Goal: Transaction & Acquisition: Book appointment/travel/reservation

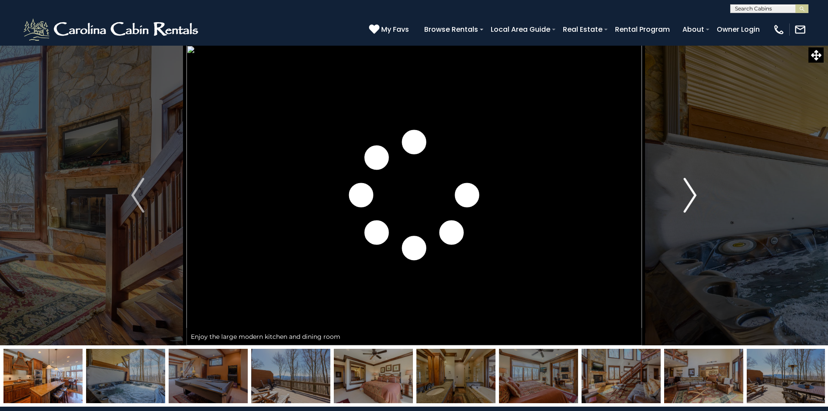
drag, startPoint x: 0, startPoint y: 0, endPoint x: 690, endPoint y: 197, distance: 717.8
click at [690, 197] on img "Next" at bounding box center [690, 195] width 13 height 35
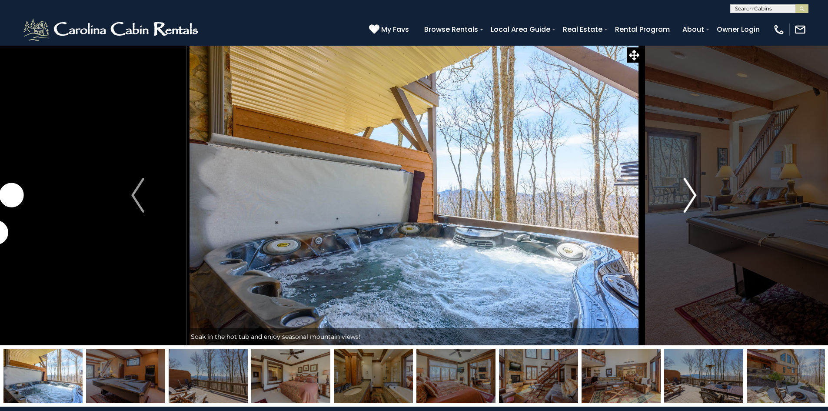
click at [690, 197] on img "Next" at bounding box center [690, 195] width 13 height 35
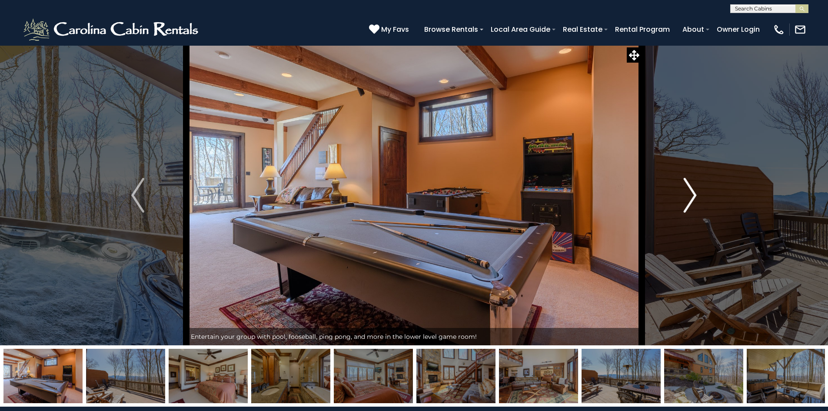
click at [690, 197] on img "Next" at bounding box center [690, 195] width 13 height 35
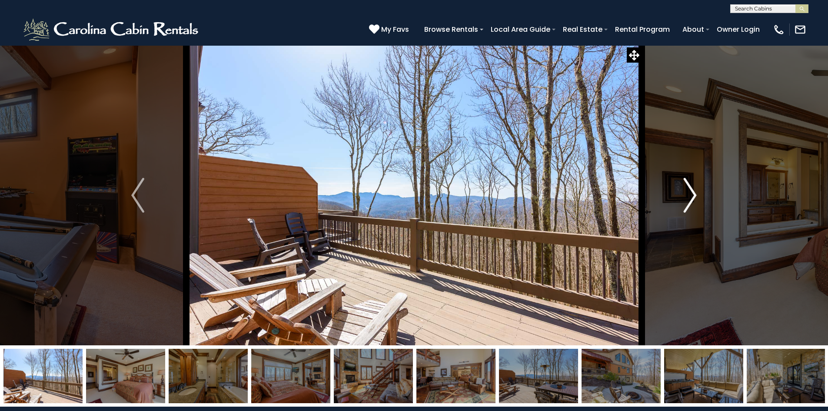
click at [690, 197] on img "Next" at bounding box center [690, 195] width 13 height 35
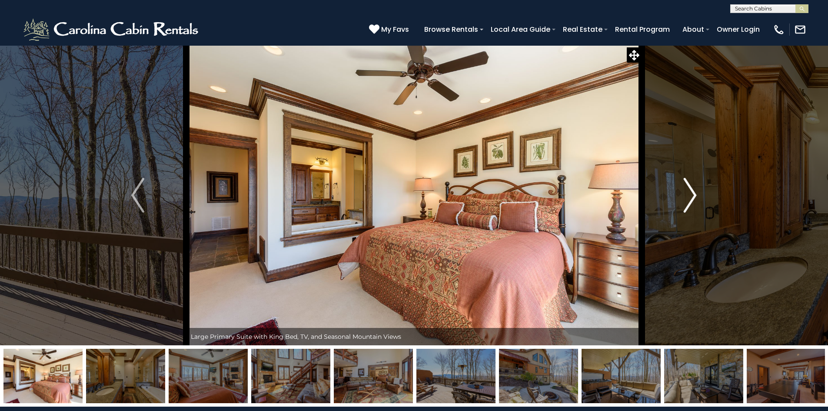
click at [690, 197] on img "Next" at bounding box center [690, 195] width 13 height 35
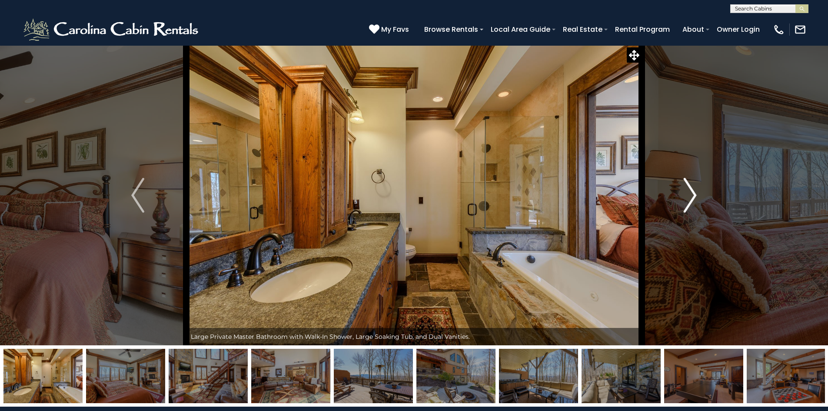
click at [690, 197] on img "Next" at bounding box center [690, 195] width 13 height 35
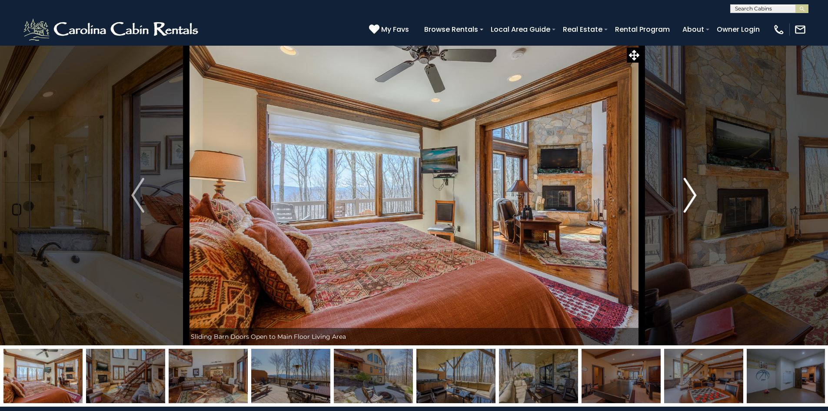
click at [690, 197] on img "Next" at bounding box center [690, 195] width 13 height 35
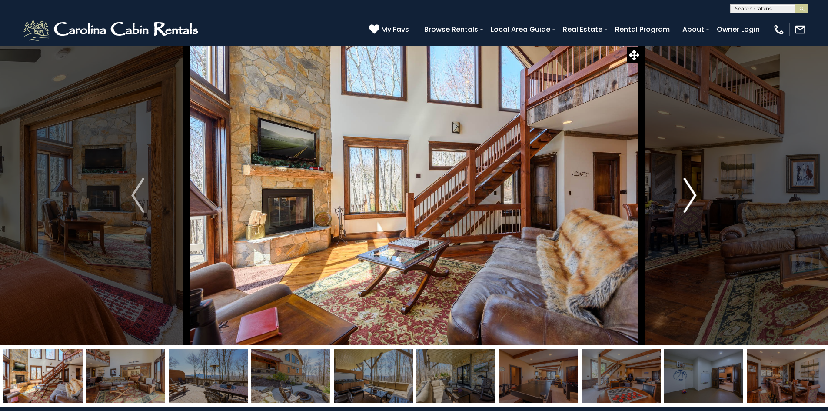
click at [690, 197] on img "Next" at bounding box center [690, 195] width 13 height 35
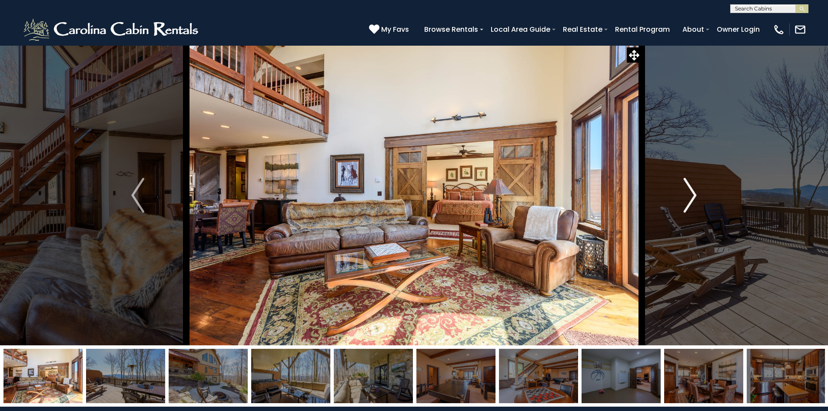
click at [690, 197] on img "Next" at bounding box center [690, 195] width 13 height 35
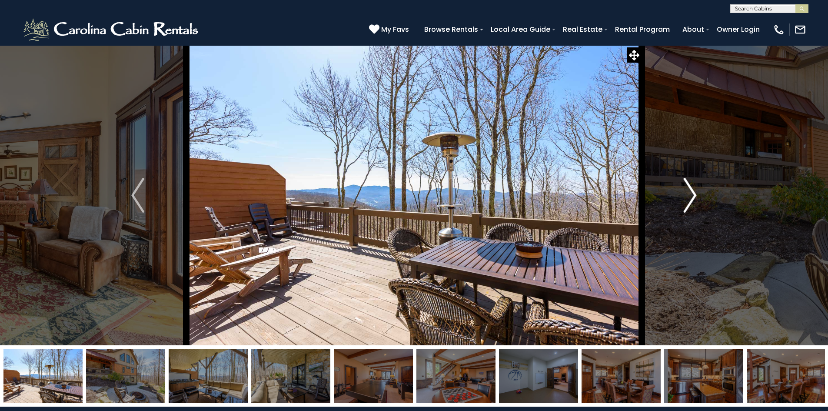
click at [690, 197] on img "Next" at bounding box center [690, 195] width 13 height 35
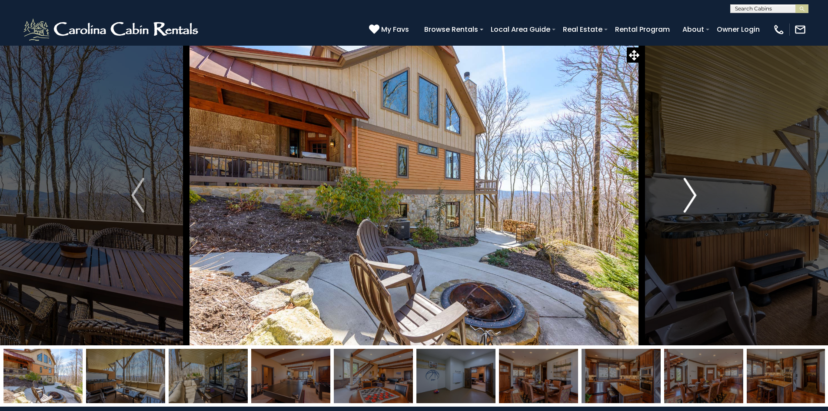
click at [690, 197] on img "Next" at bounding box center [690, 195] width 13 height 35
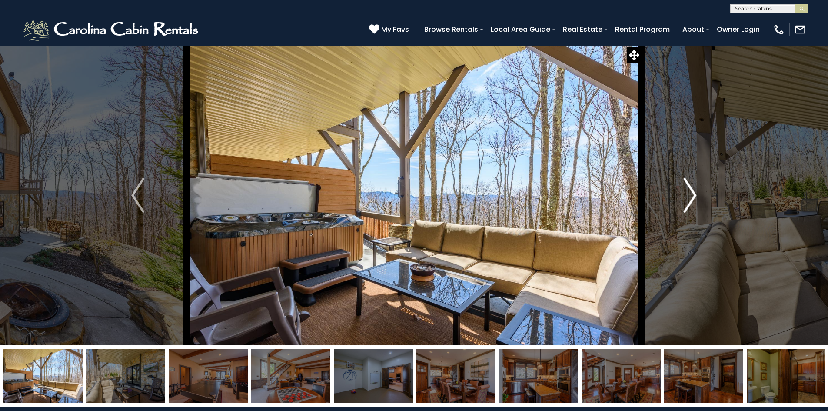
click at [690, 197] on img "Next" at bounding box center [690, 195] width 13 height 35
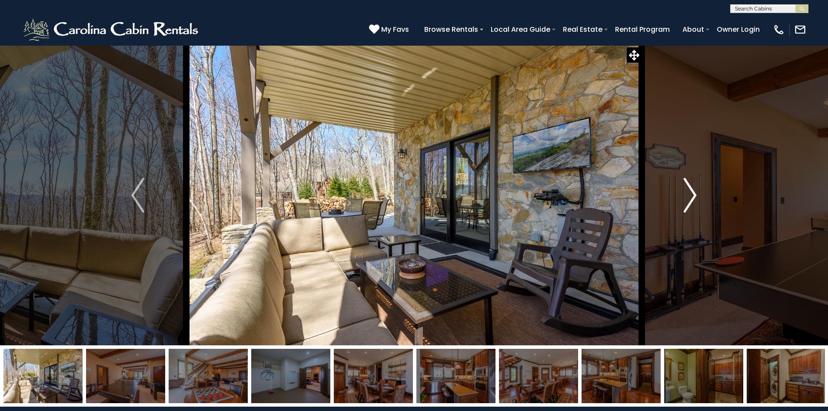
click at [690, 197] on img "Next" at bounding box center [690, 195] width 13 height 35
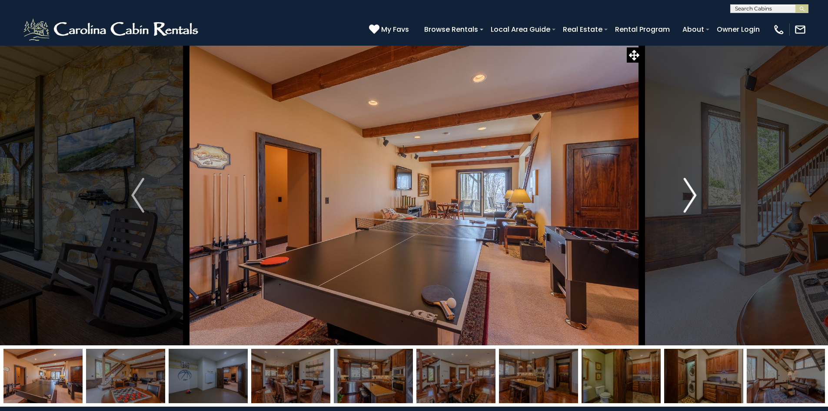
click at [690, 197] on img "Next" at bounding box center [690, 195] width 13 height 35
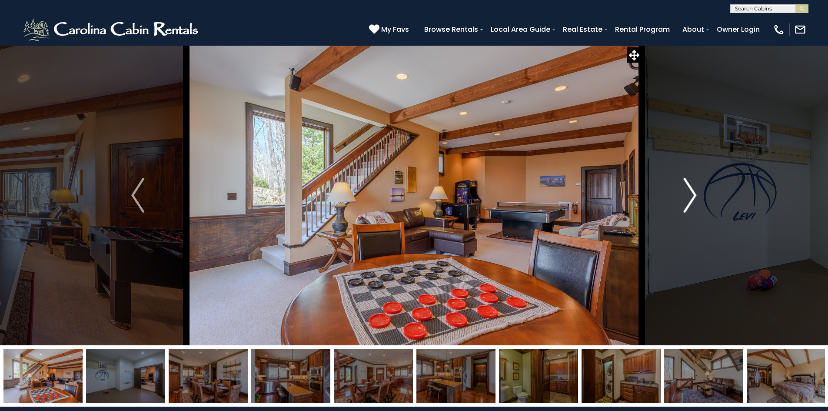
click at [690, 197] on img "Next" at bounding box center [690, 195] width 13 height 35
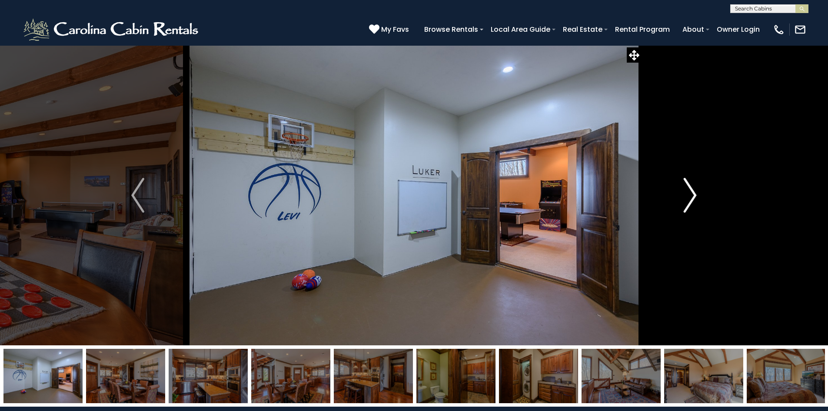
click at [690, 197] on img "Next" at bounding box center [690, 195] width 13 height 35
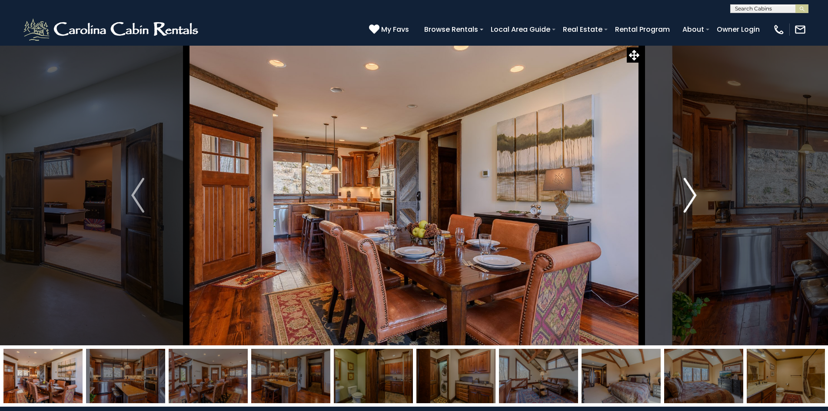
click at [690, 197] on img "Next" at bounding box center [690, 195] width 13 height 35
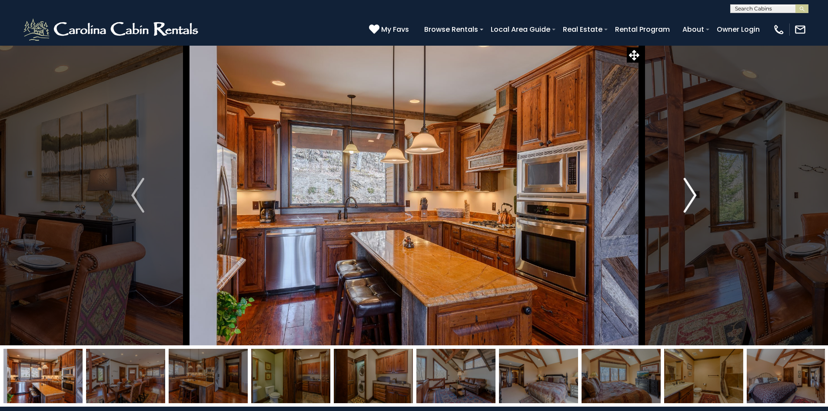
click at [690, 197] on img "Next" at bounding box center [690, 195] width 13 height 35
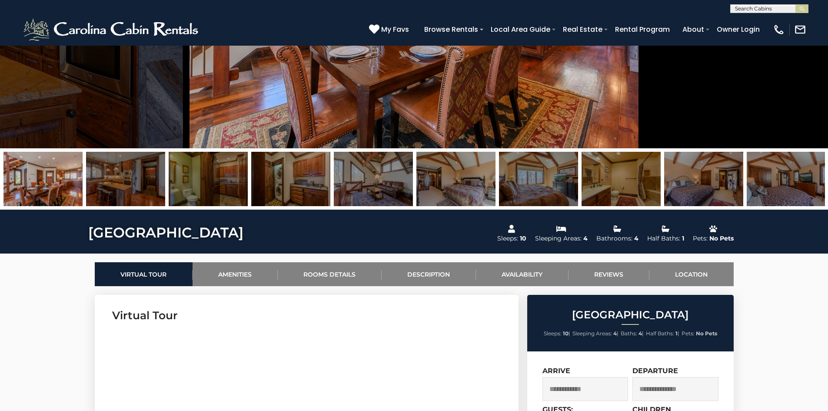
scroll to position [130, 0]
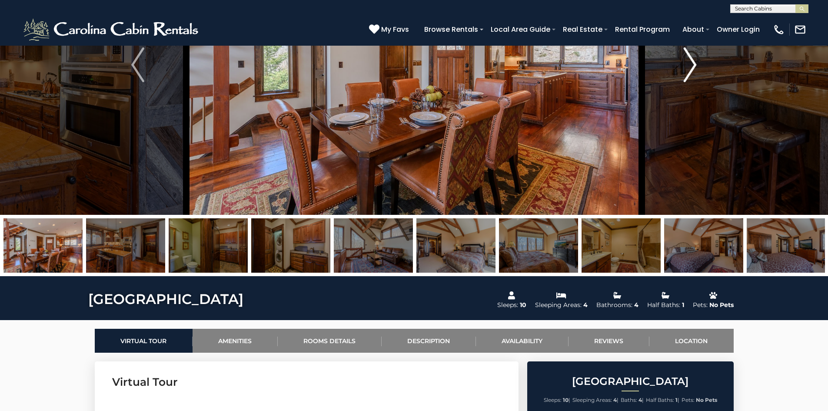
click at [687, 69] on img "Next" at bounding box center [690, 64] width 13 height 35
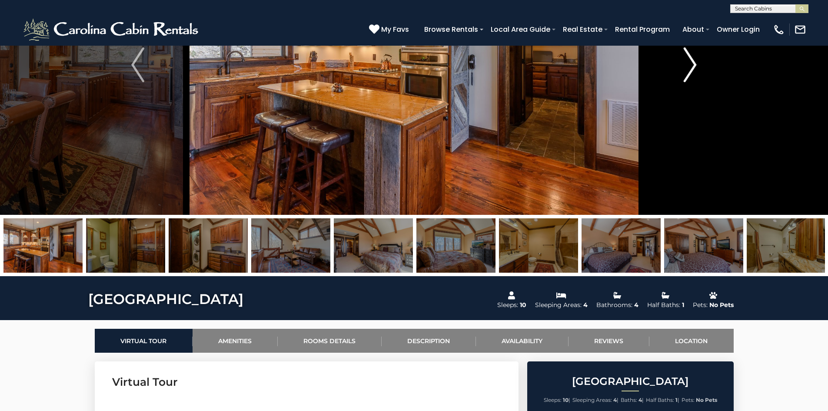
click at [687, 69] on img "Next" at bounding box center [690, 64] width 13 height 35
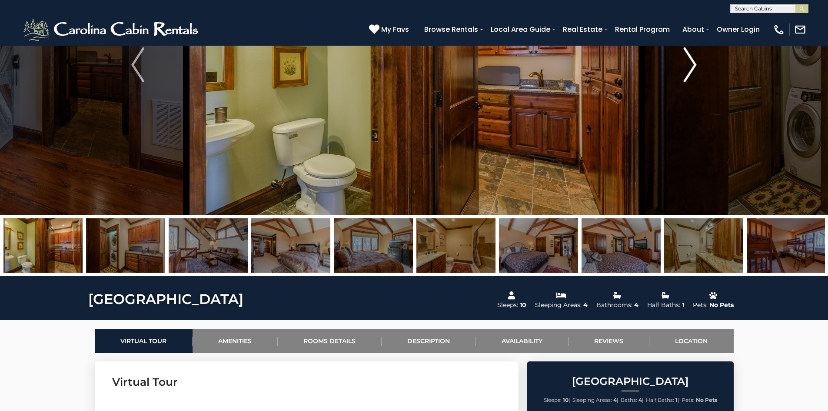
click at [687, 69] on img "Next" at bounding box center [690, 64] width 13 height 35
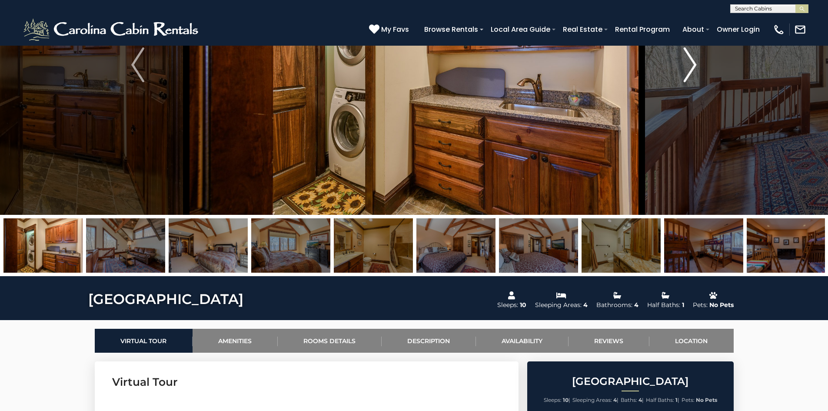
click at [687, 69] on img "Next" at bounding box center [690, 64] width 13 height 35
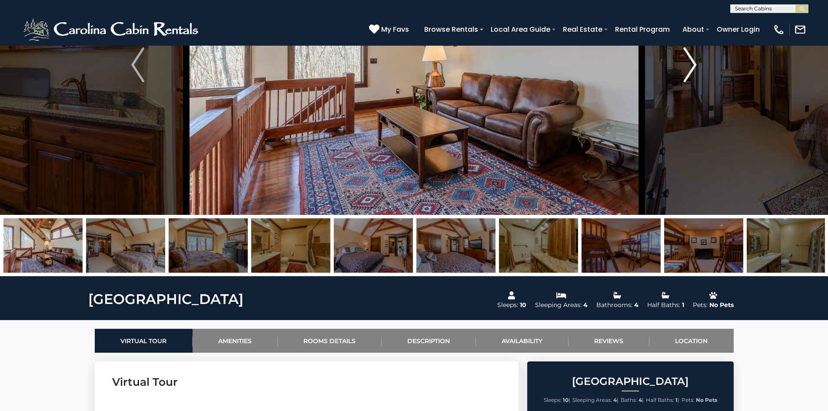
click at [687, 69] on img "Next" at bounding box center [690, 64] width 13 height 35
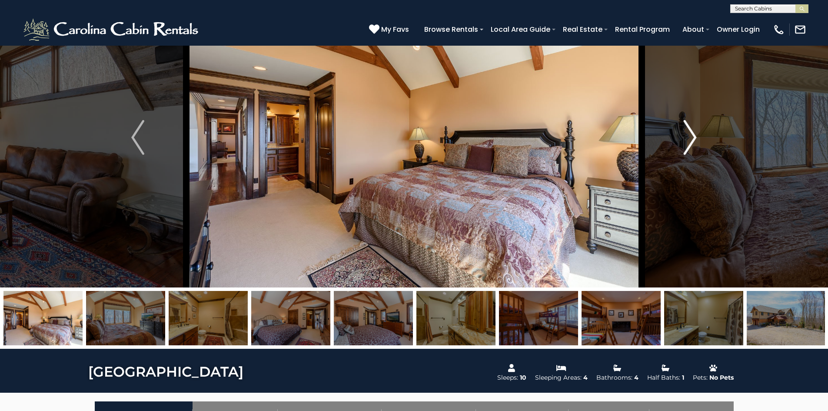
scroll to position [43, 0]
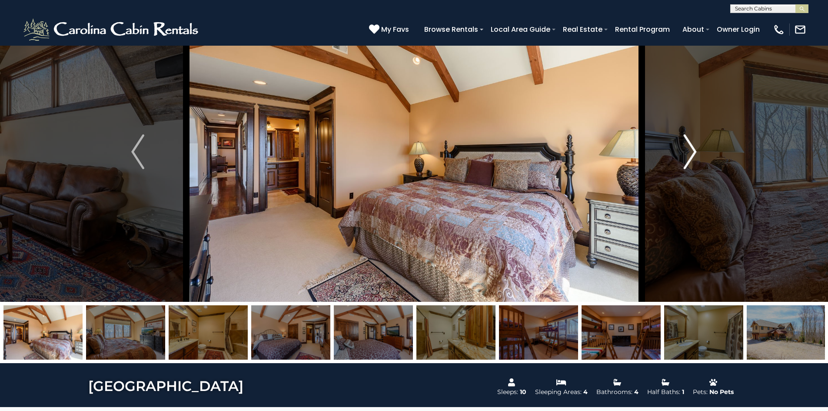
click at [692, 146] on img "Next" at bounding box center [690, 151] width 13 height 35
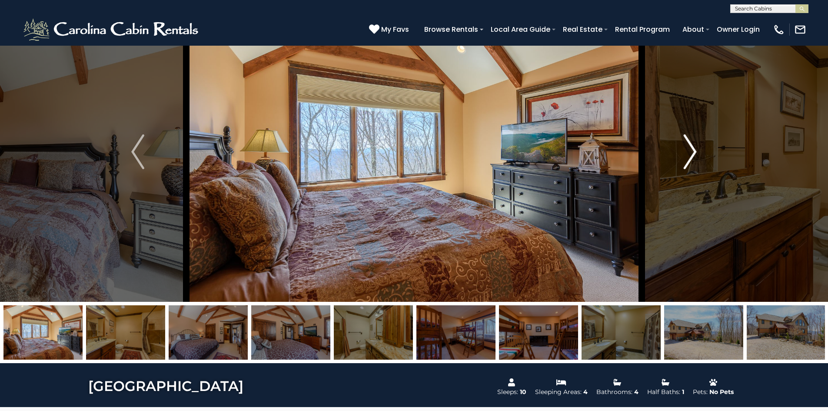
click at [692, 146] on img "Next" at bounding box center [690, 151] width 13 height 35
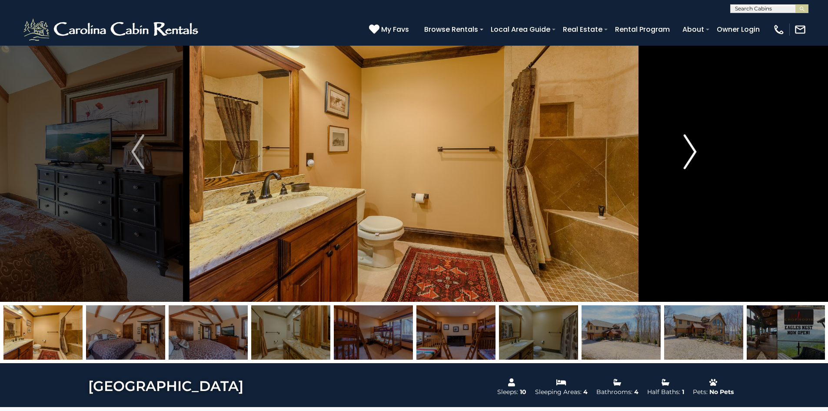
click at [692, 146] on img "Next" at bounding box center [690, 151] width 13 height 35
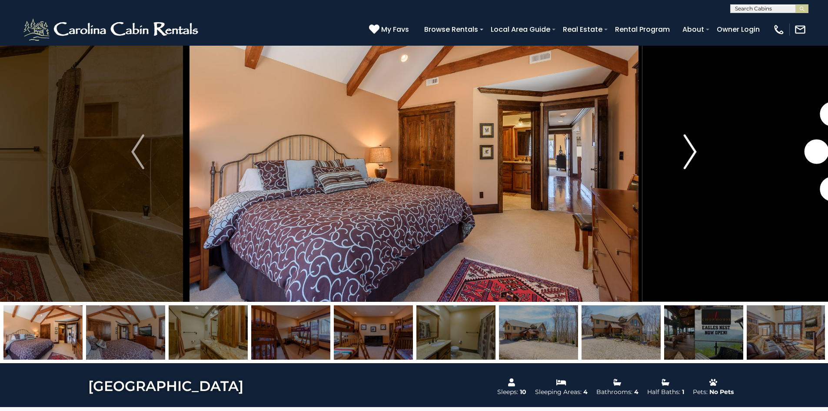
click at [692, 146] on img "Next" at bounding box center [690, 151] width 13 height 35
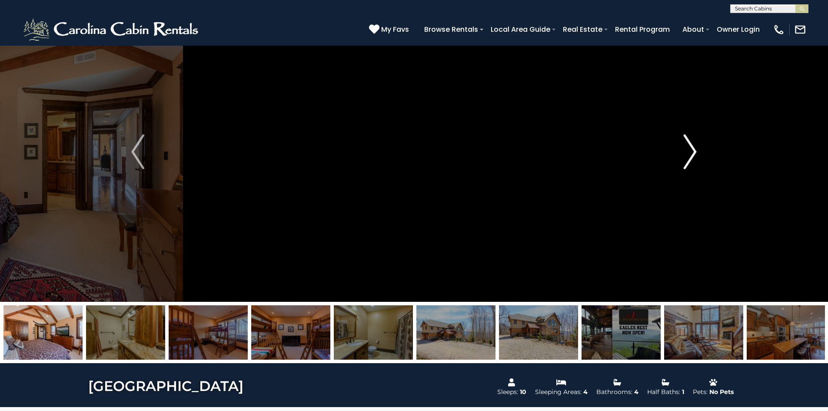
click at [692, 146] on img "Next" at bounding box center [690, 151] width 13 height 35
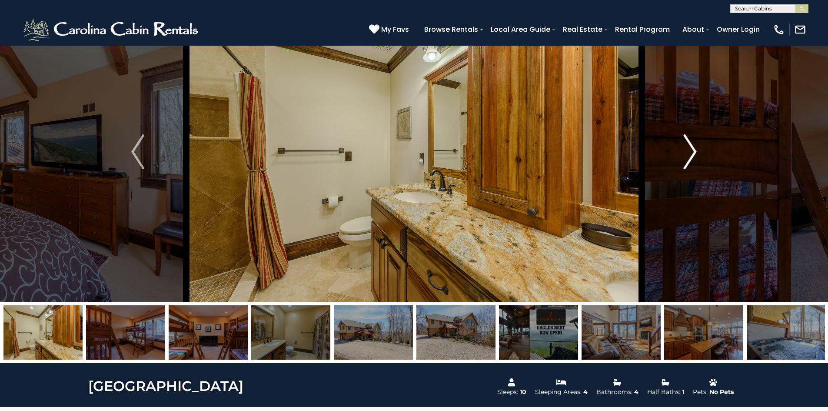
click at [692, 146] on img "Next" at bounding box center [690, 151] width 13 height 35
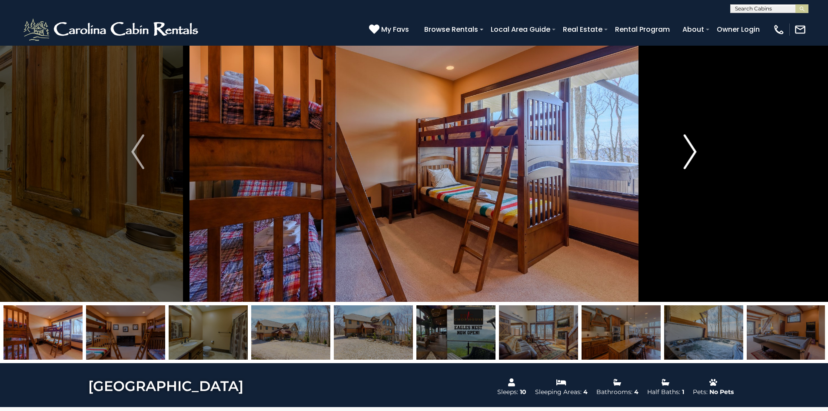
click at [692, 146] on img "Next" at bounding box center [690, 151] width 13 height 35
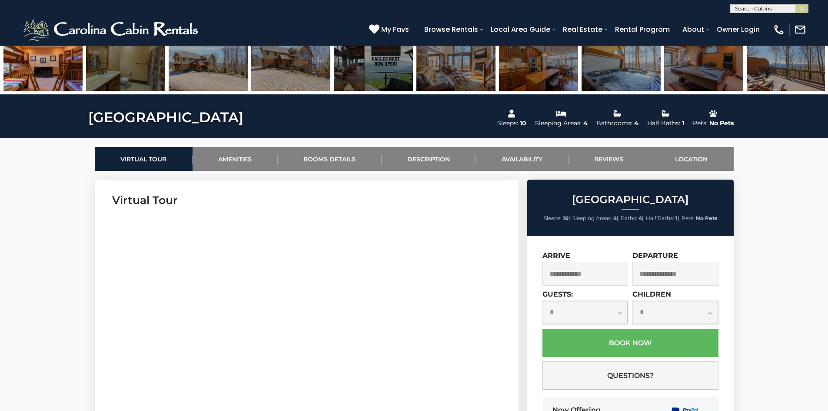
scroll to position [435, 0]
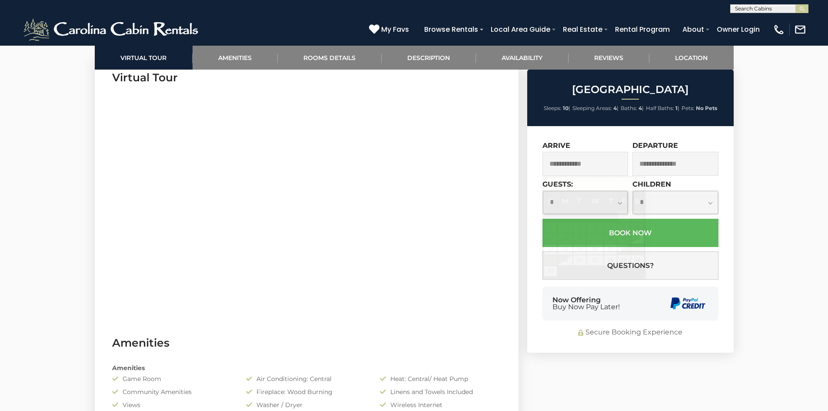
click at [600, 170] on input "text" at bounding box center [586, 164] width 86 height 24
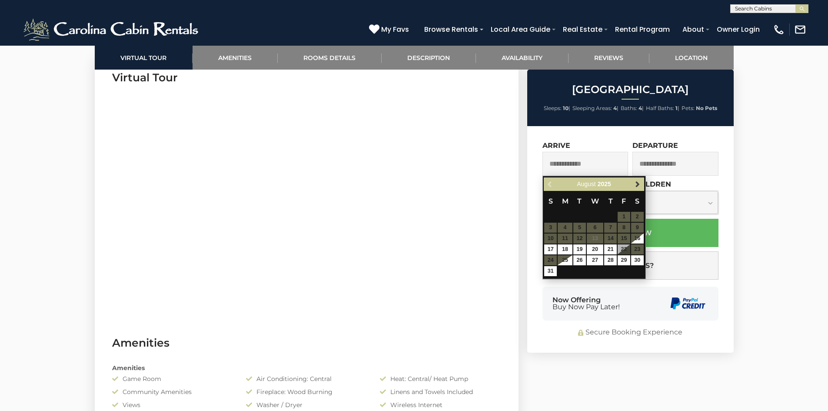
click at [643, 187] on div "Previous Next August 2025" at bounding box center [594, 183] width 100 height 13
click at [638, 186] on span "Next" at bounding box center [637, 184] width 7 height 7
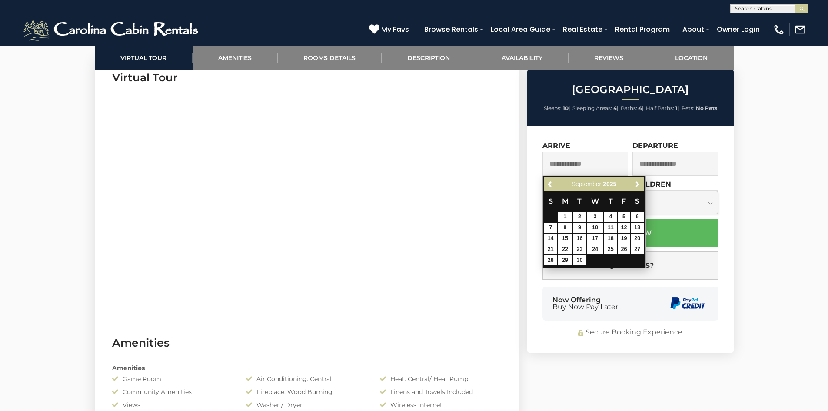
click at [638, 186] on span "Next" at bounding box center [637, 184] width 7 height 7
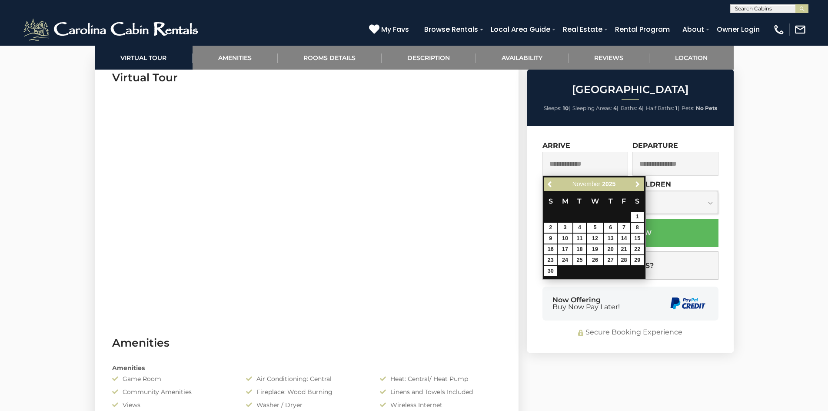
click at [638, 186] on span "Next" at bounding box center [637, 184] width 7 height 7
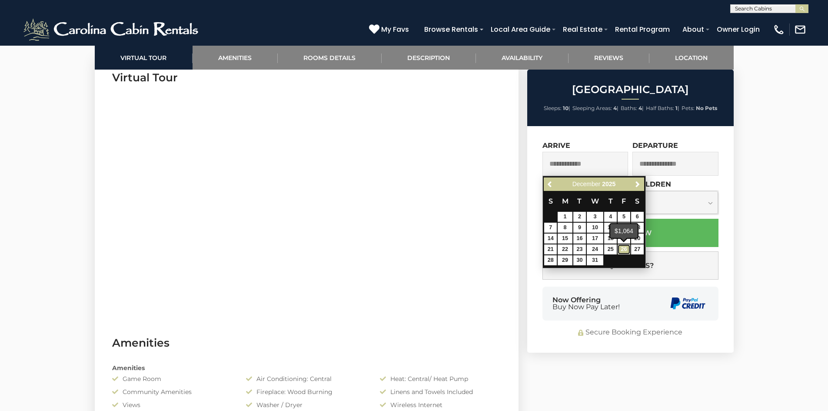
click at [620, 249] on link "26" at bounding box center [624, 249] width 13 height 10
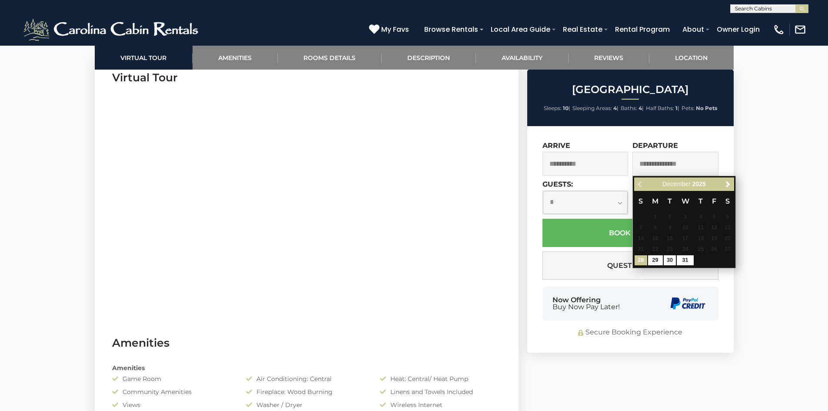
click at [602, 168] on input "**********" at bounding box center [586, 164] width 86 height 24
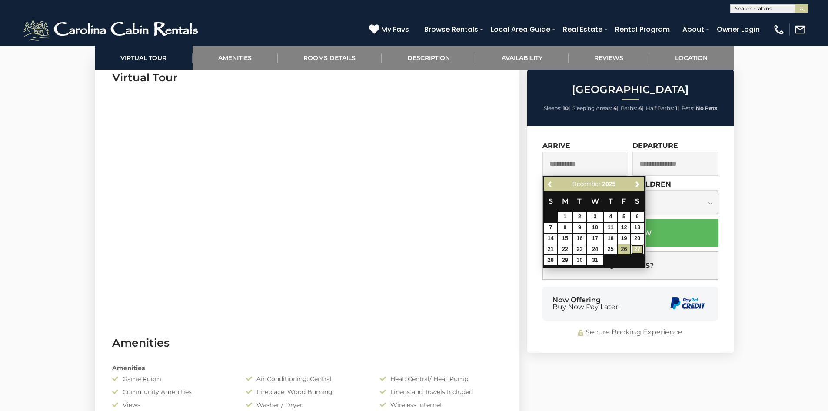
click at [637, 247] on link "27" at bounding box center [637, 249] width 13 height 10
type input "**********"
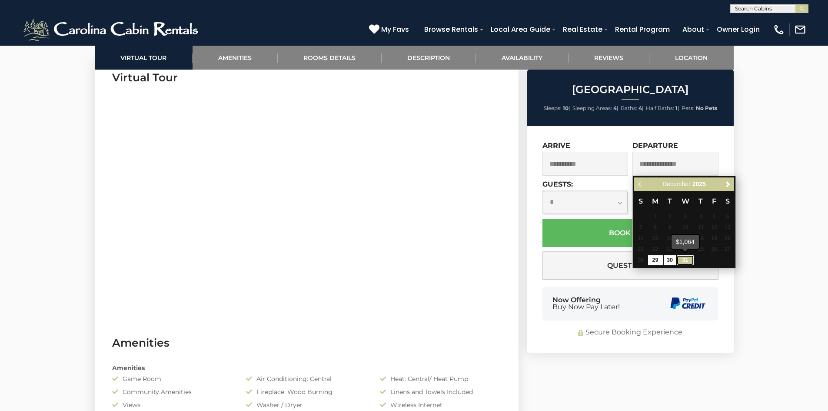
click at [687, 260] on link "31" at bounding box center [685, 260] width 17 height 10
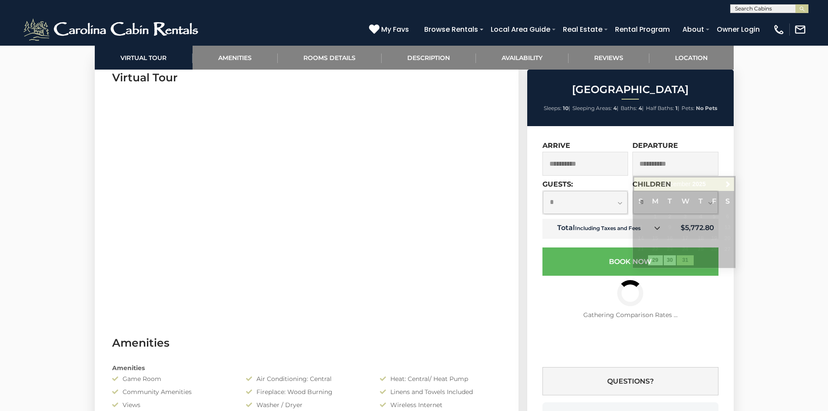
click at [686, 162] on input "**********" at bounding box center [676, 164] width 86 height 24
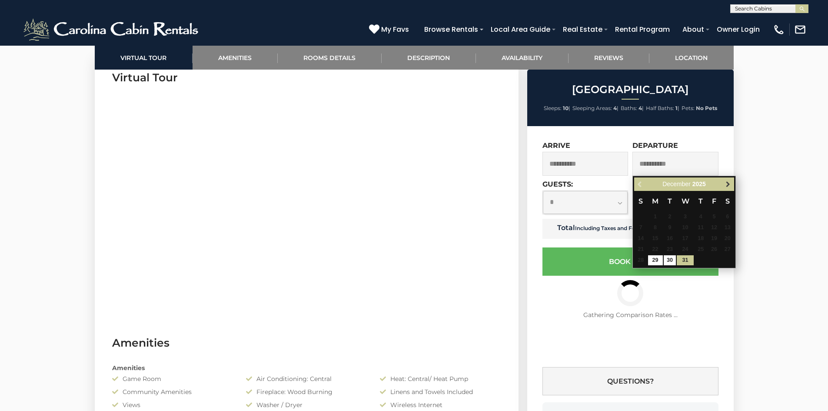
click at [731, 184] on span "Next" at bounding box center [728, 184] width 7 height 7
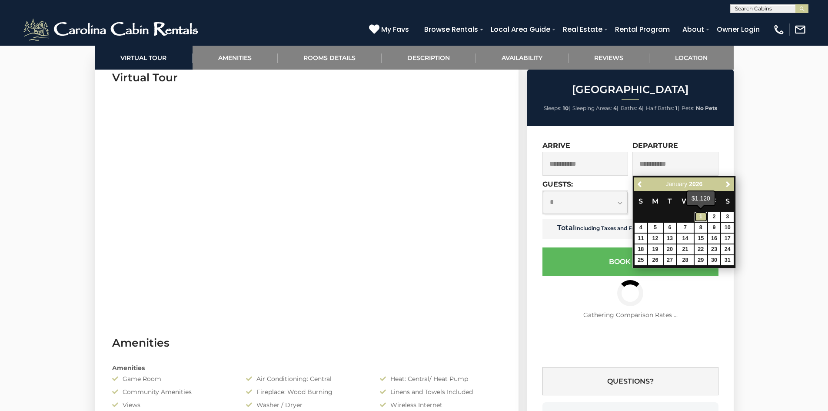
drag, startPoint x: 703, startPoint y: 215, endPoint x: 769, endPoint y: 246, distance: 72.5
click at [703, 215] on link "1" at bounding box center [701, 217] width 13 height 10
type input "**********"
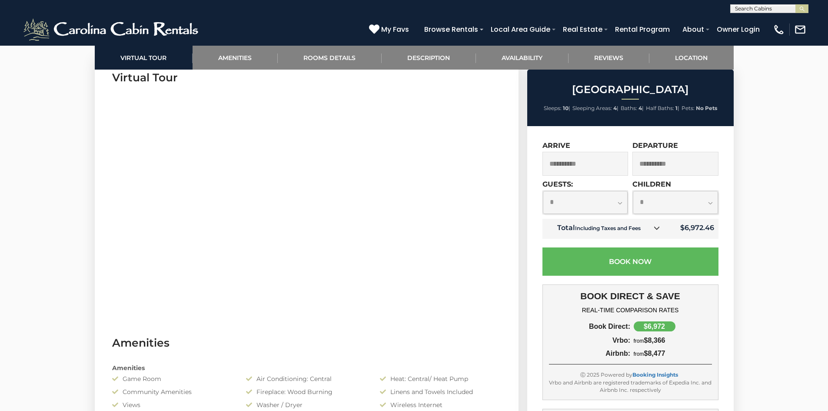
click at [609, 163] on input "**********" at bounding box center [586, 164] width 86 height 24
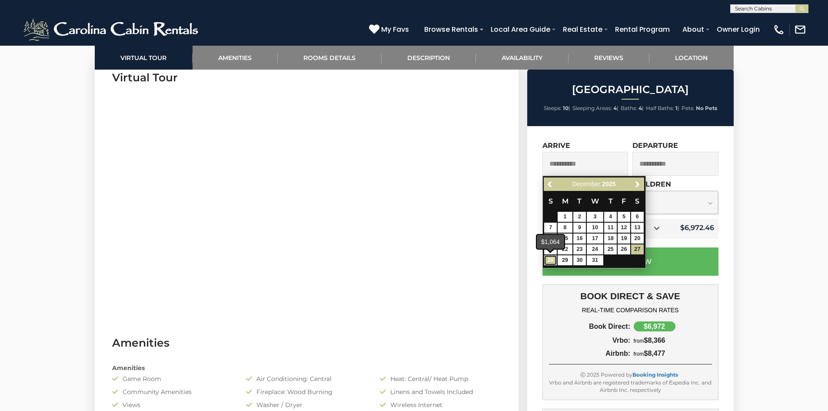
click at [550, 263] on link "28" at bounding box center [550, 260] width 13 height 10
type input "**********"
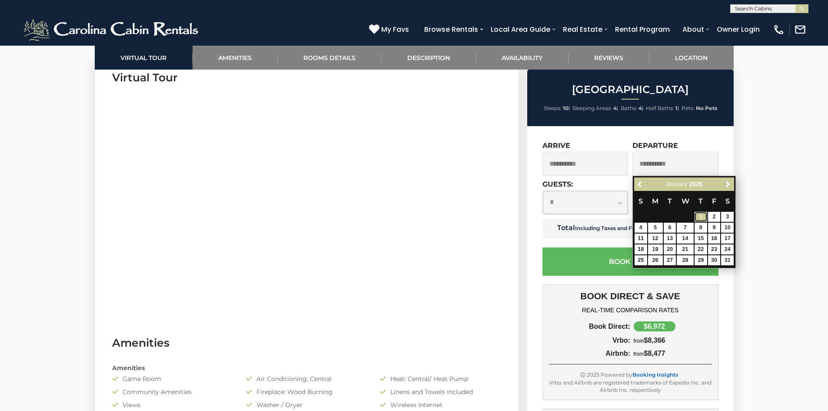
click at [702, 216] on link "1" at bounding box center [701, 217] width 13 height 10
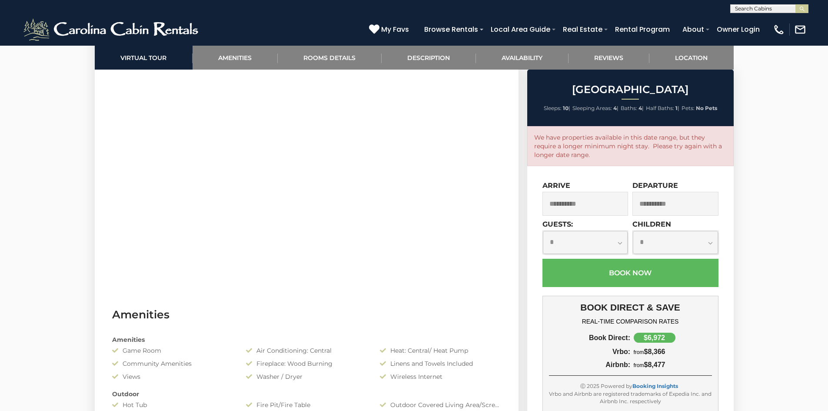
scroll to position [478, 0]
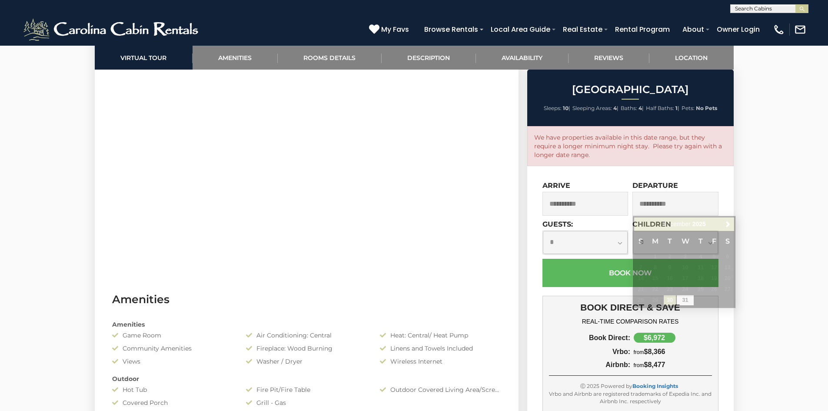
click at [678, 201] on input "**********" at bounding box center [676, 204] width 86 height 24
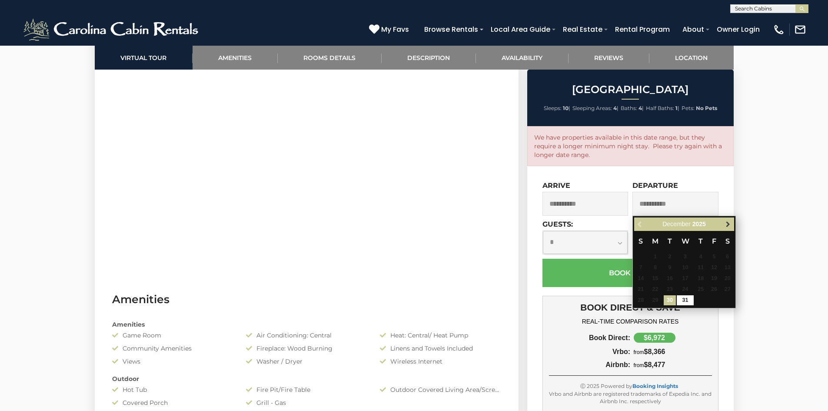
click at [728, 226] on span "Next" at bounding box center [728, 224] width 7 height 7
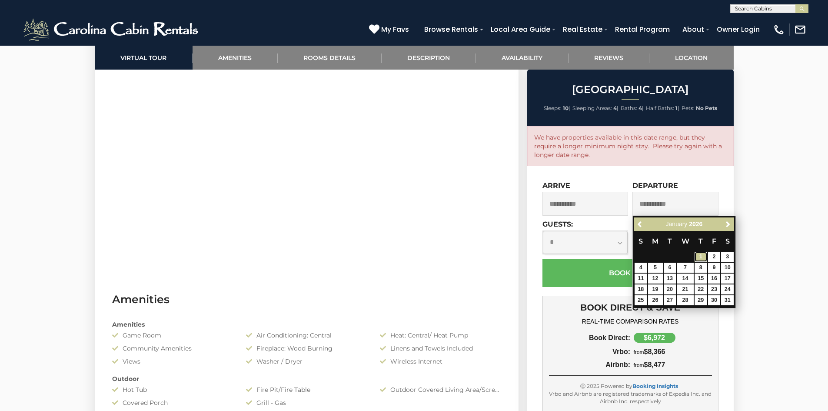
click at [702, 257] on link "1" at bounding box center [701, 257] width 13 height 10
type input "**********"
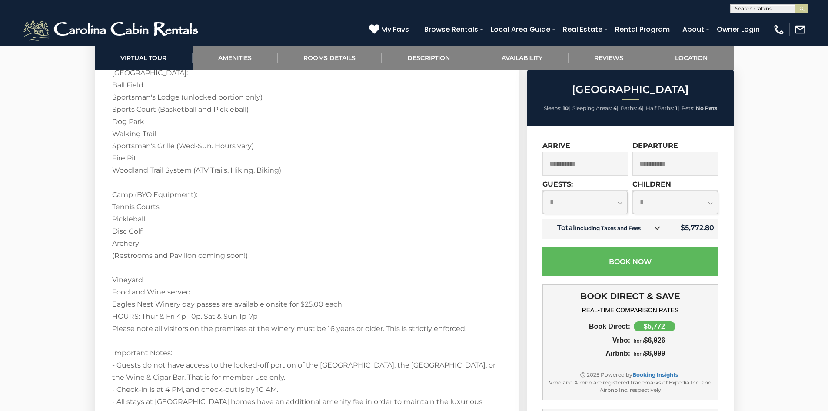
scroll to position [0, 0]
click at [746, 8] on input "text" at bounding box center [769, 10] width 76 height 9
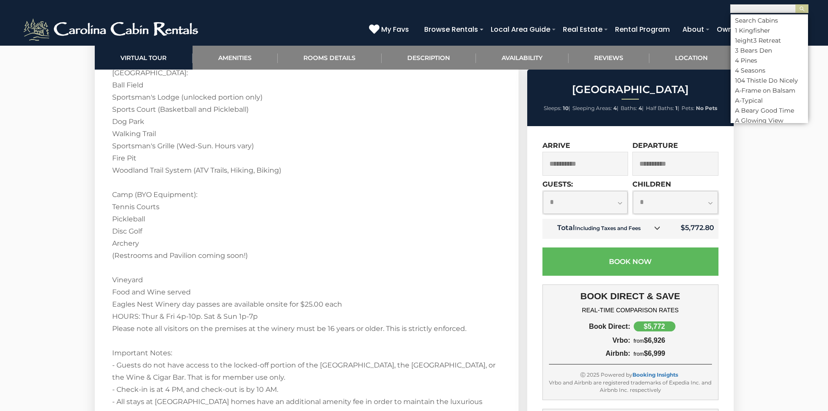
paste input "**********"
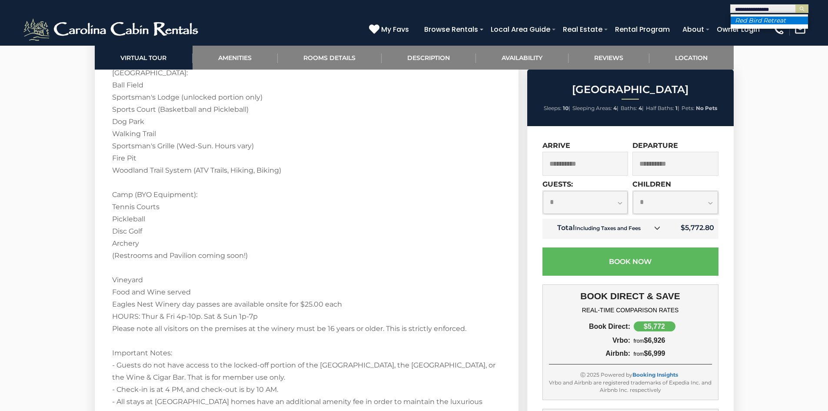
type input "**********"
click at [757, 19] on em "Red Bird Retreat" at bounding box center [760, 21] width 51 height 8
click at [805, 7] on button "submit" at bounding box center [802, 8] width 13 height 9
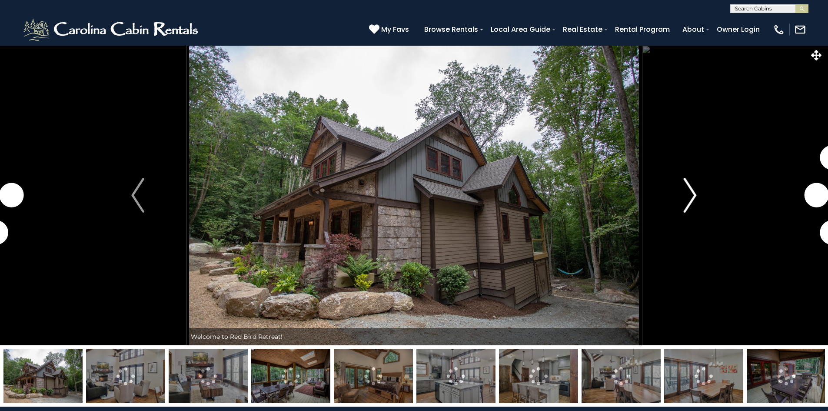
click at [688, 203] on img "Next" at bounding box center [690, 195] width 13 height 35
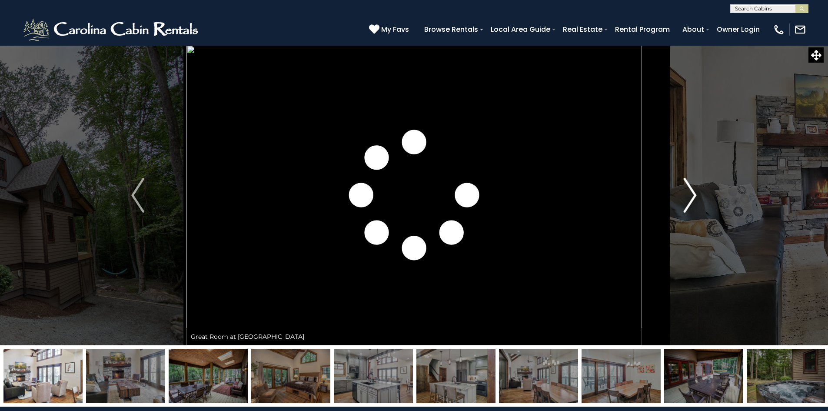
click at [688, 203] on img "Next" at bounding box center [690, 195] width 13 height 35
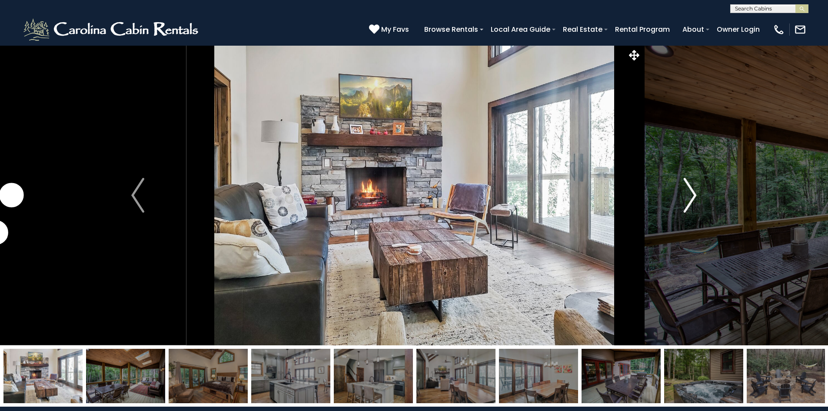
click at [689, 203] on img "Next" at bounding box center [690, 195] width 13 height 35
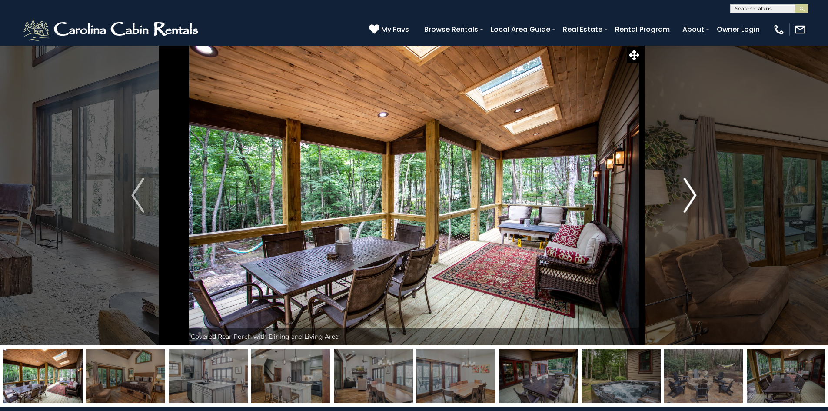
click at [689, 203] on img "Next" at bounding box center [690, 195] width 13 height 35
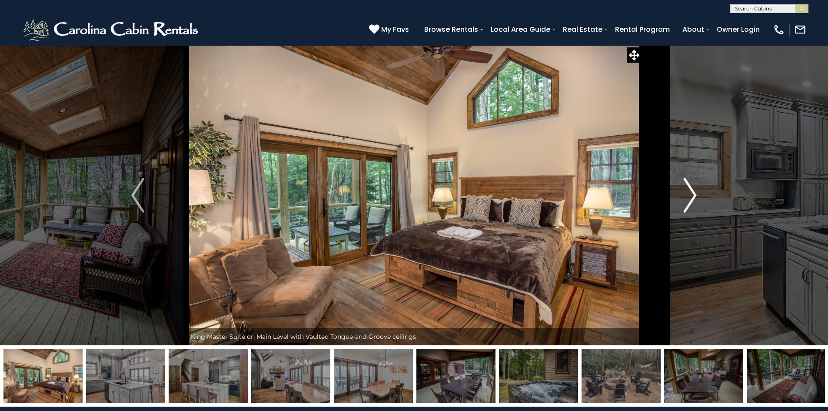
click at [689, 203] on img "Next" at bounding box center [690, 195] width 13 height 35
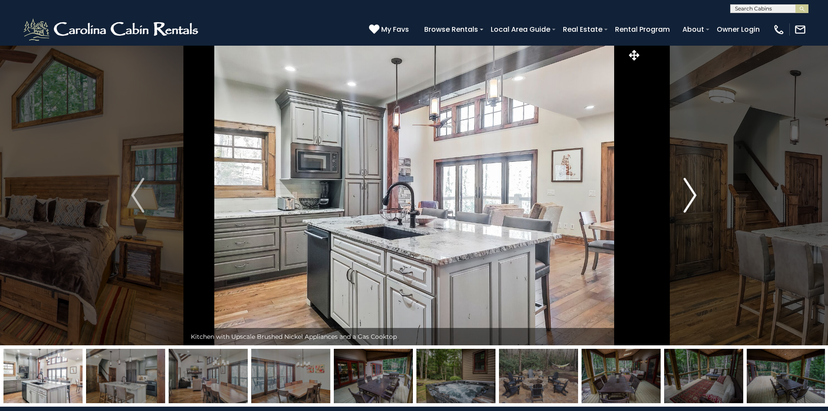
click at [689, 203] on img "Next" at bounding box center [690, 195] width 13 height 35
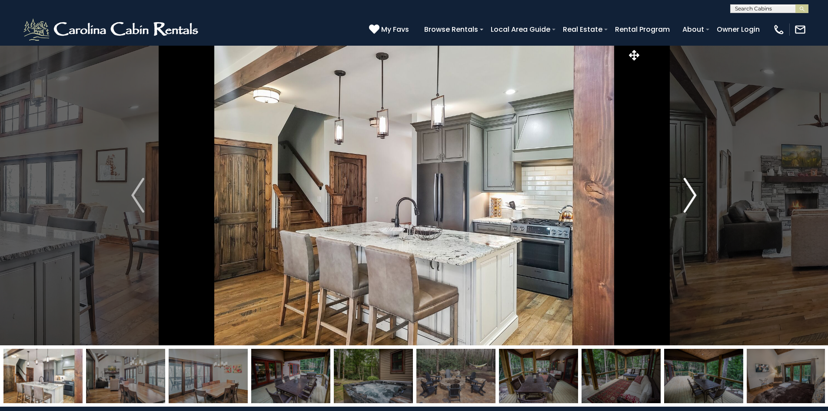
click at [690, 205] on img "Next" at bounding box center [690, 195] width 13 height 35
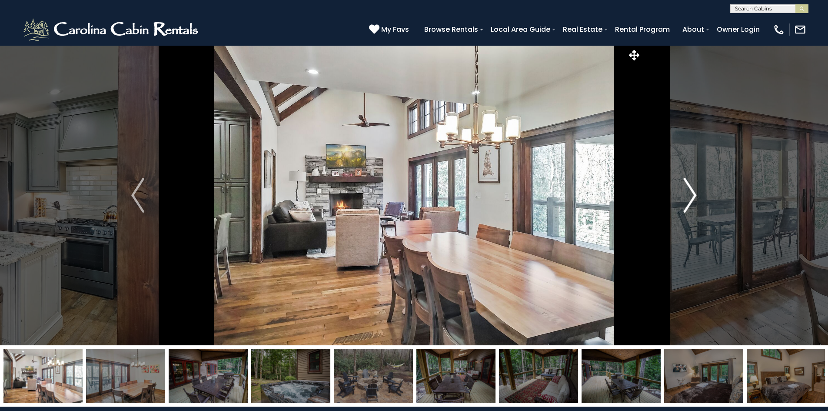
click at [690, 205] on img "Next" at bounding box center [690, 195] width 13 height 35
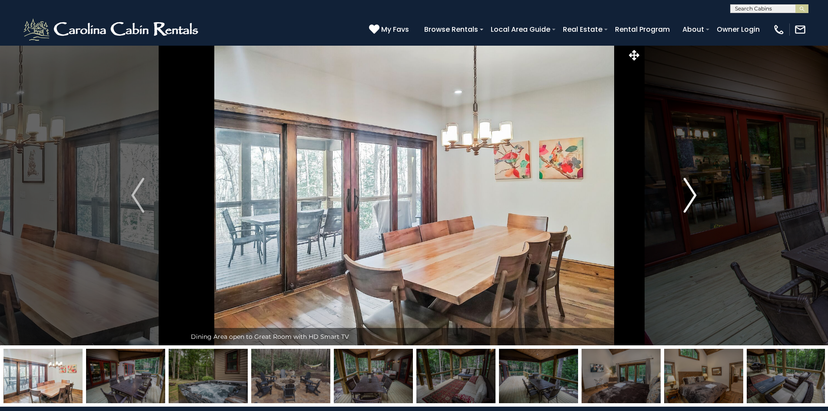
click at [690, 205] on img "Next" at bounding box center [690, 195] width 13 height 35
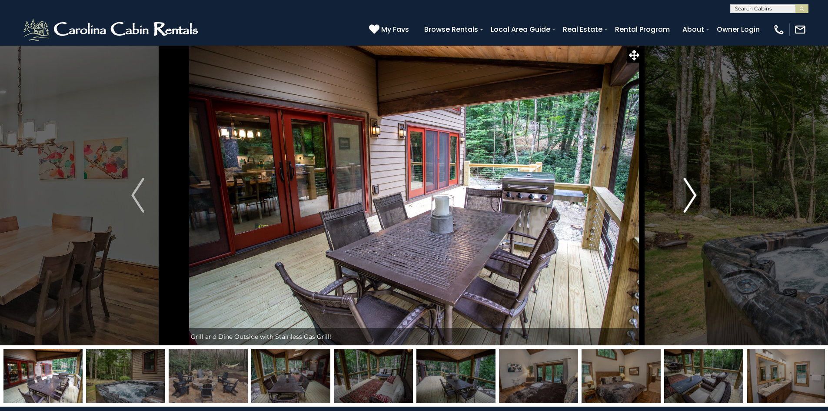
click at [690, 205] on img "Next" at bounding box center [690, 195] width 13 height 35
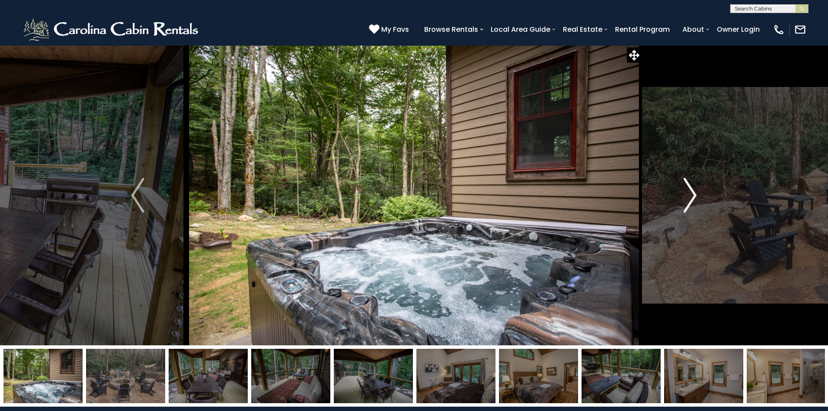
click at [690, 205] on img "Next" at bounding box center [690, 195] width 13 height 35
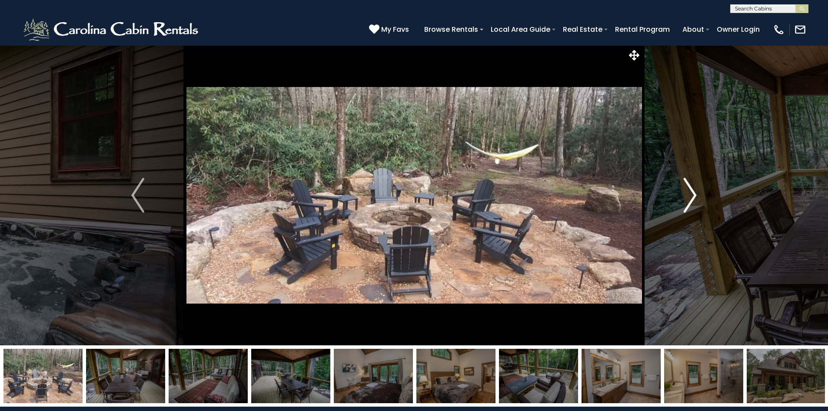
click at [690, 205] on img "Next" at bounding box center [690, 195] width 13 height 35
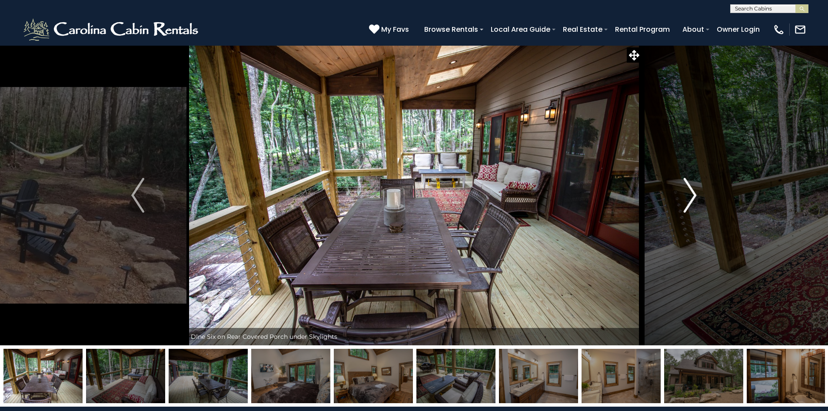
click at [690, 205] on img "Next" at bounding box center [690, 195] width 13 height 35
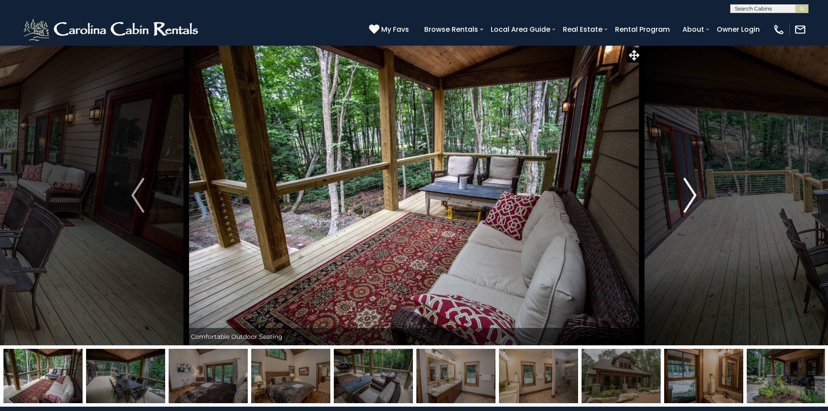
click at [690, 205] on img "Next" at bounding box center [690, 195] width 13 height 35
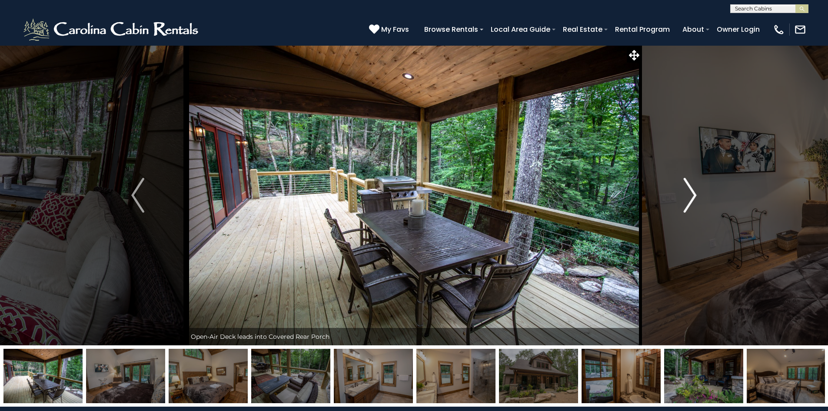
click at [690, 205] on img "Next" at bounding box center [690, 195] width 13 height 35
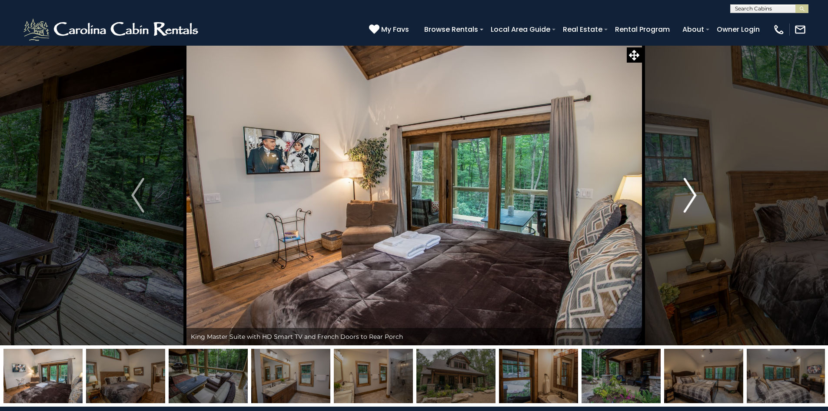
click at [690, 205] on img "Next" at bounding box center [690, 195] width 13 height 35
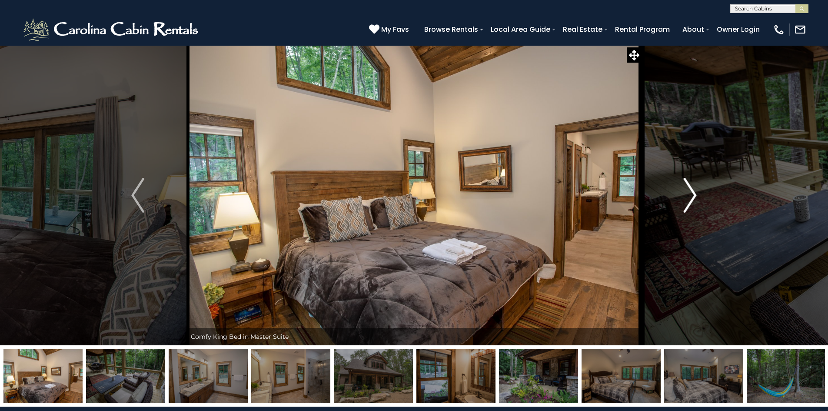
click at [690, 205] on img "Next" at bounding box center [690, 195] width 13 height 35
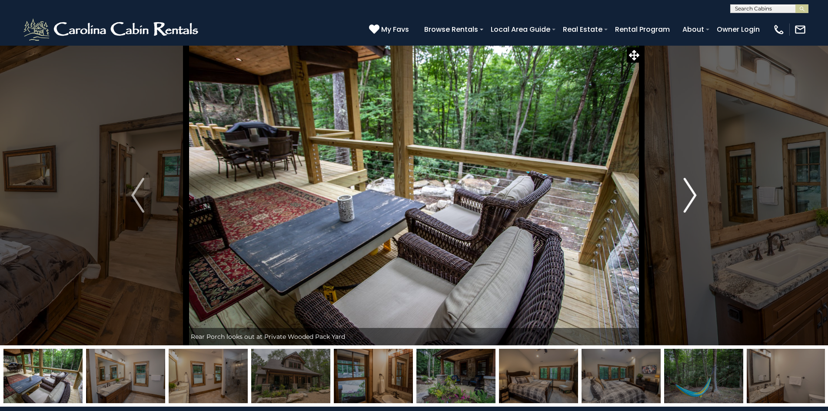
click at [690, 205] on img "Next" at bounding box center [690, 195] width 13 height 35
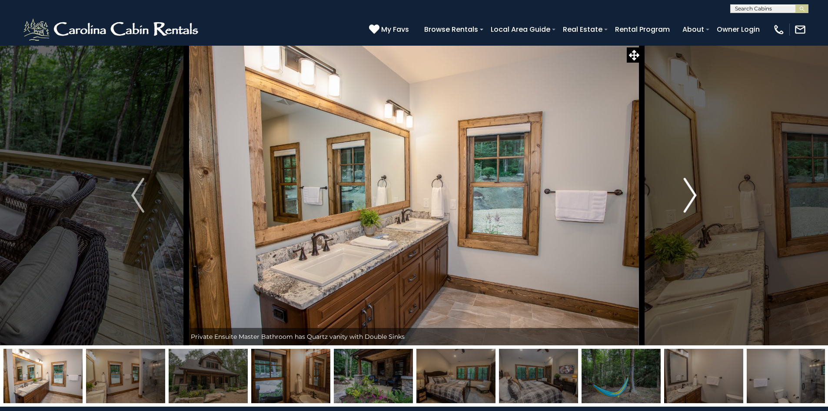
click at [690, 205] on img "Next" at bounding box center [690, 195] width 13 height 35
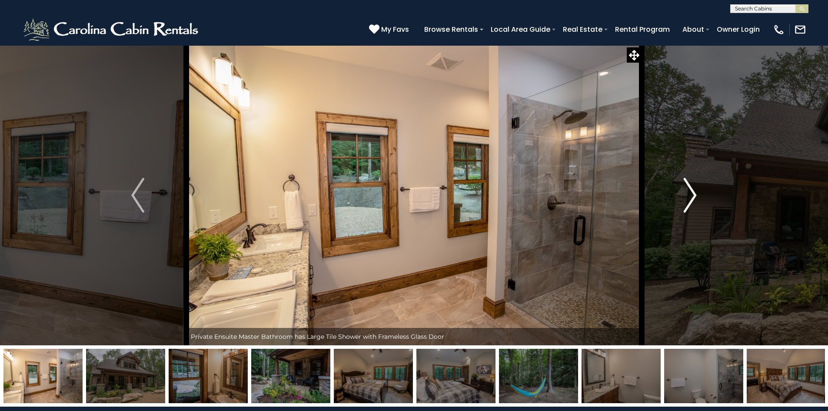
click at [690, 205] on img "Next" at bounding box center [690, 195] width 13 height 35
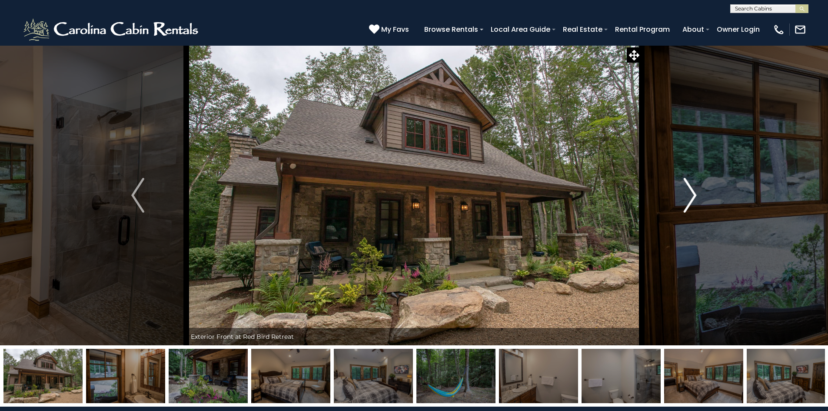
click at [690, 205] on img "Next" at bounding box center [690, 195] width 13 height 35
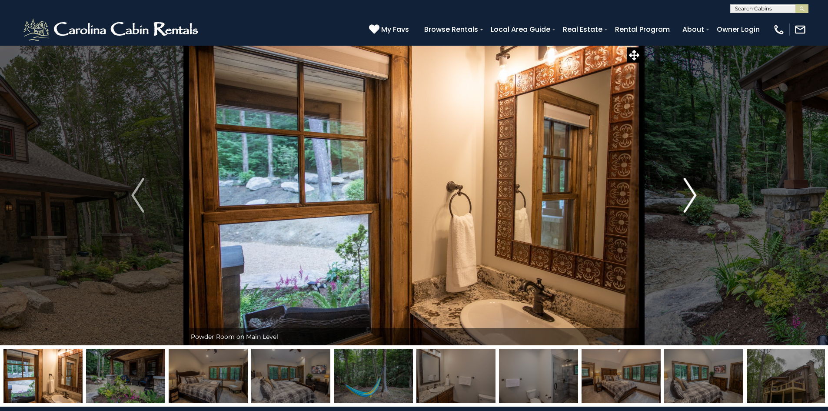
click at [690, 205] on img "Next" at bounding box center [690, 195] width 13 height 35
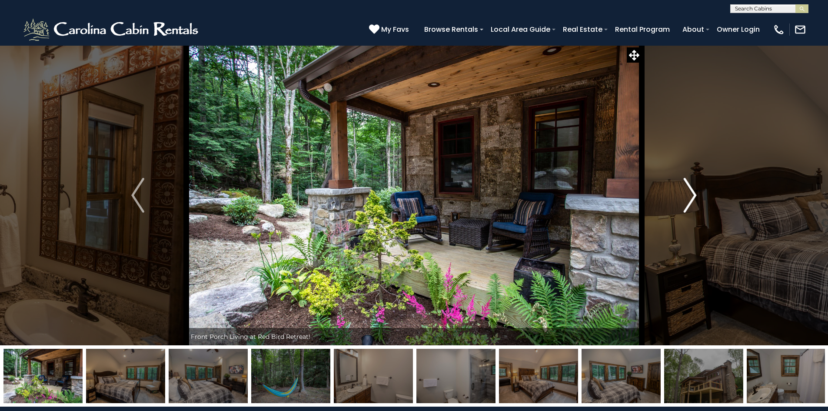
click at [690, 205] on img "Next" at bounding box center [690, 195] width 13 height 35
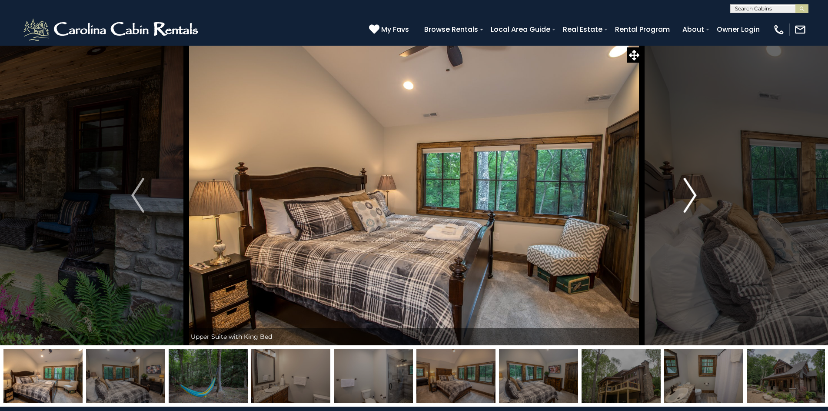
click at [689, 205] on img "Next" at bounding box center [690, 195] width 13 height 35
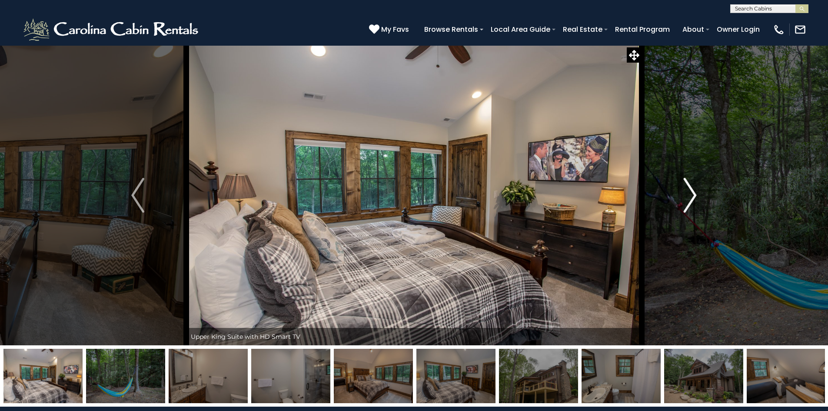
click at [689, 205] on img "Next" at bounding box center [690, 195] width 13 height 35
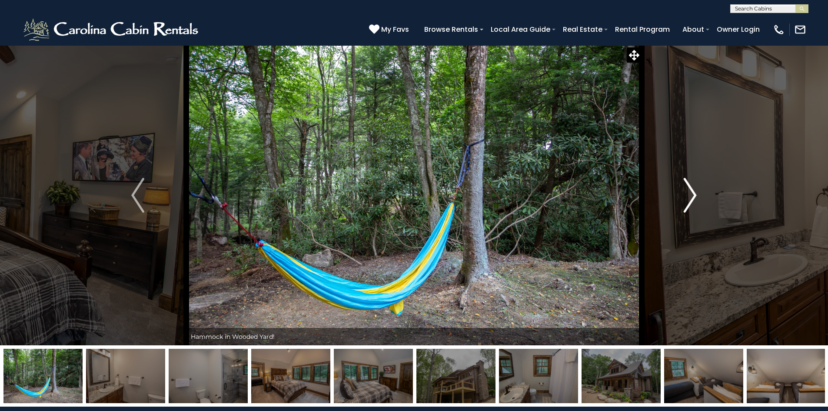
click at [689, 205] on img "Next" at bounding box center [690, 195] width 13 height 35
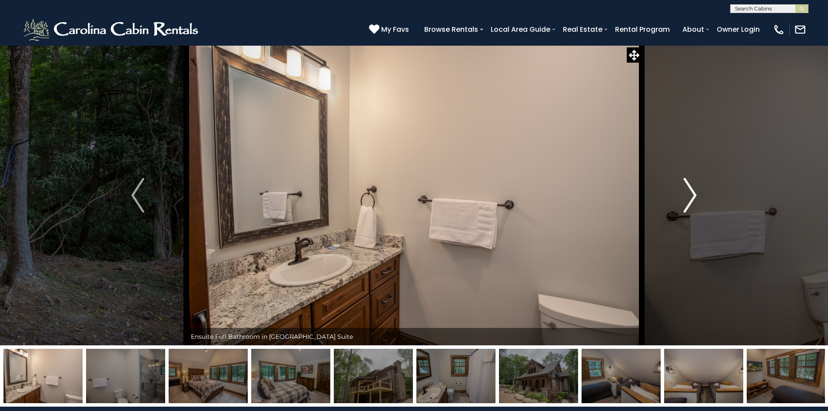
click at [689, 205] on img "Next" at bounding box center [690, 195] width 13 height 35
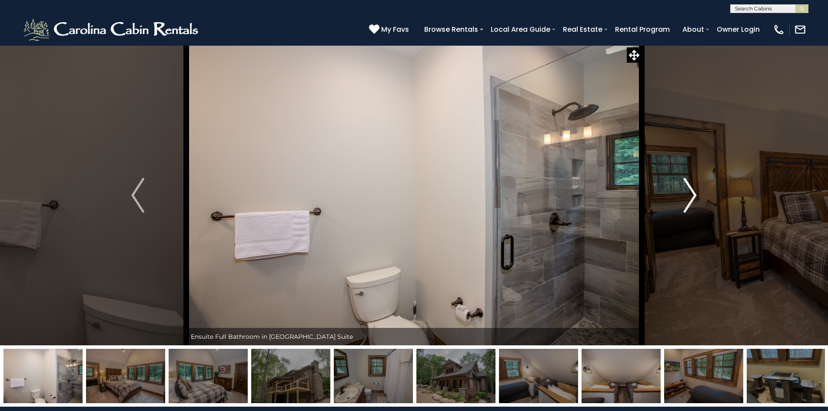
click at [689, 205] on img "Next" at bounding box center [690, 195] width 13 height 35
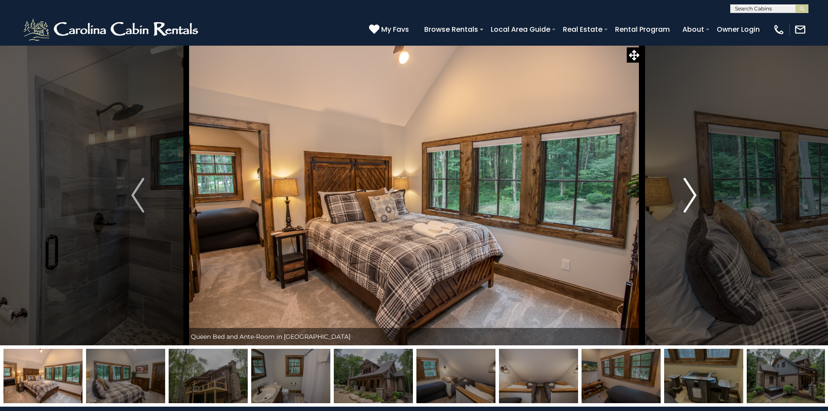
click at [689, 205] on img "Next" at bounding box center [690, 195] width 13 height 35
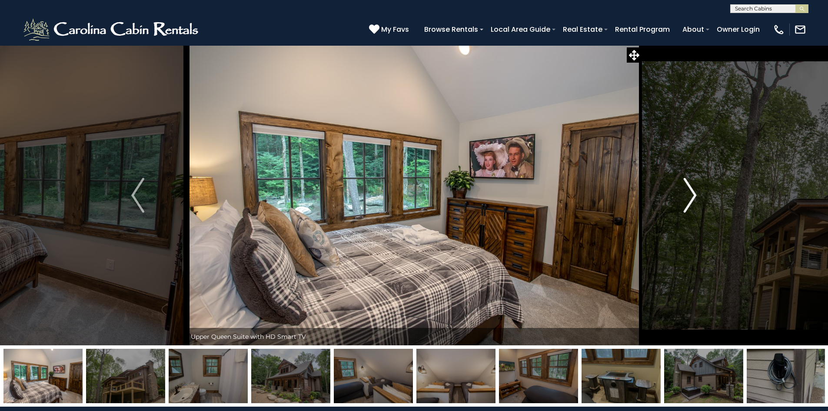
click at [689, 205] on img "Next" at bounding box center [690, 195] width 13 height 35
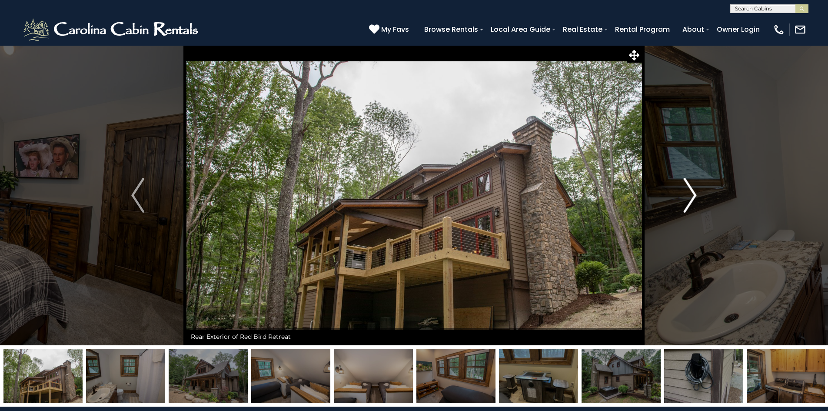
click at [689, 205] on img "Next" at bounding box center [690, 195] width 13 height 35
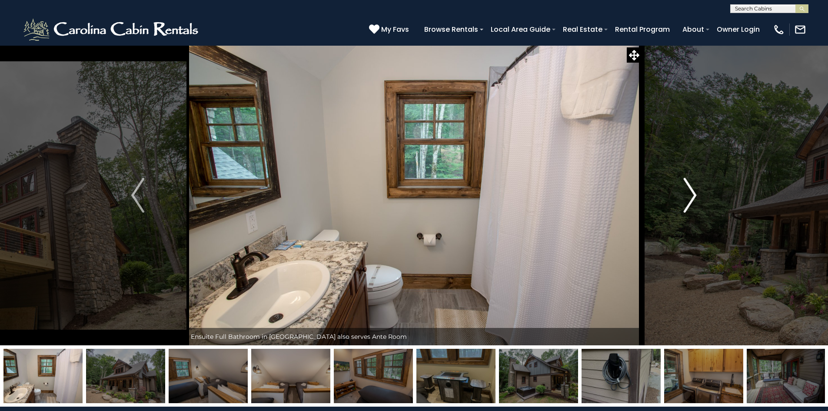
click at [689, 205] on img "Next" at bounding box center [690, 195] width 13 height 35
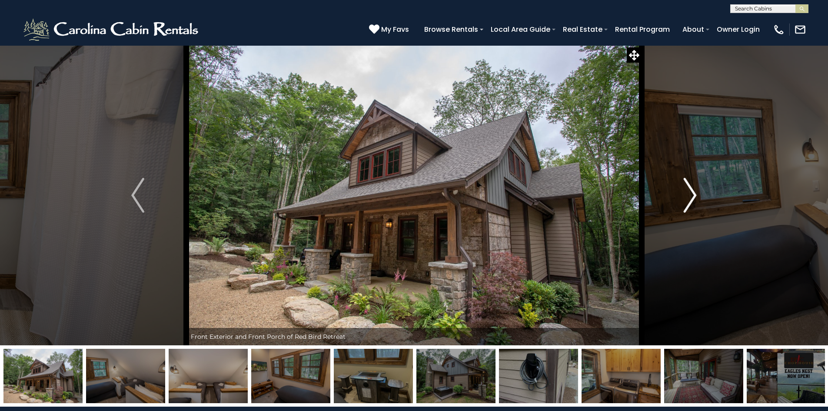
click at [689, 205] on img "Next" at bounding box center [690, 195] width 13 height 35
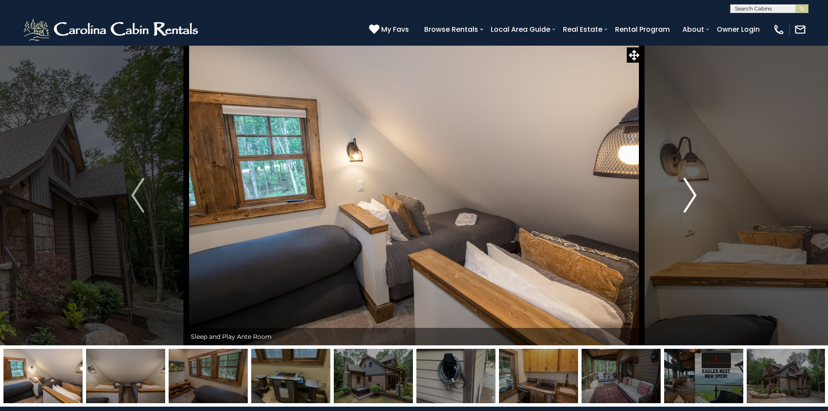
click at [689, 196] on img "Next" at bounding box center [690, 195] width 13 height 35
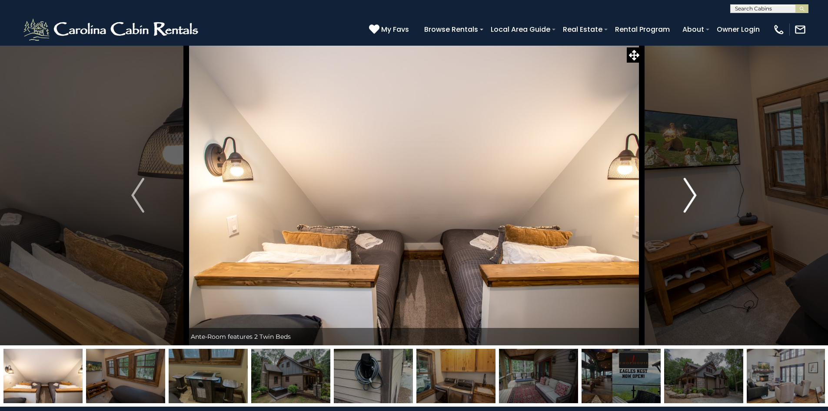
click at [689, 196] on img "Next" at bounding box center [690, 195] width 13 height 35
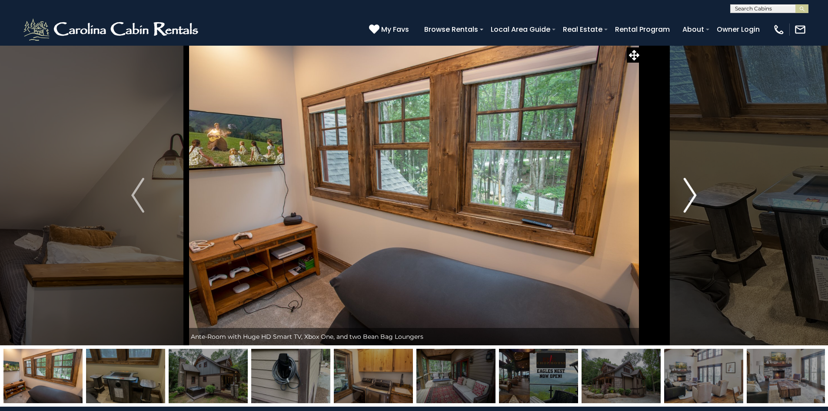
click at [689, 196] on img "Next" at bounding box center [690, 195] width 13 height 35
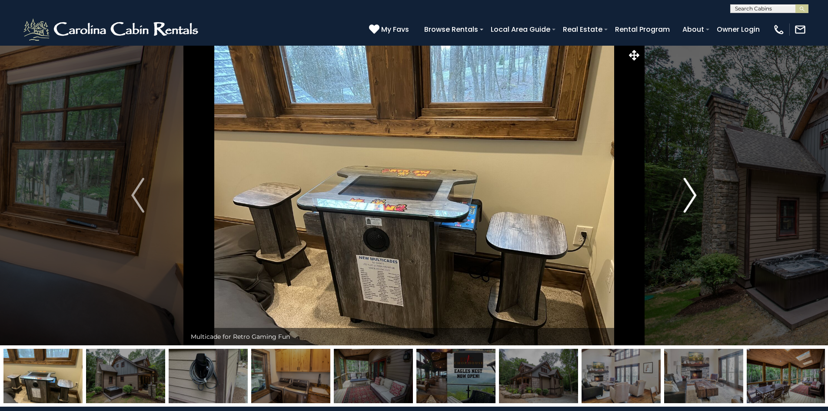
click at [689, 196] on img "Next" at bounding box center [690, 195] width 13 height 35
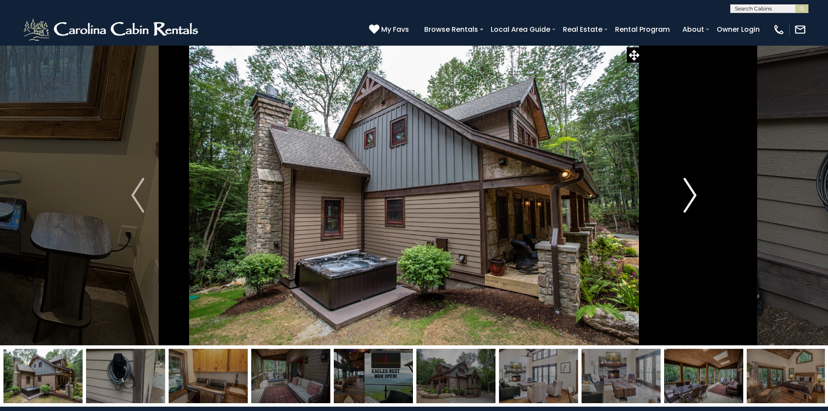
click at [689, 196] on img "Next" at bounding box center [690, 195] width 13 height 35
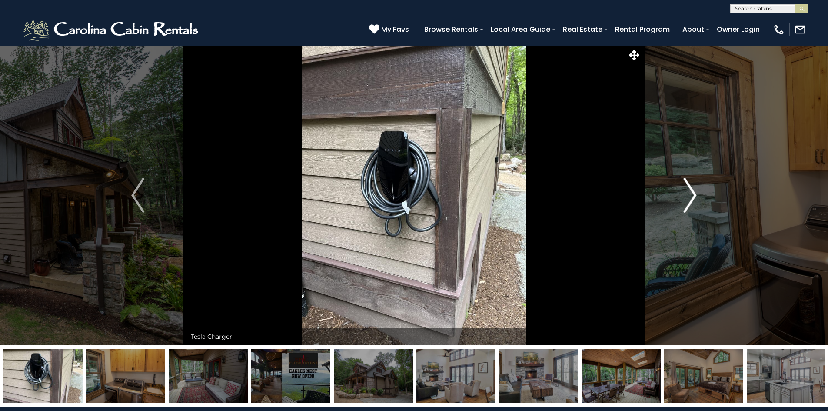
click at [689, 196] on img "Next" at bounding box center [690, 195] width 13 height 35
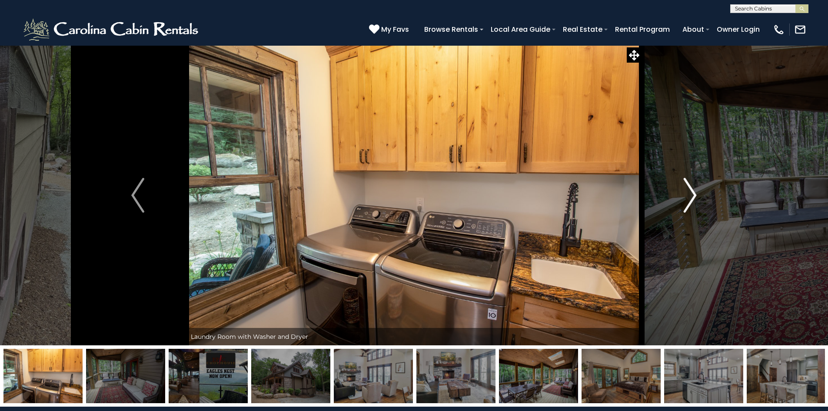
click at [689, 196] on img "Next" at bounding box center [690, 195] width 13 height 35
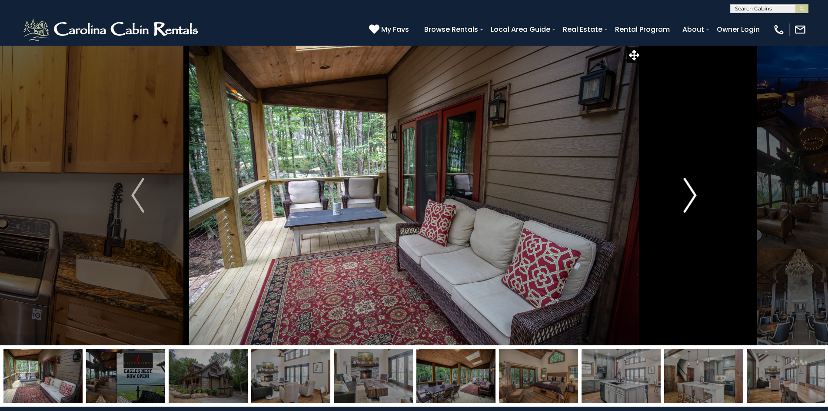
click at [689, 196] on img "Next" at bounding box center [690, 195] width 13 height 35
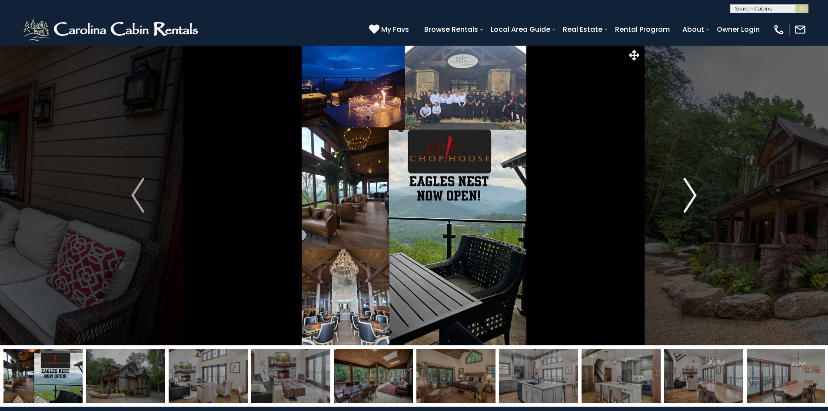
click at [689, 196] on img "Next" at bounding box center [690, 195] width 13 height 35
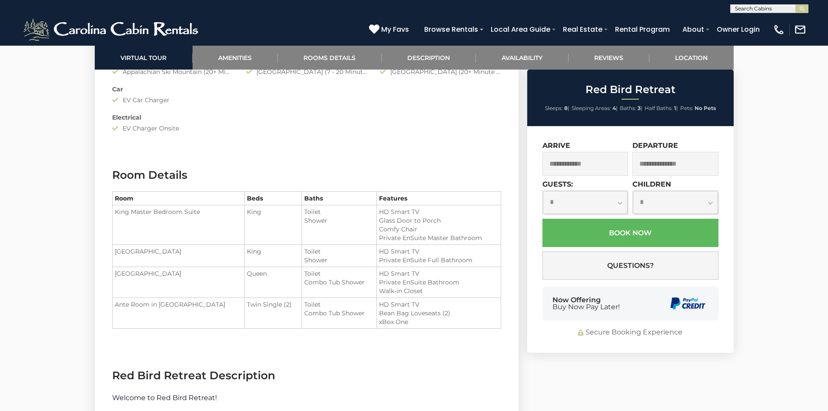
scroll to position [1043, 0]
click at [217, 219] on td "King Master Bedroom Suite" at bounding box center [178, 226] width 133 height 40
click at [207, 260] on td "Upper King Suite" at bounding box center [178, 256] width 133 height 22
click at [204, 287] on td "Upper Queen Suite" at bounding box center [178, 282] width 133 height 31
click at [206, 320] on td "Ante Room in Upper Queen Suite" at bounding box center [178, 313] width 133 height 31
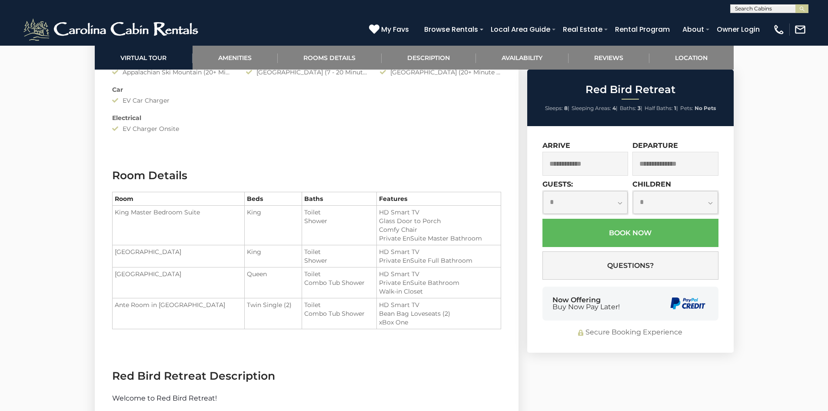
drag, startPoint x: 183, startPoint y: 279, endPoint x: 446, endPoint y: 320, distance: 266.1
click at [446, 320] on tbody "King Master Bedroom Suite King Toilet Shower Upper King Suite Upper Queen Suite" at bounding box center [306, 267] width 389 height 123
click at [438, 349] on section "Room Details Room Beds Baths Features King Master Bedroom Suite King" at bounding box center [307, 255] width 424 height 200
click at [160, 278] on td "Upper Queen Suite" at bounding box center [178, 282] width 133 height 31
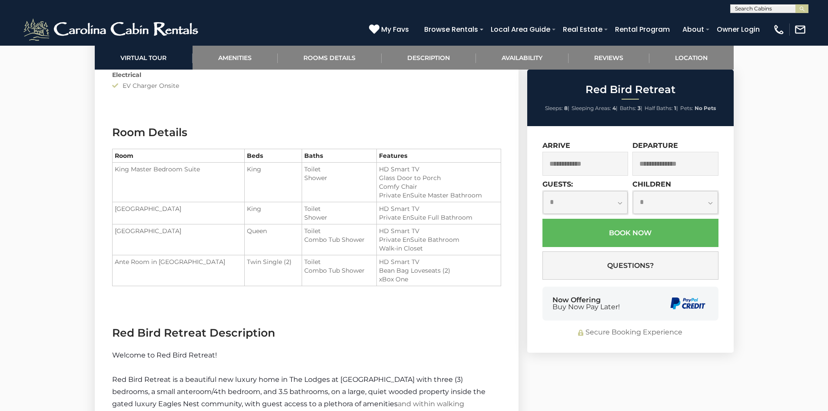
scroll to position [1087, 0]
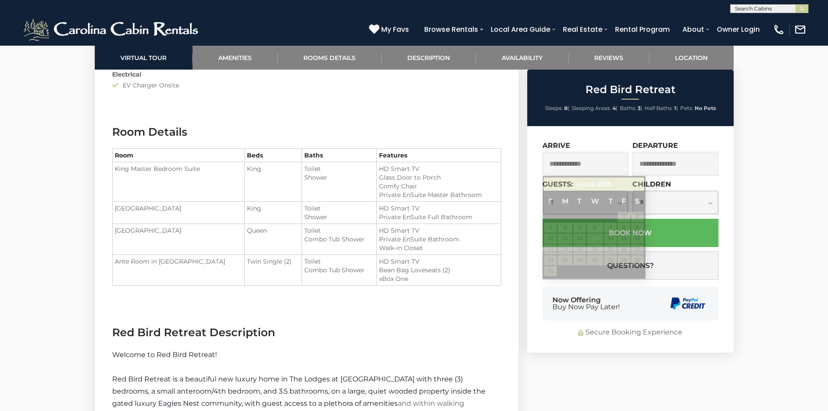
click at [583, 163] on input "text" at bounding box center [586, 164] width 86 height 24
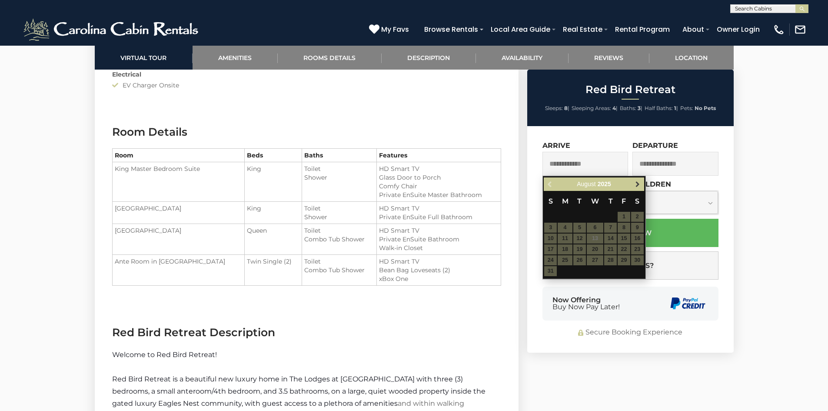
click at [639, 182] on span "Next" at bounding box center [637, 184] width 7 height 7
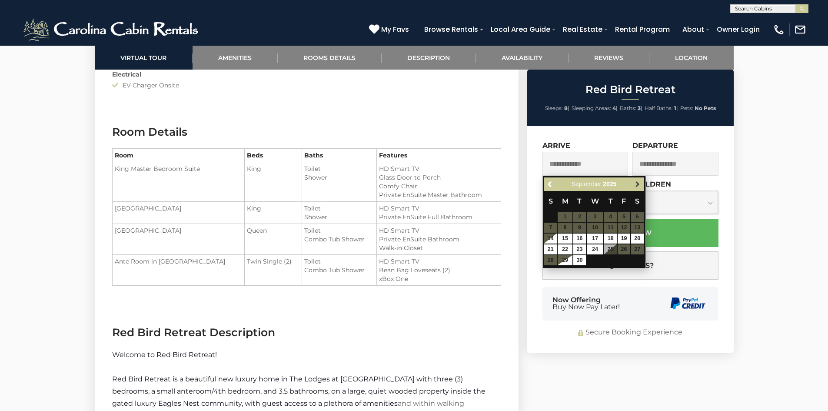
click at [639, 182] on span "Next" at bounding box center [637, 184] width 7 height 7
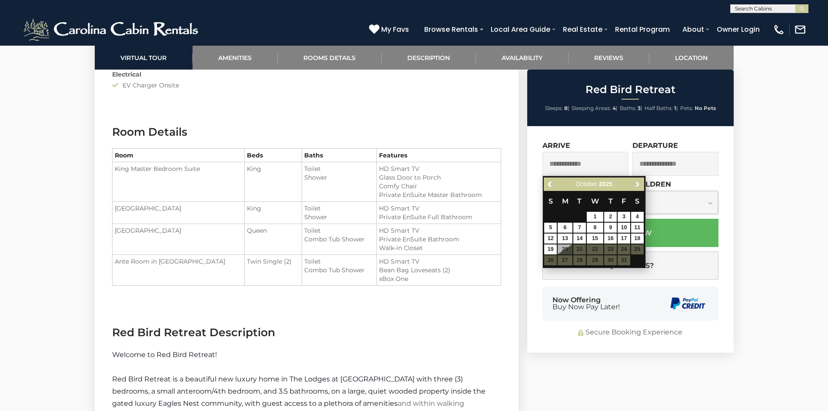
click at [639, 182] on span "Next" at bounding box center [637, 184] width 7 height 7
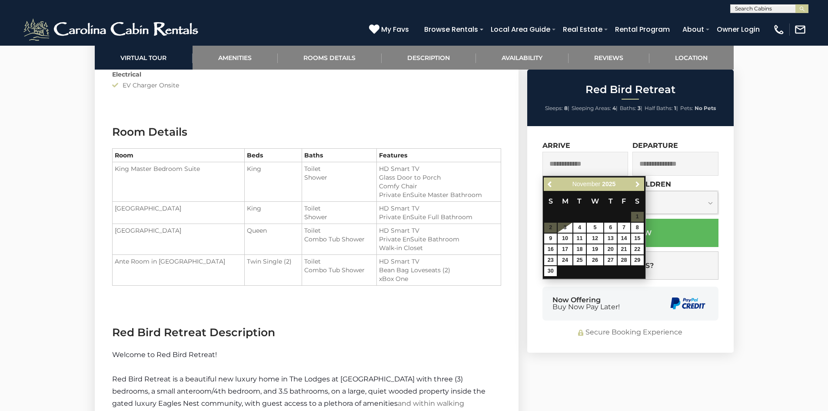
click at [639, 182] on span "Next" at bounding box center [637, 184] width 7 height 7
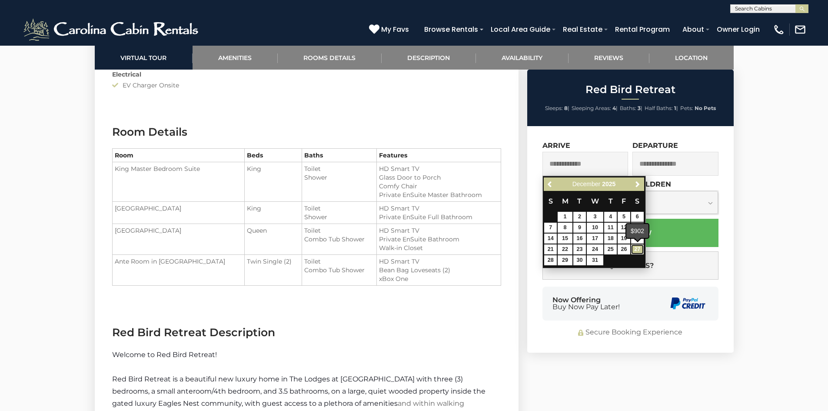
click at [634, 247] on link "27" at bounding box center [637, 249] width 13 height 10
type input "**********"
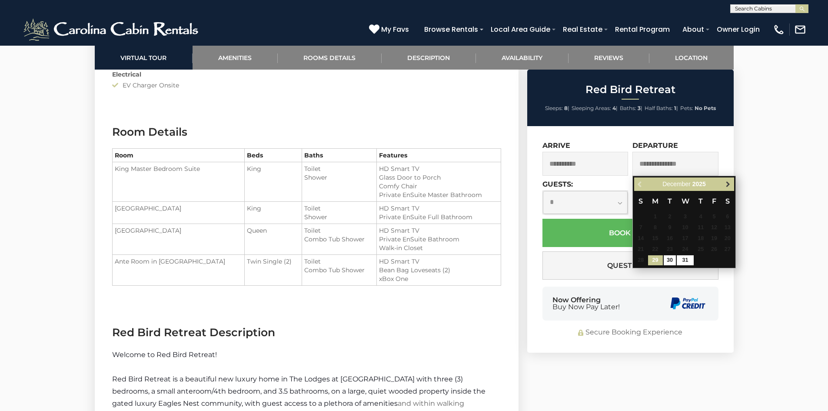
click at [730, 185] on span "Next" at bounding box center [728, 184] width 7 height 7
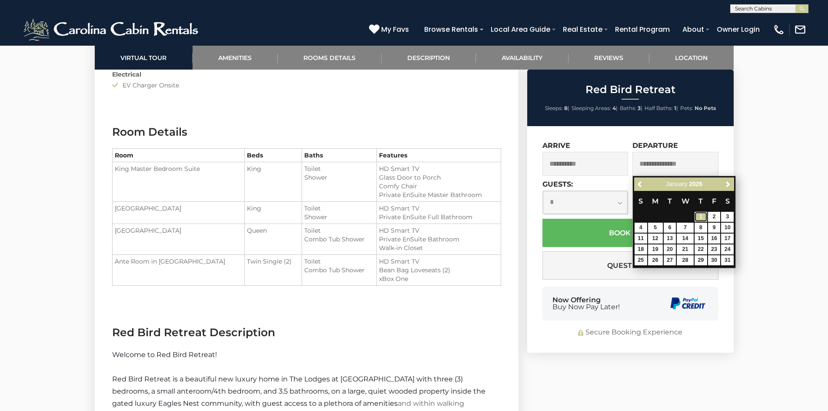
click at [702, 214] on link "1" at bounding box center [701, 217] width 13 height 10
type input "**********"
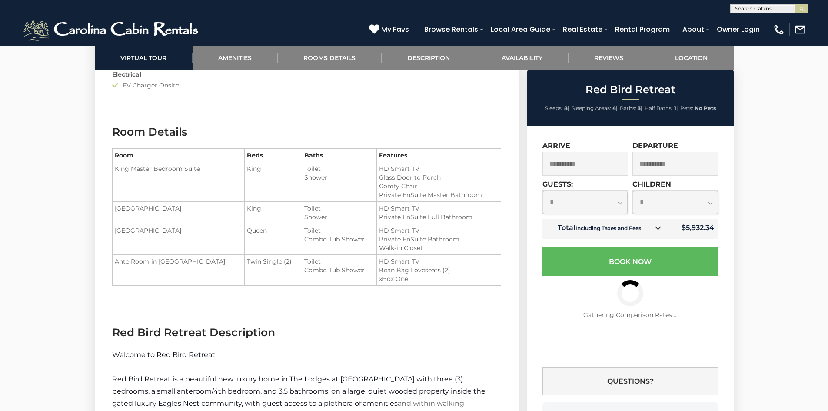
click at [392, 339] on h3 "Red Bird Retreat Description" at bounding box center [306, 332] width 389 height 15
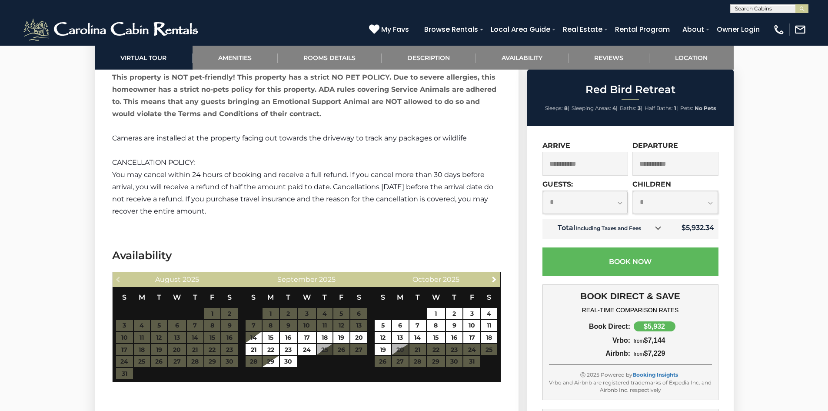
scroll to position [2217, 0]
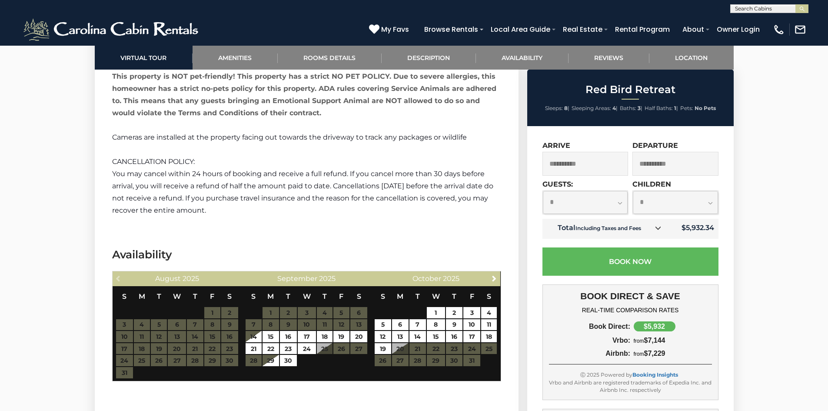
click at [766, 7] on input "text" at bounding box center [769, 10] width 76 height 9
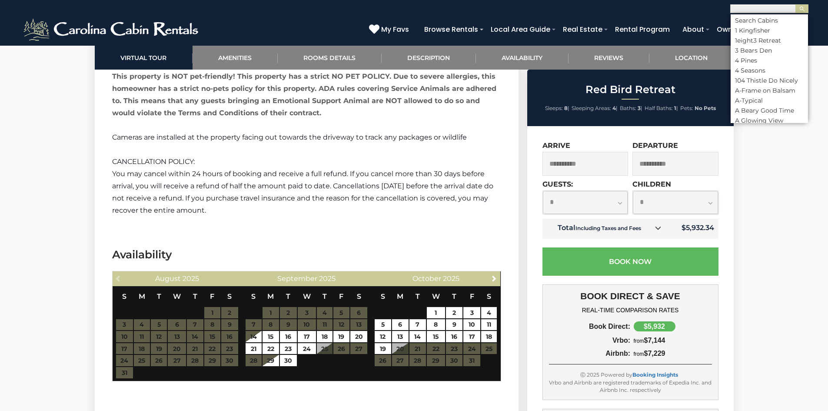
paste input "**********"
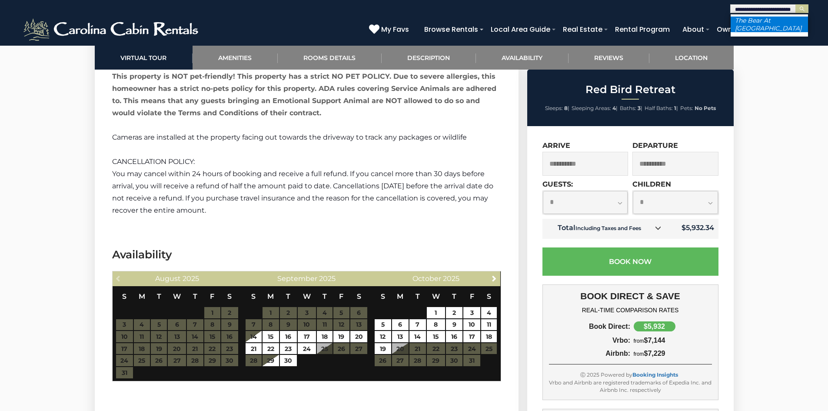
type input "**********"
click at [772, 25] on li "The Bear At Sugar Mountain" at bounding box center [769, 25] width 77 height 16
drag, startPoint x: 806, startPoint y: 9, endPoint x: 785, endPoint y: 23, distance: 26.0
click at [806, 9] on button "submit" at bounding box center [802, 8] width 13 height 9
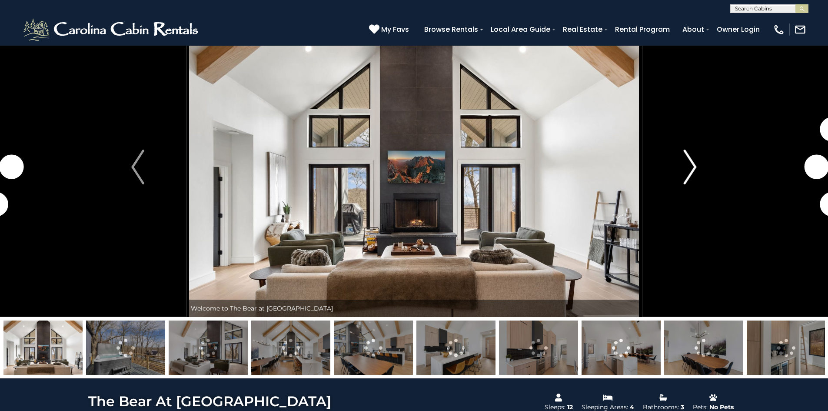
scroll to position [43, 0]
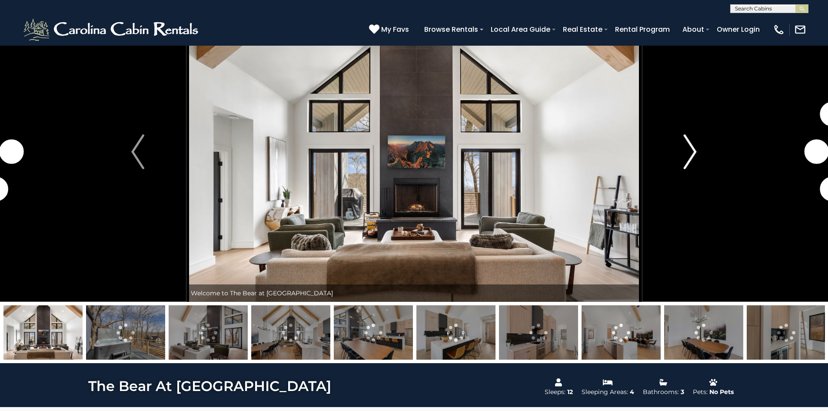
click at [693, 153] on img "Next" at bounding box center [690, 151] width 13 height 35
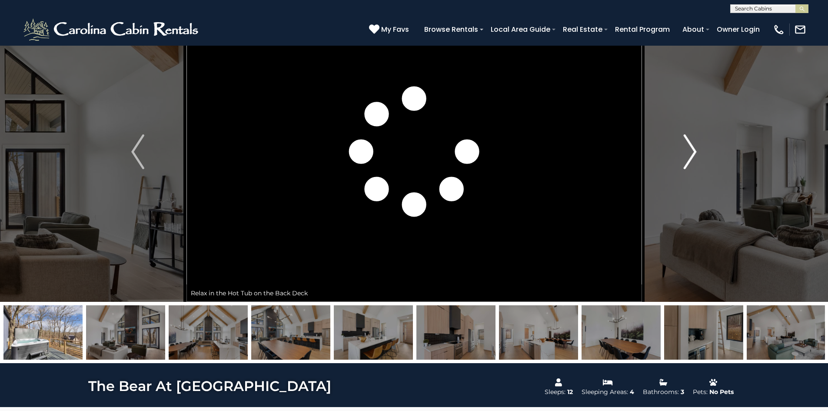
click at [693, 153] on img "Next" at bounding box center [690, 151] width 13 height 35
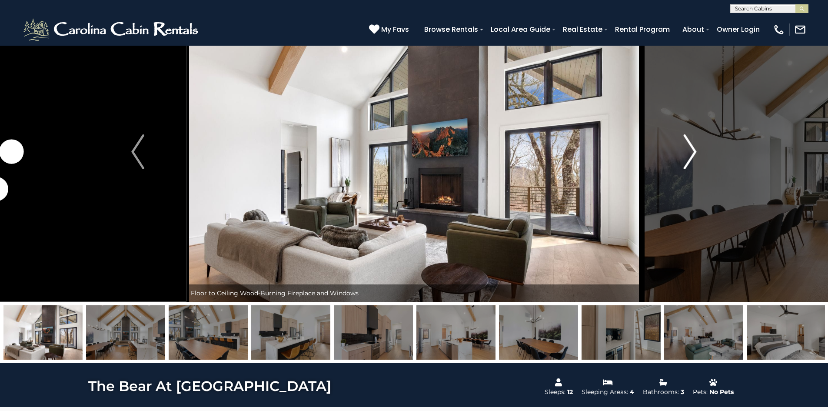
click at [693, 153] on img "Next" at bounding box center [690, 151] width 13 height 35
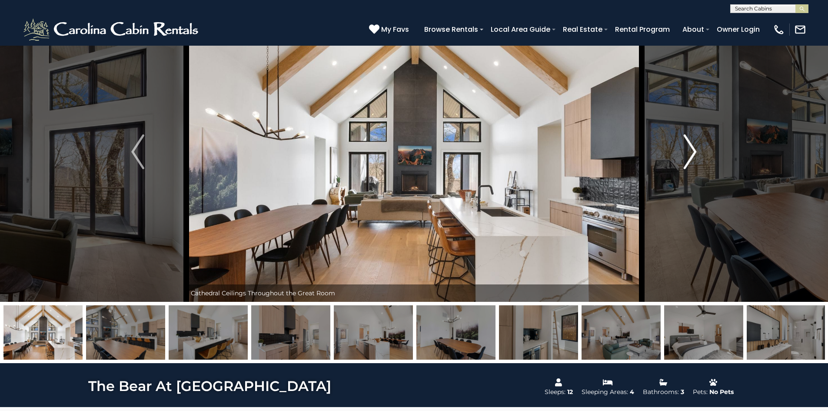
click at [693, 153] on img "Next" at bounding box center [690, 151] width 13 height 35
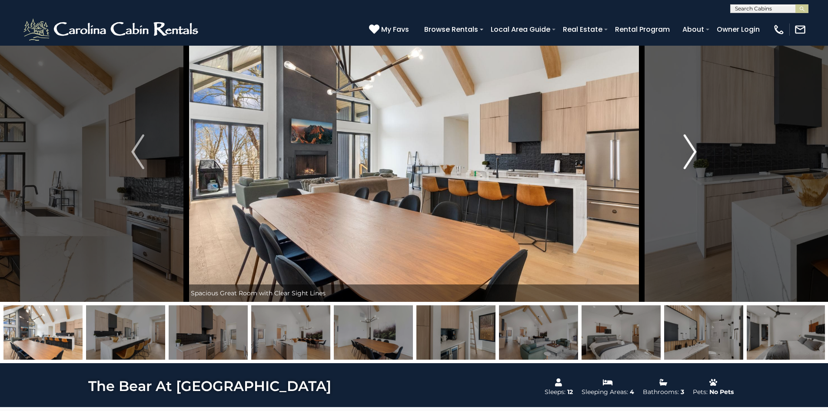
click at [693, 153] on img "Next" at bounding box center [690, 151] width 13 height 35
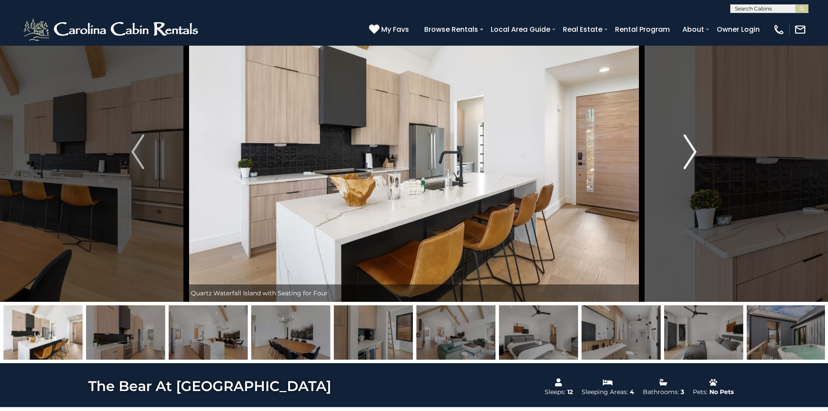
click at [693, 153] on img "Next" at bounding box center [690, 151] width 13 height 35
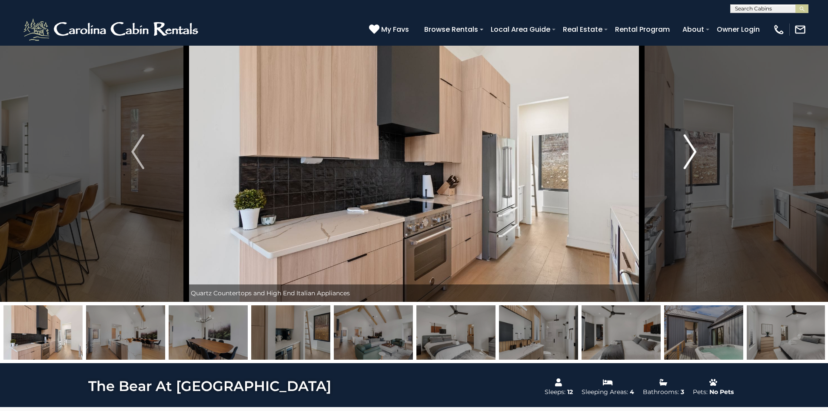
click at [693, 153] on img "Next" at bounding box center [690, 151] width 13 height 35
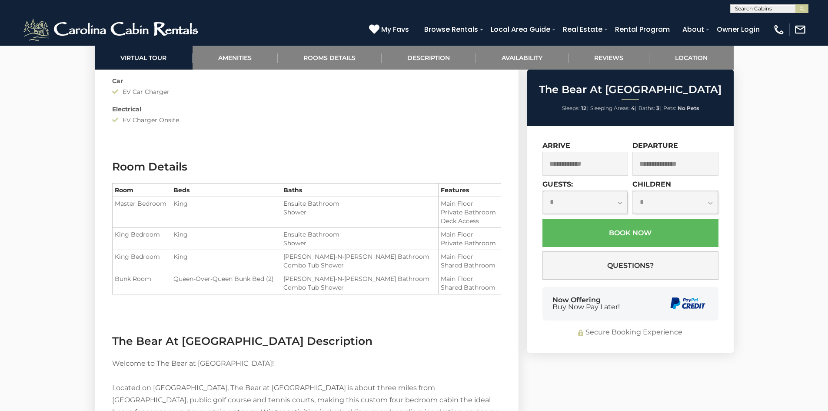
scroll to position [1000, 0]
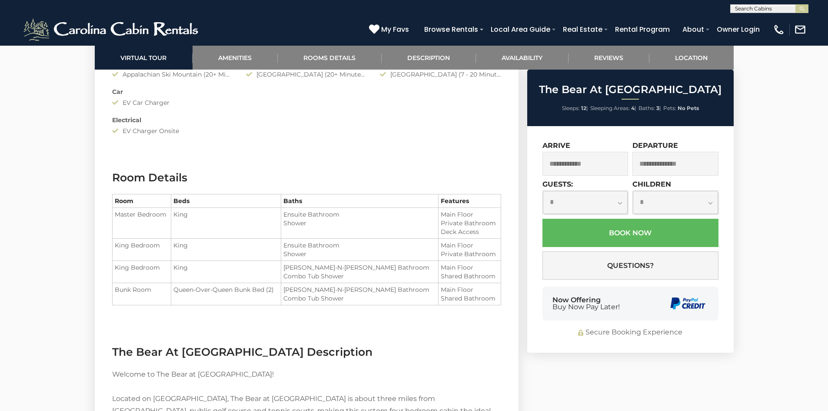
drag, startPoint x: 153, startPoint y: 216, endPoint x: 296, endPoint y: 264, distance: 151.0
click at [296, 264] on tbody "Master Bedroom King Ensuite Bathroom Shower King Bedroom King Bedroom Bunk Room" at bounding box center [306, 256] width 389 height 97
click at [281, 279] on td "King" at bounding box center [226, 272] width 110 height 22
click at [400, 285] on li "Jack-N-Jill Bathroom" at bounding box center [359, 289] width 153 height 9
drag, startPoint x: 483, startPoint y: 299, endPoint x: 125, endPoint y: 275, distance: 358.6
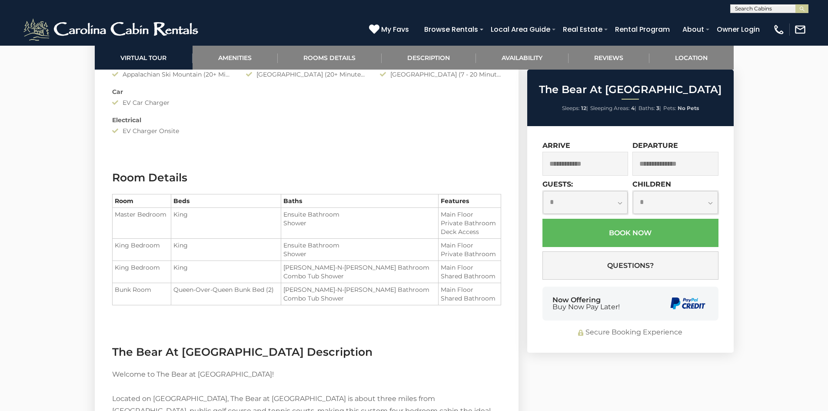
click at [125, 275] on tbody "Master Bedroom King Ensuite Bathroom Shower King Bedroom King Bedroom Bunk Room" at bounding box center [306, 256] width 389 height 97
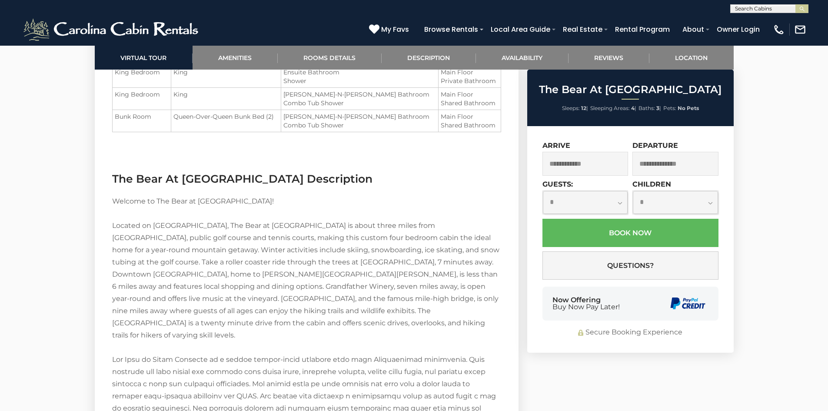
scroll to position [1174, 0]
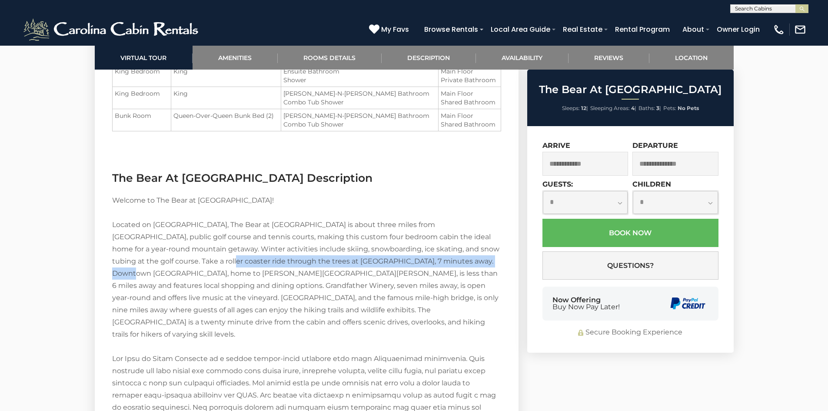
drag, startPoint x: 168, startPoint y: 260, endPoint x: 433, endPoint y: 263, distance: 265.2
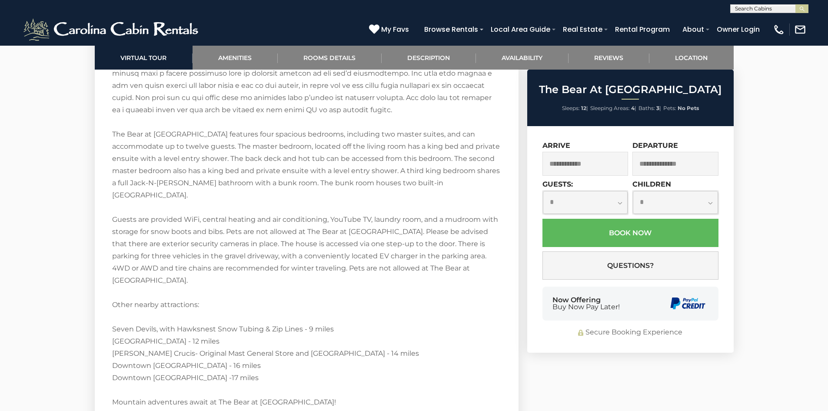
scroll to position [1565, 0]
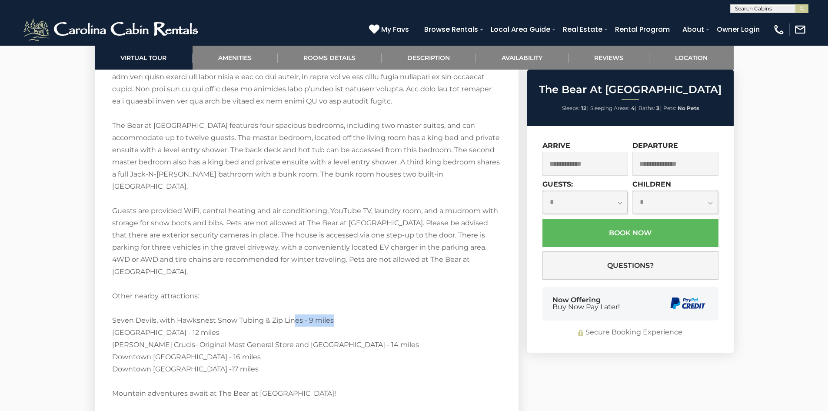
drag, startPoint x: 340, startPoint y: 298, endPoint x: 292, endPoint y: 299, distance: 48.3
click at [292, 299] on div "Welcome to The Bear at Sugar Mountain! Located on Sugar Mountain, The Bear at S…" at bounding box center [306, 156] width 389 height 706
click at [215, 309] on div "Welcome to The Bear at Sugar Mountain! Located on Sugar Mountain, The Bear at S…" at bounding box center [306, 156] width 389 height 706
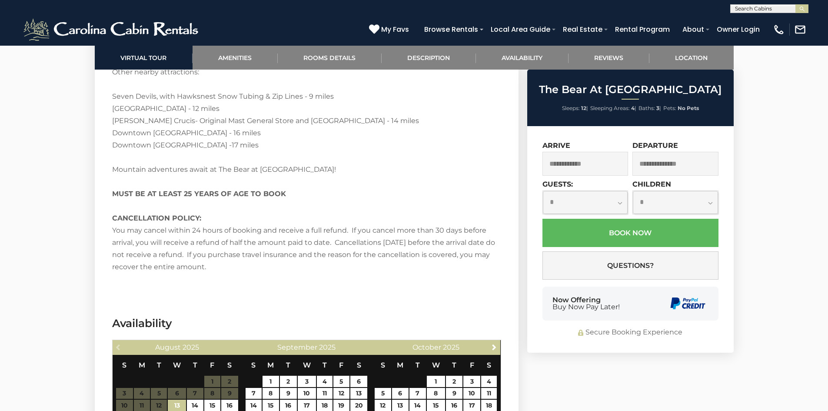
scroll to position [1739, 0]
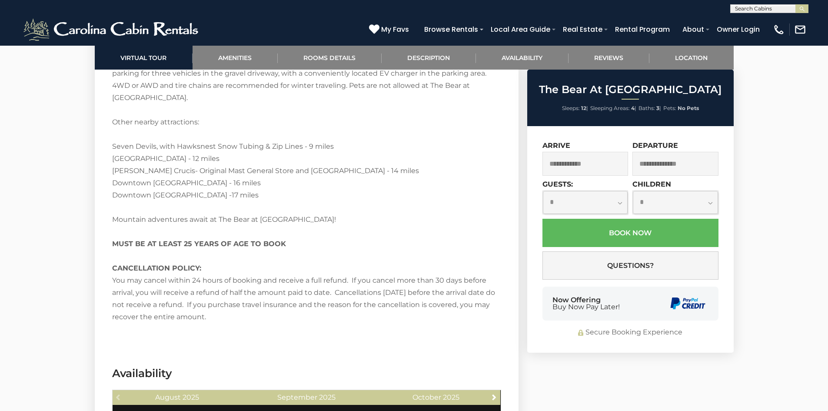
drag, startPoint x: 587, startPoint y: 167, endPoint x: 555, endPoint y: 171, distance: 32.5
click at [585, 167] on input "text" at bounding box center [586, 164] width 86 height 24
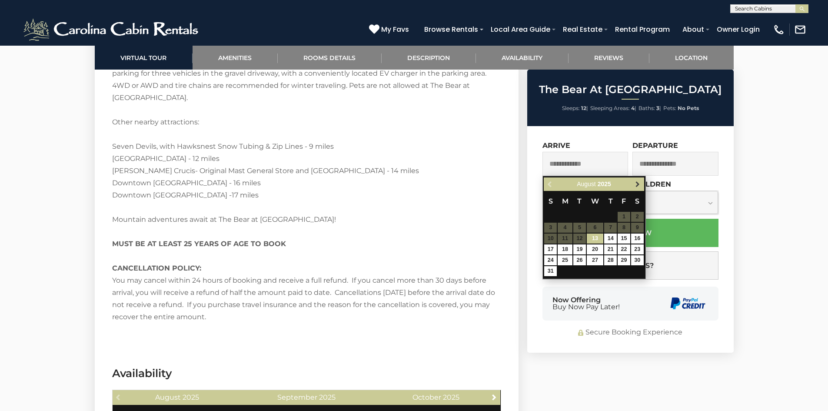
click at [639, 183] on span "Next" at bounding box center [637, 184] width 7 height 7
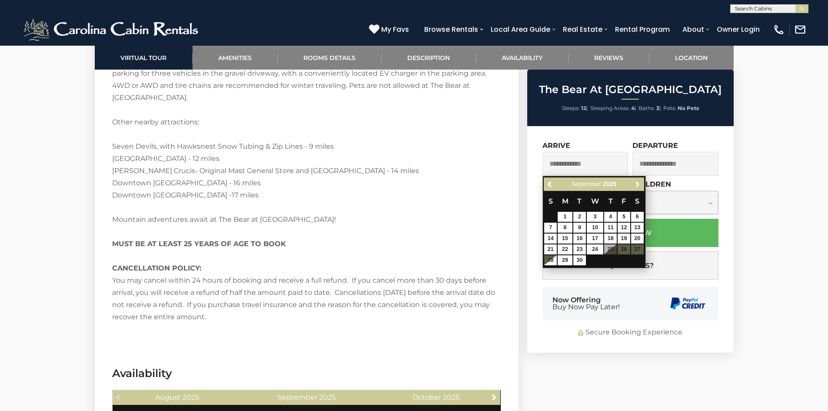
click at [639, 183] on span "Next" at bounding box center [637, 184] width 7 height 7
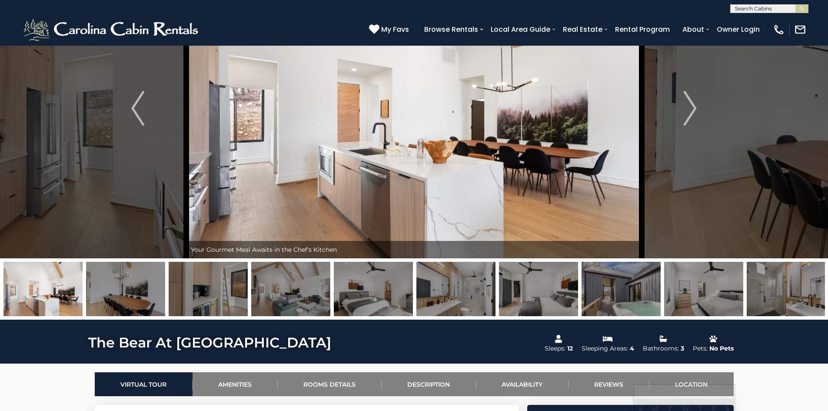
scroll to position [380, 0]
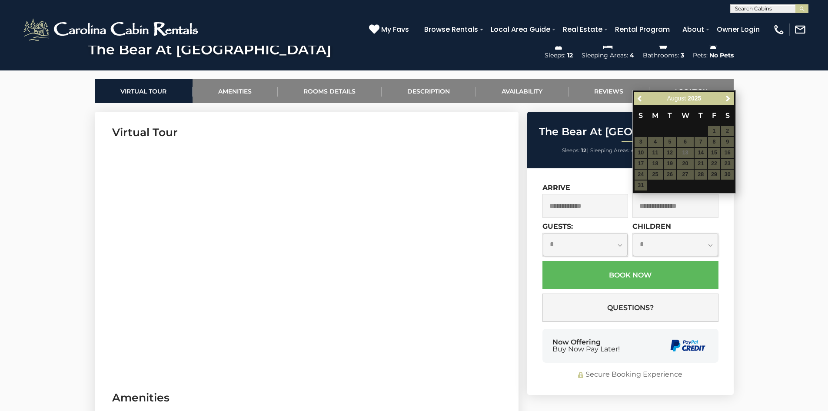
drag, startPoint x: 469, startPoint y: 292, endPoint x: 518, endPoint y: 254, distance: 62.3
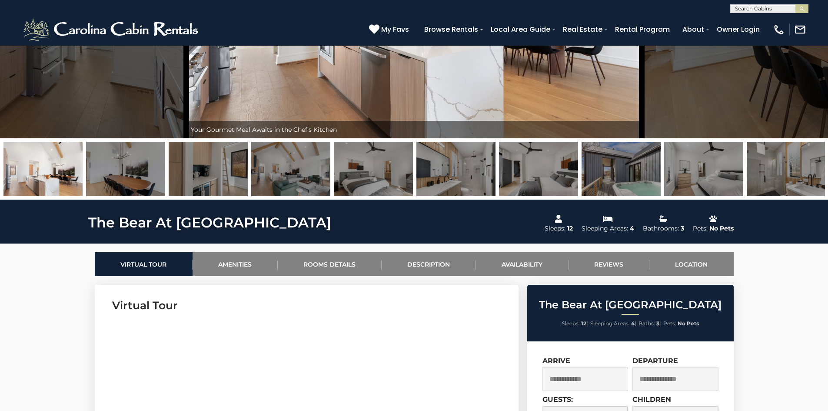
scroll to position [0, 0]
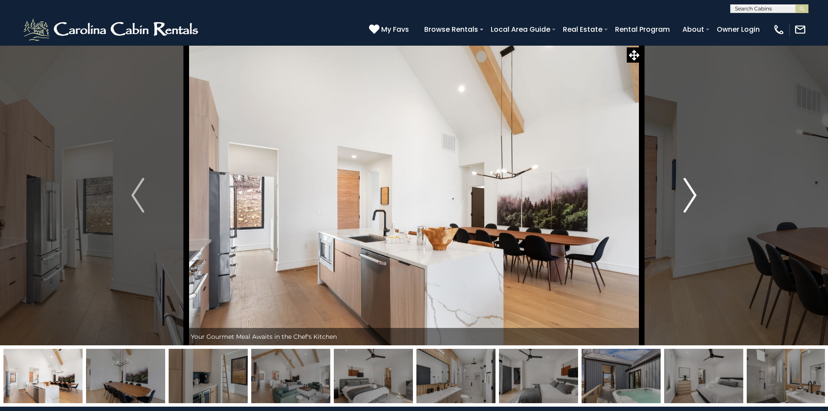
click at [695, 192] on img "Next" at bounding box center [690, 195] width 13 height 35
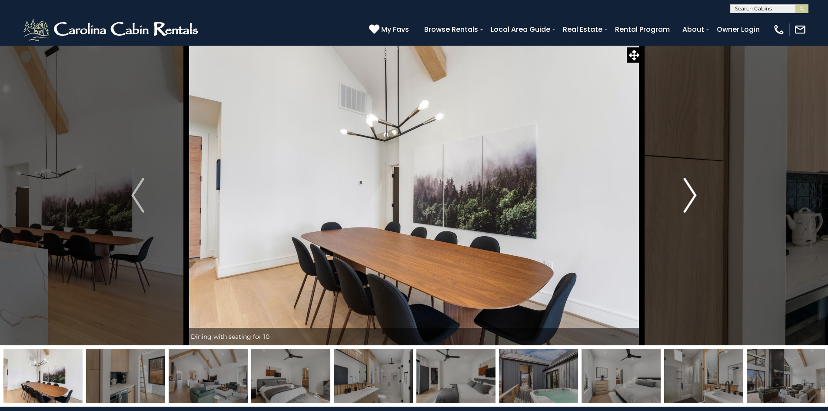
click at [695, 192] on img "Next" at bounding box center [690, 195] width 13 height 35
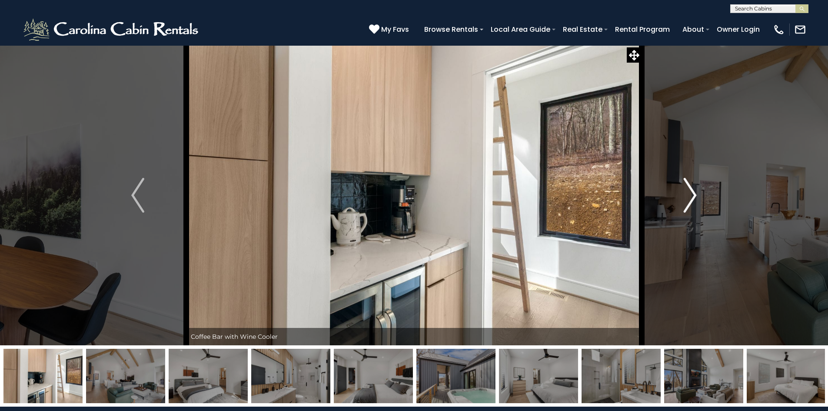
click at [695, 192] on img "Next" at bounding box center [690, 195] width 13 height 35
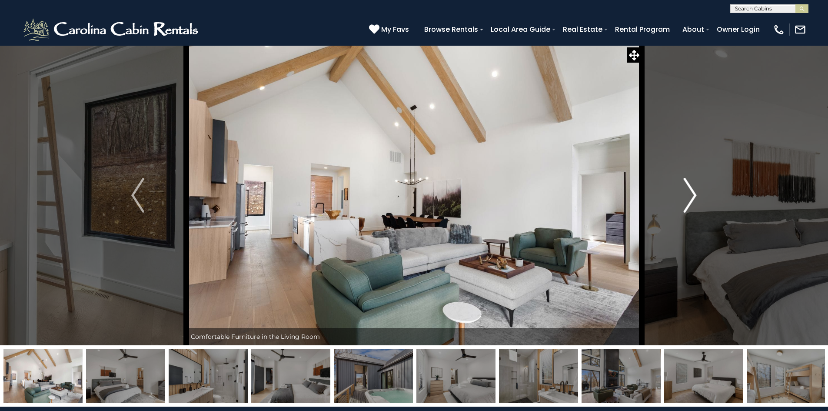
click at [695, 192] on img "Next" at bounding box center [690, 195] width 13 height 35
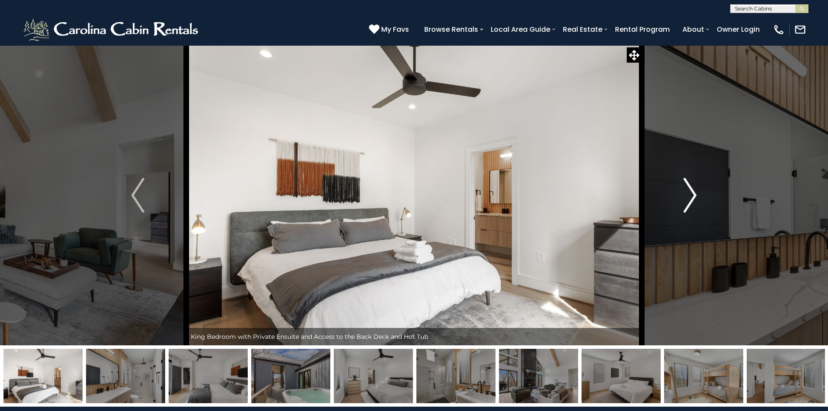
click at [695, 192] on img "Next" at bounding box center [690, 195] width 13 height 35
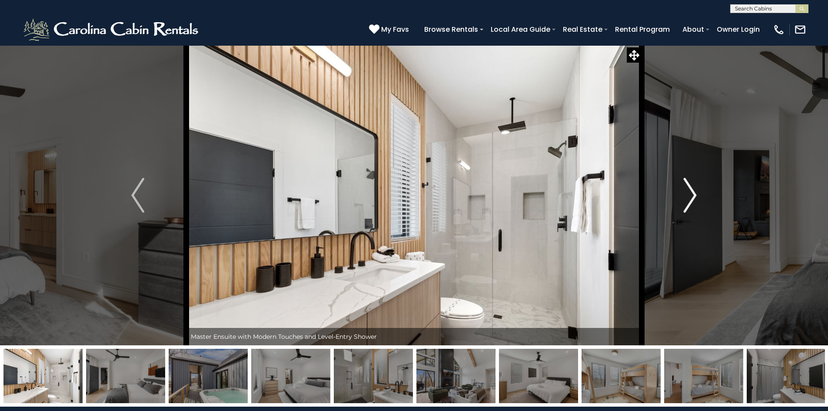
click at [695, 192] on img "Next" at bounding box center [690, 195] width 13 height 35
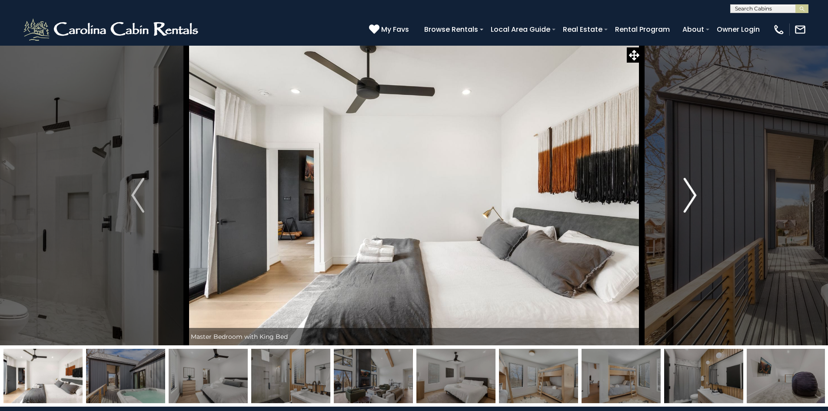
click at [695, 192] on img "Next" at bounding box center [690, 195] width 13 height 35
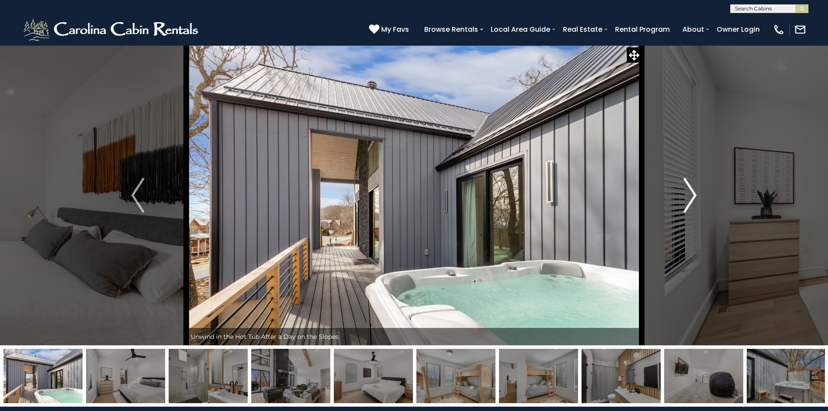
click at [695, 192] on img "Next" at bounding box center [690, 195] width 13 height 35
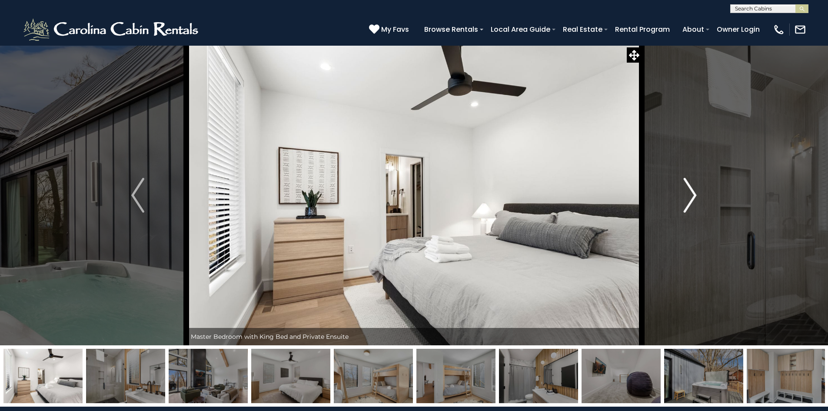
click at [695, 192] on img "Next" at bounding box center [690, 195] width 13 height 35
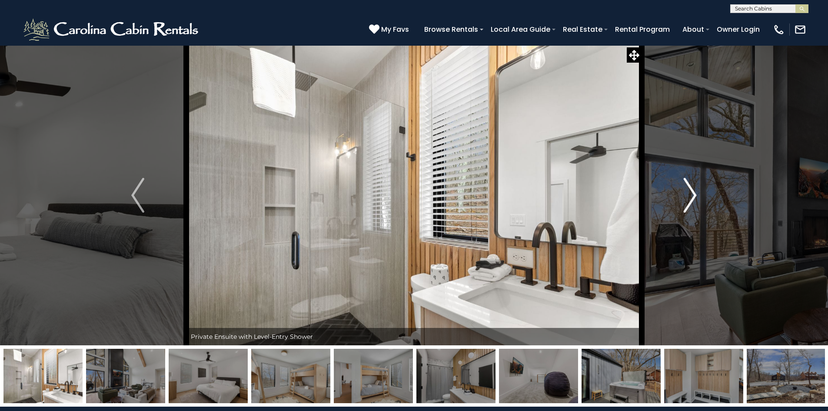
click at [695, 192] on img "Next" at bounding box center [690, 195] width 13 height 35
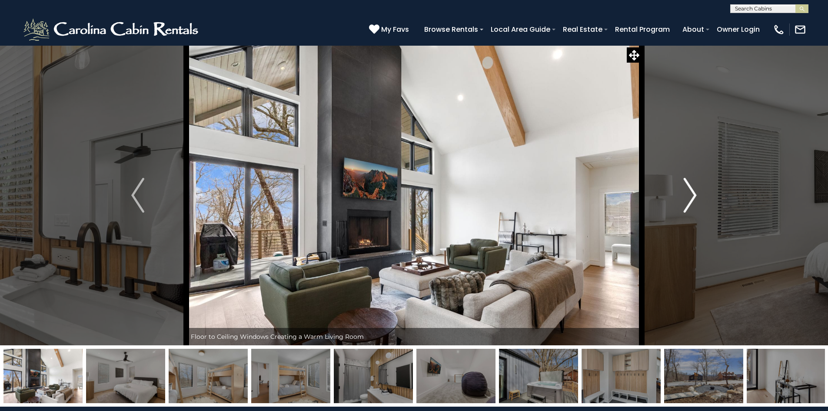
click at [695, 192] on img "Next" at bounding box center [690, 195] width 13 height 35
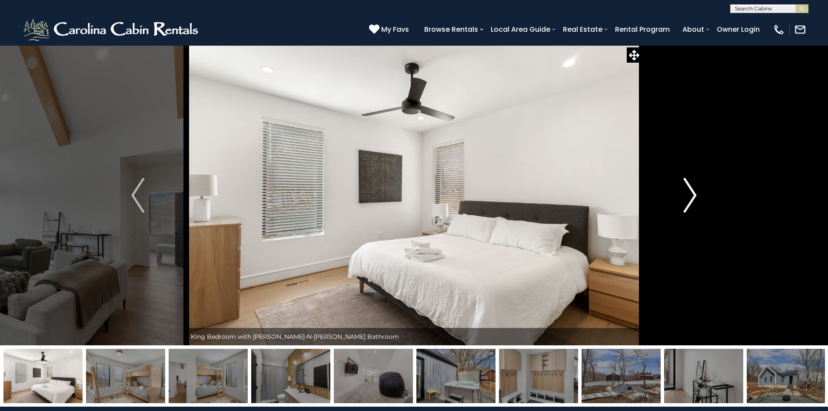
click at [695, 192] on img "Next" at bounding box center [690, 195] width 13 height 35
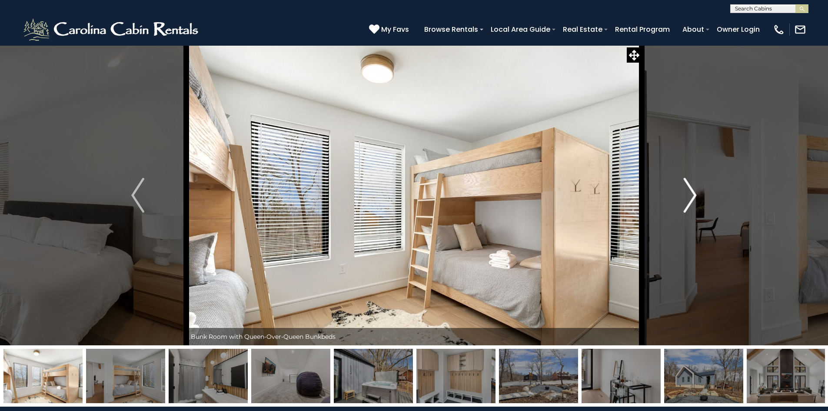
click at [694, 192] on img "Next" at bounding box center [690, 195] width 13 height 35
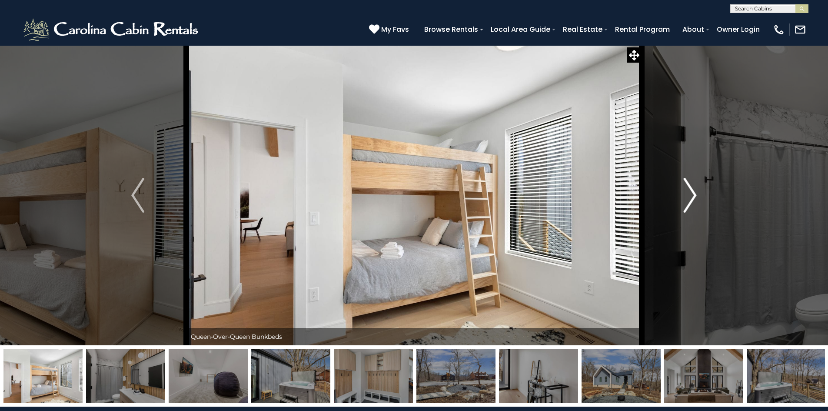
click at [694, 192] on img "Next" at bounding box center [690, 195] width 13 height 35
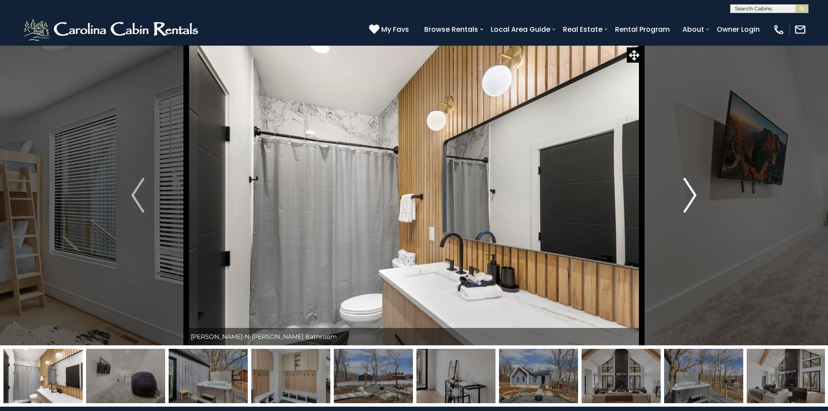
click at [694, 192] on img "Next" at bounding box center [690, 195] width 13 height 35
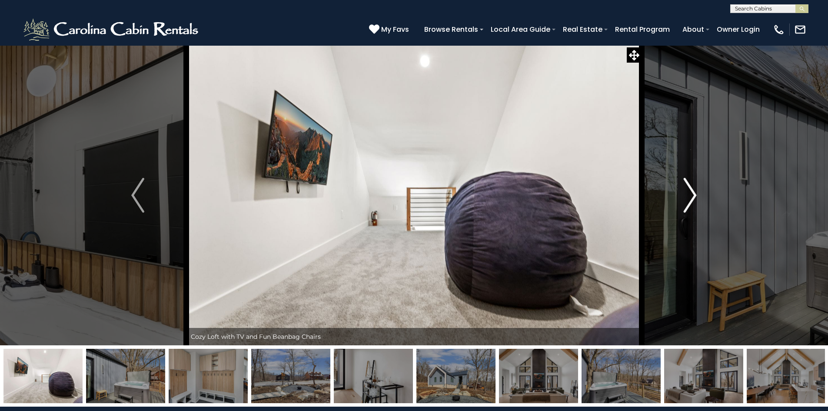
click at [694, 192] on img "Next" at bounding box center [690, 195] width 13 height 35
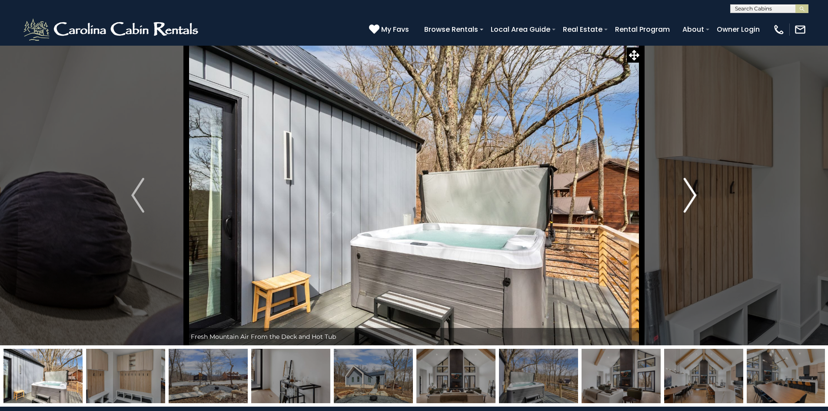
click at [694, 192] on img "Next" at bounding box center [690, 195] width 13 height 35
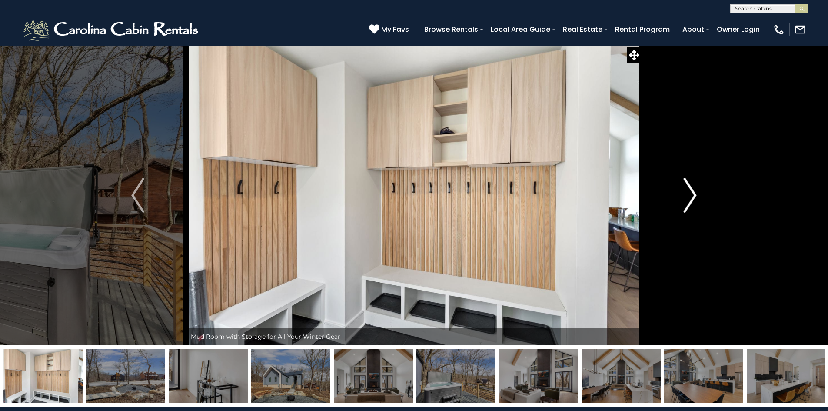
click at [694, 192] on img "Next" at bounding box center [690, 195] width 13 height 35
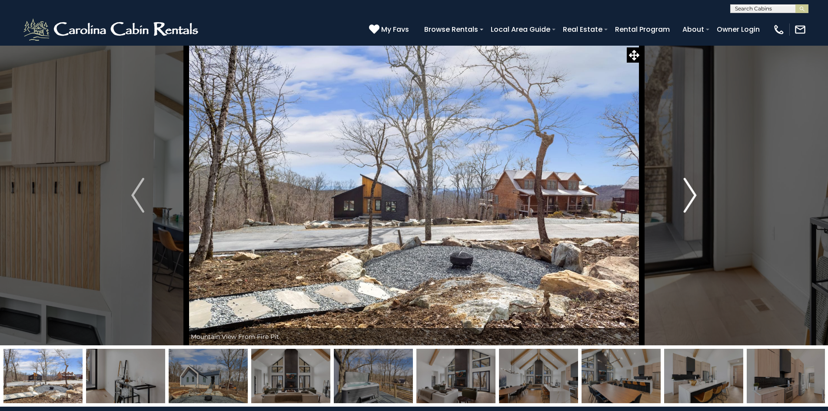
click at [694, 192] on img "Next" at bounding box center [690, 195] width 13 height 35
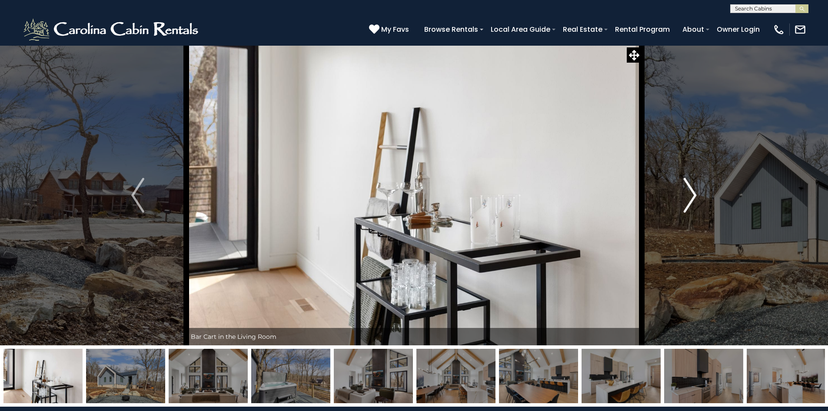
click at [694, 192] on img "Next" at bounding box center [690, 195] width 13 height 35
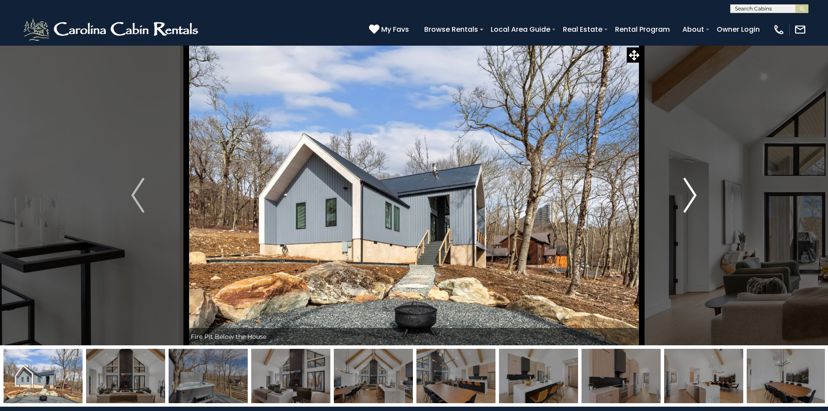
click at [694, 192] on img "Next" at bounding box center [690, 195] width 13 height 35
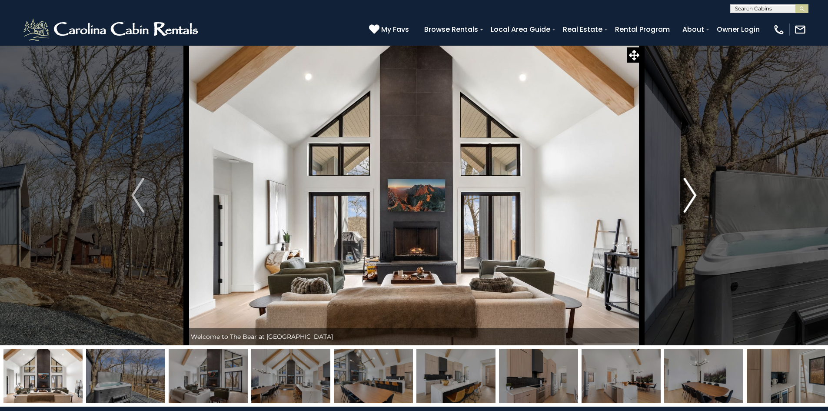
click at [694, 192] on img "Next" at bounding box center [690, 195] width 13 height 35
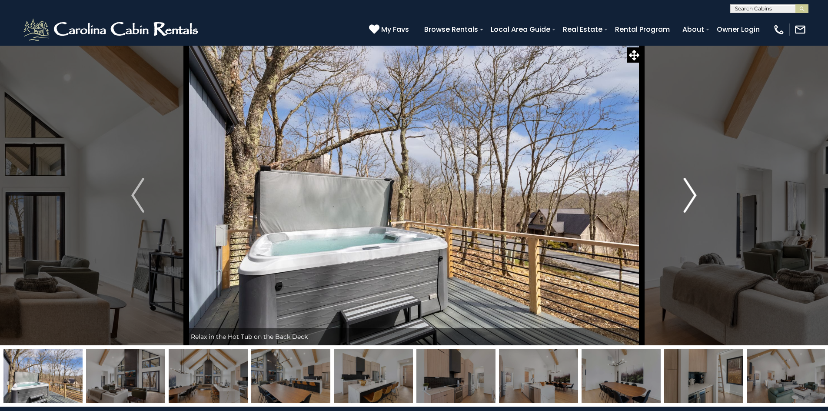
click at [694, 192] on img "Next" at bounding box center [690, 195] width 13 height 35
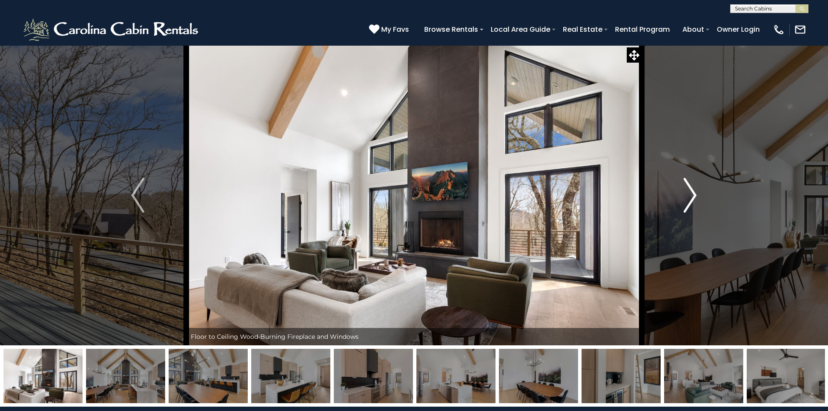
click at [694, 192] on img "Next" at bounding box center [690, 195] width 13 height 35
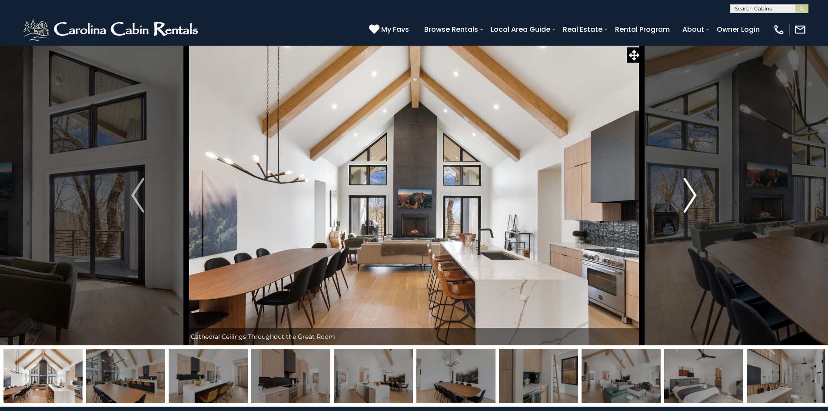
click at [694, 192] on img "Next" at bounding box center [690, 195] width 13 height 35
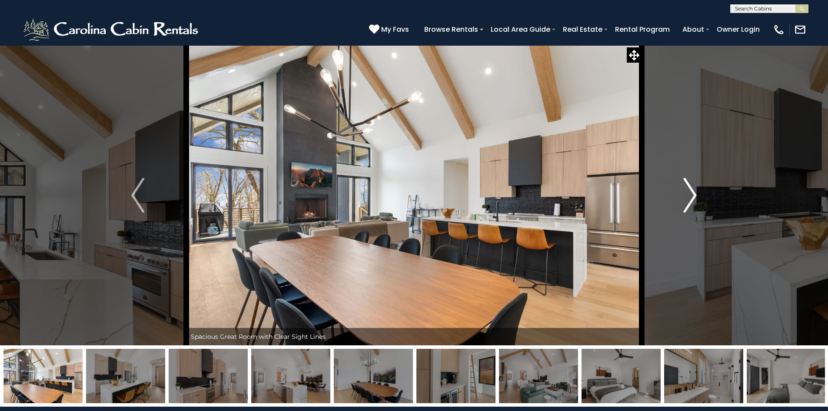
click at [687, 192] on img "Next" at bounding box center [690, 195] width 13 height 35
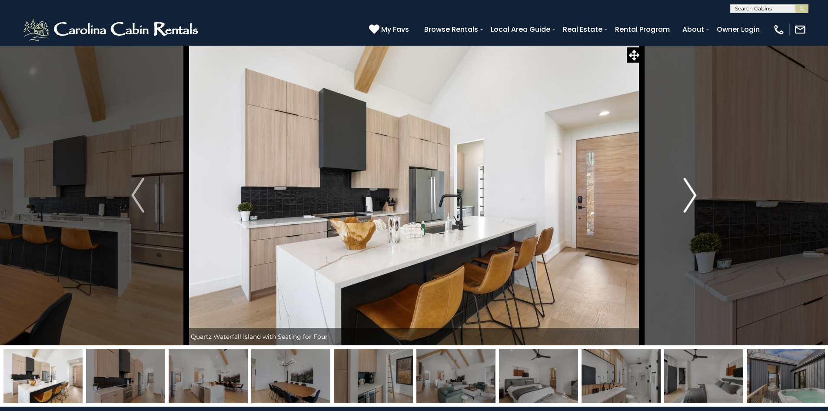
click at [687, 192] on img "Next" at bounding box center [690, 195] width 13 height 35
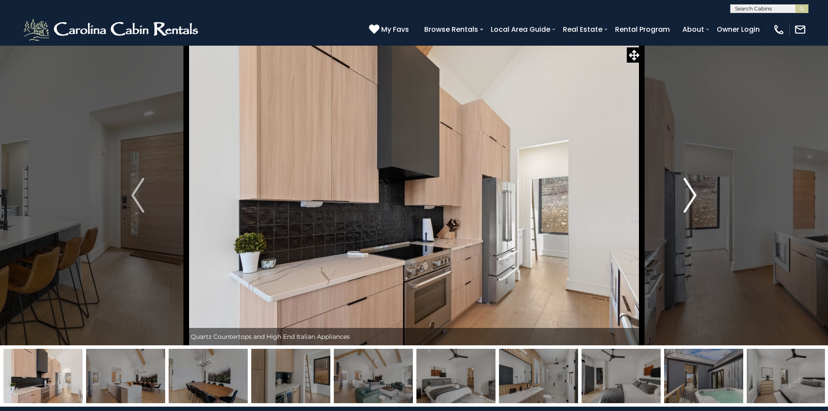
click at [687, 192] on img "Next" at bounding box center [690, 195] width 13 height 35
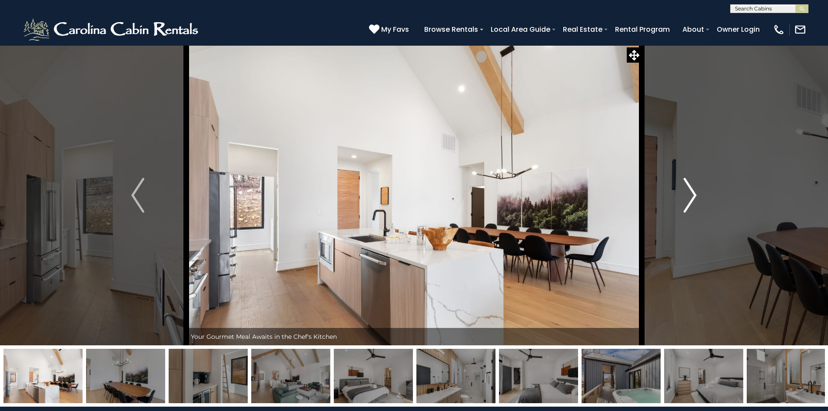
click at [687, 192] on img "Next" at bounding box center [690, 195] width 13 height 35
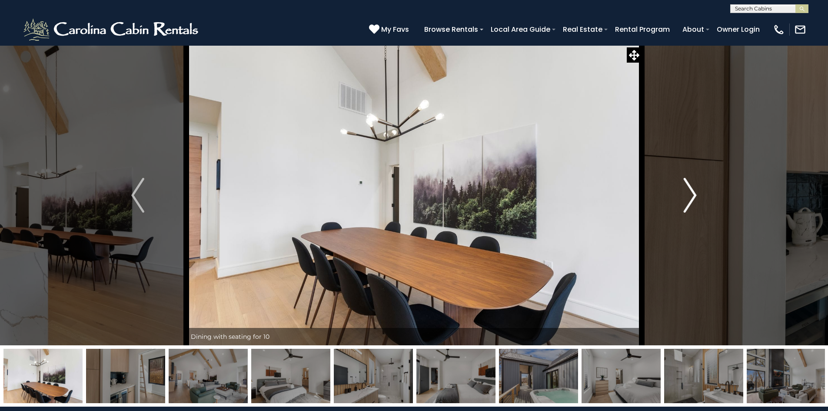
click at [685, 190] on img "Next" at bounding box center [690, 195] width 13 height 35
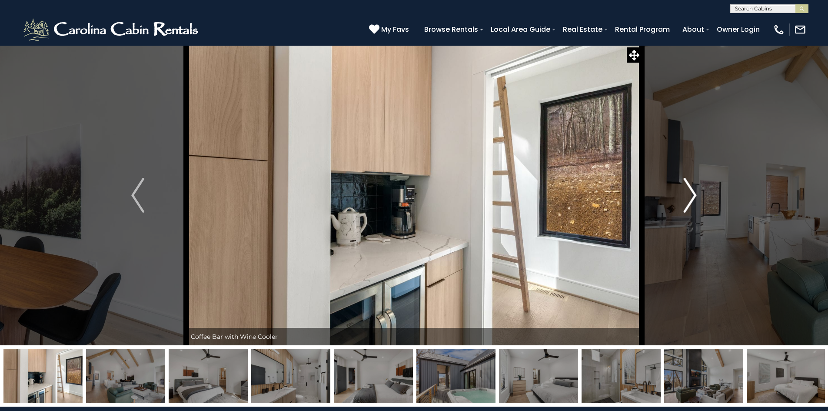
click at [685, 190] on img "Next" at bounding box center [690, 195] width 13 height 35
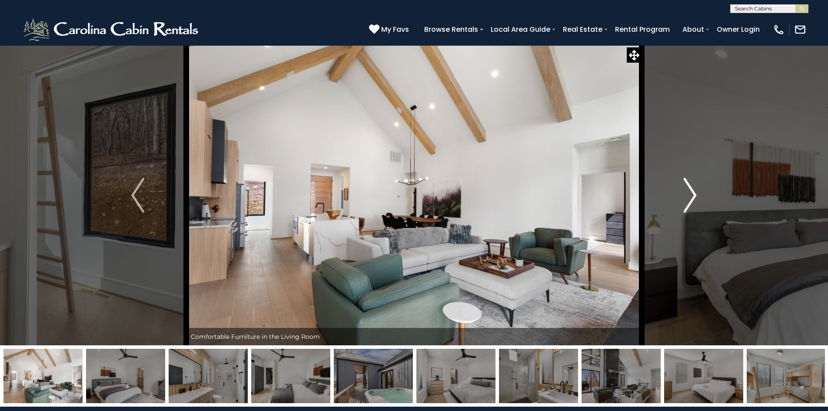
click at [685, 190] on img "Next" at bounding box center [690, 195] width 13 height 35
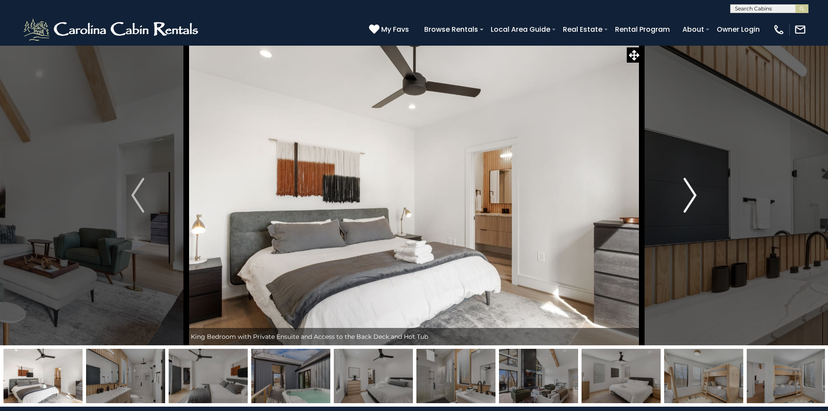
click at [685, 190] on img "Next" at bounding box center [690, 195] width 13 height 35
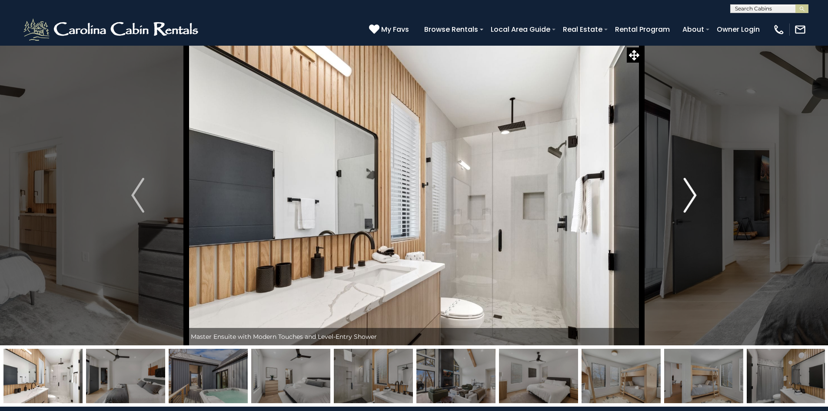
click at [684, 190] on img "Next" at bounding box center [690, 195] width 13 height 35
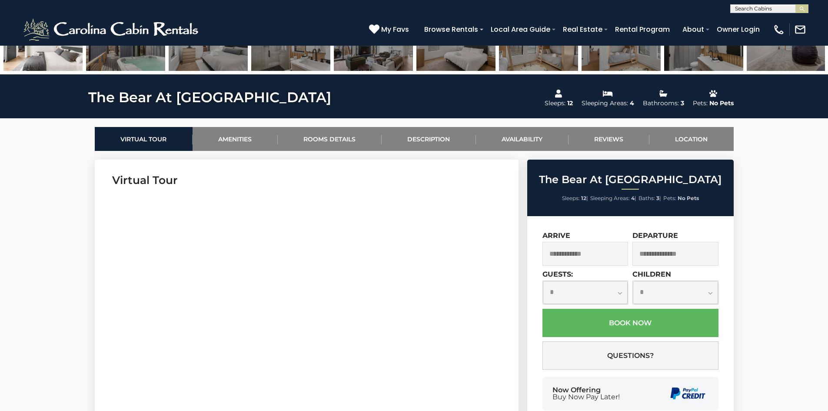
scroll to position [348, 0]
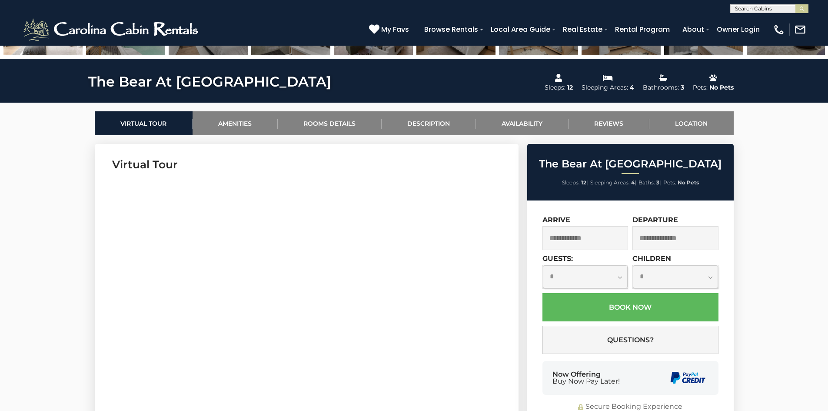
click at [586, 233] on input "text" at bounding box center [586, 238] width 86 height 24
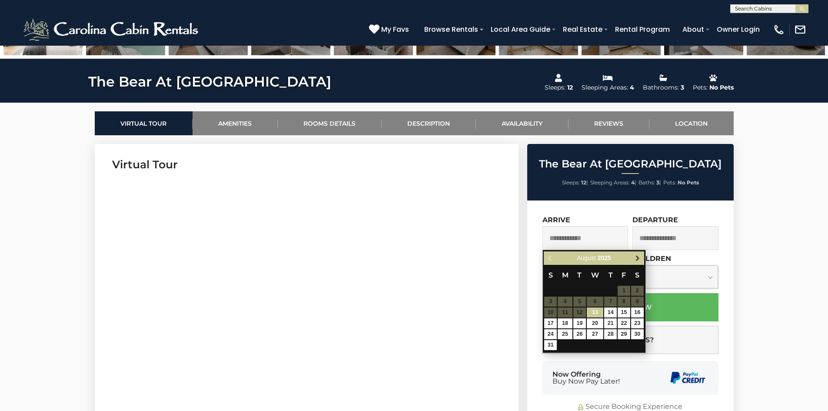
click at [637, 259] on span "Next" at bounding box center [637, 258] width 7 height 7
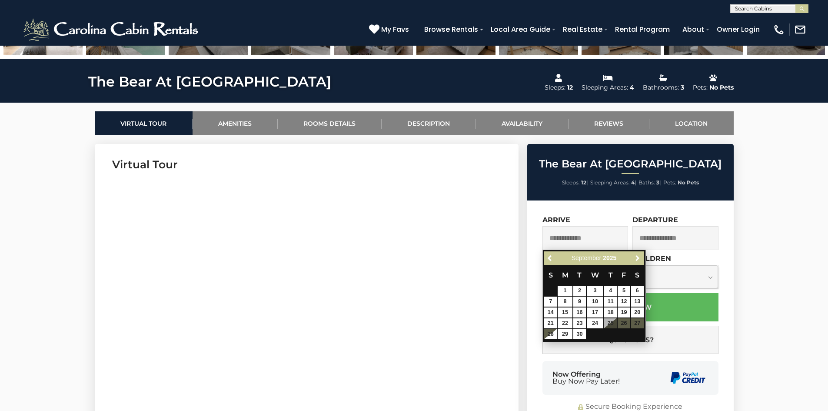
click at [637, 259] on span "Next" at bounding box center [637, 258] width 7 height 7
click at [636, 259] on span "Next" at bounding box center [637, 258] width 7 height 7
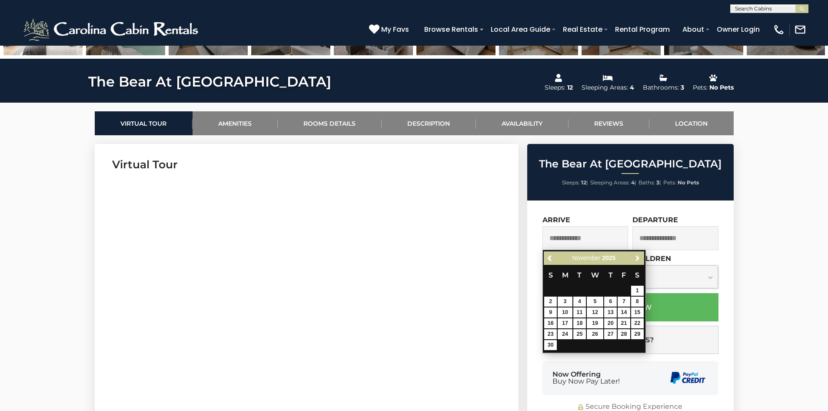
click at [636, 259] on span "Next" at bounding box center [637, 258] width 7 height 7
click at [637, 258] on span "Next" at bounding box center [637, 258] width 7 height 7
click at [554, 259] on link "Previous" at bounding box center [550, 258] width 11 height 11
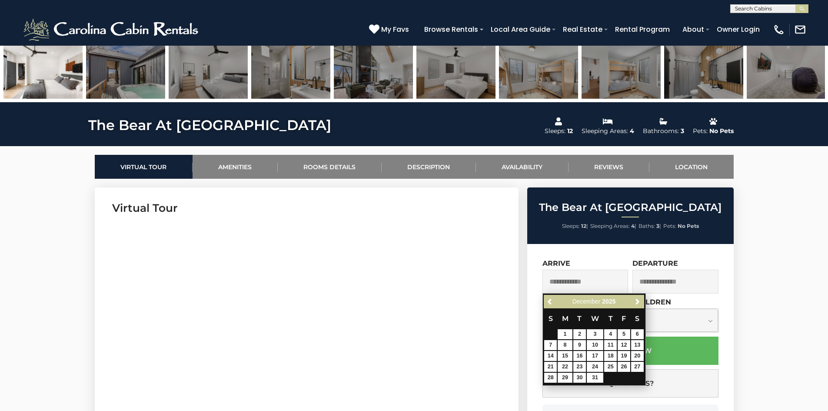
scroll to position [261, 0]
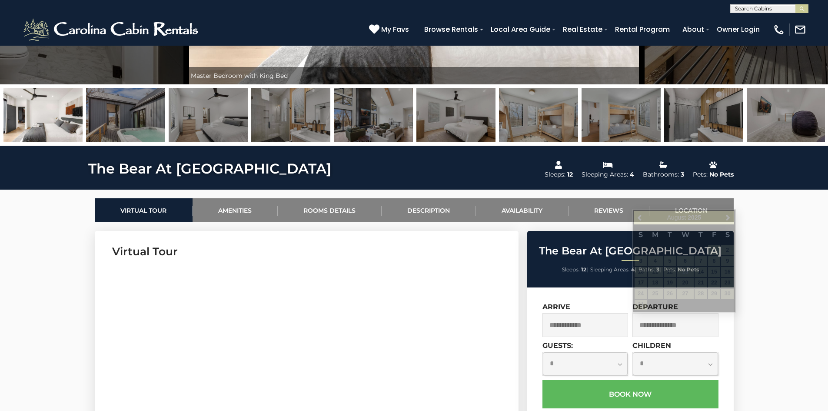
click at [537, 131] on img at bounding box center [538, 115] width 79 height 54
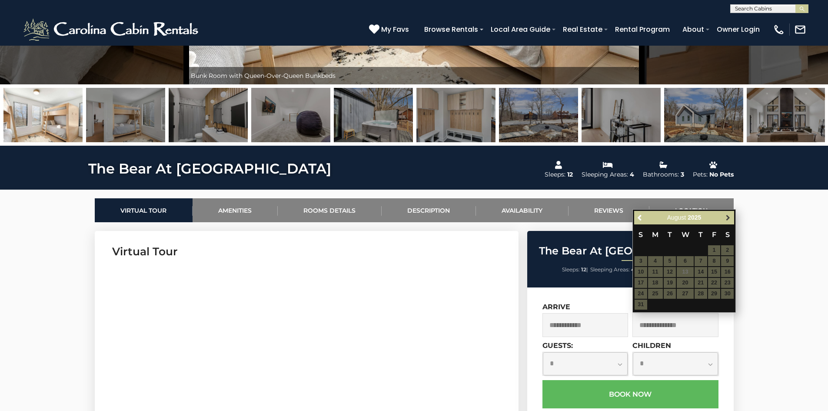
click at [729, 218] on span "Next" at bounding box center [728, 217] width 7 height 7
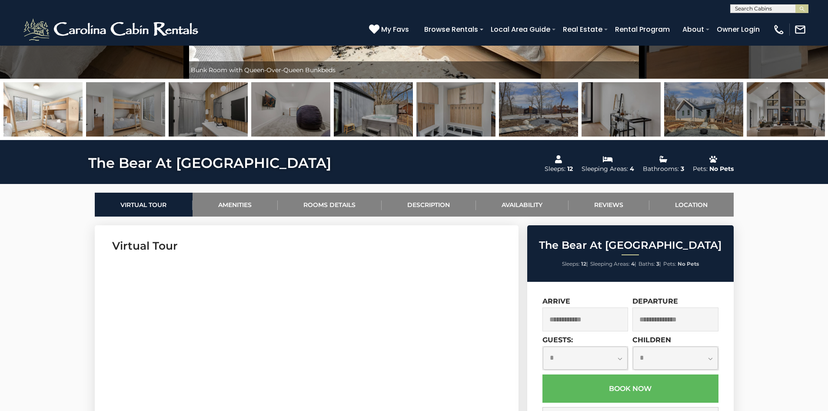
scroll to position [304, 0]
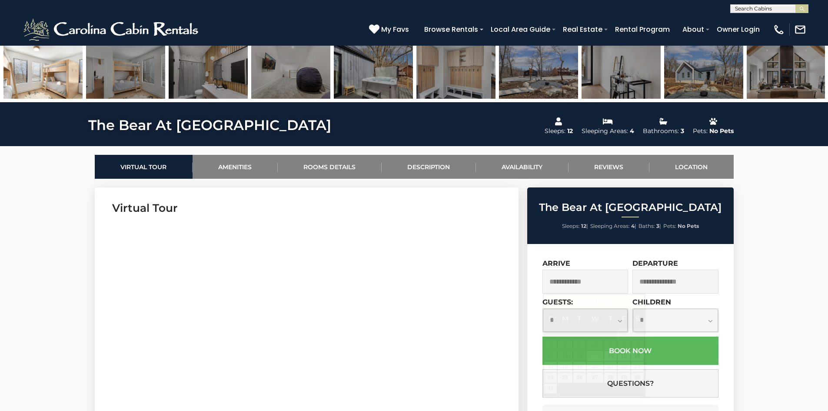
click at [580, 287] on input "text" at bounding box center [586, 282] width 86 height 24
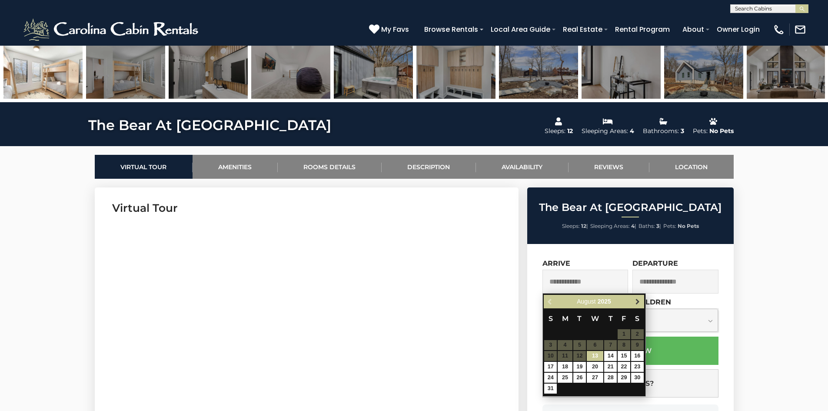
click at [638, 303] on span "Next" at bounding box center [637, 301] width 7 height 7
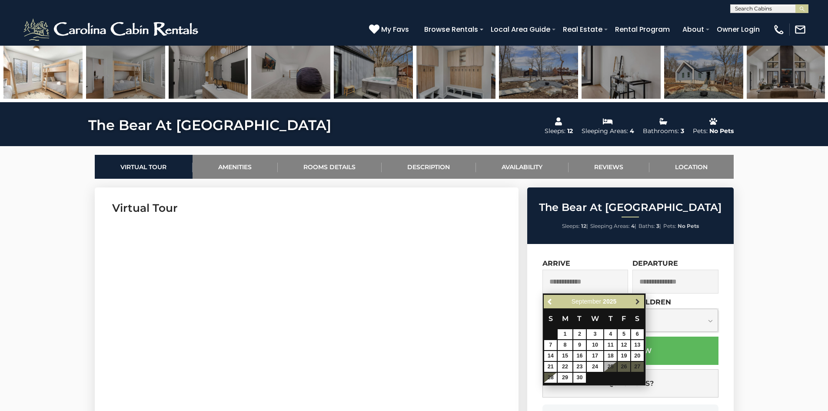
click at [637, 302] on span "Next" at bounding box center [637, 301] width 7 height 7
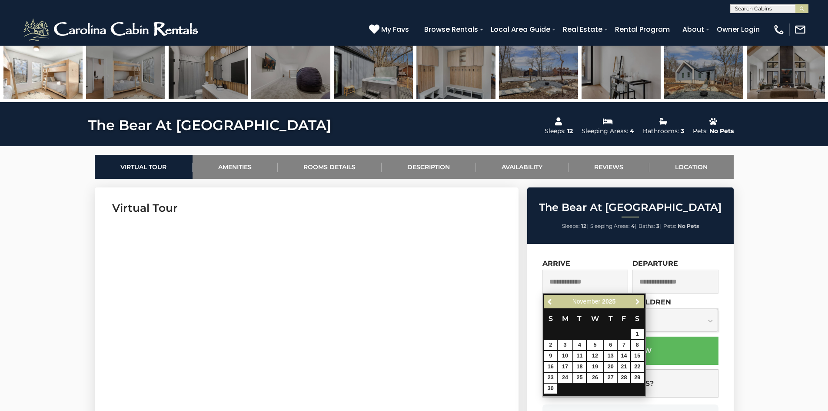
click at [637, 302] on span "Next" at bounding box center [637, 301] width 7 height 7
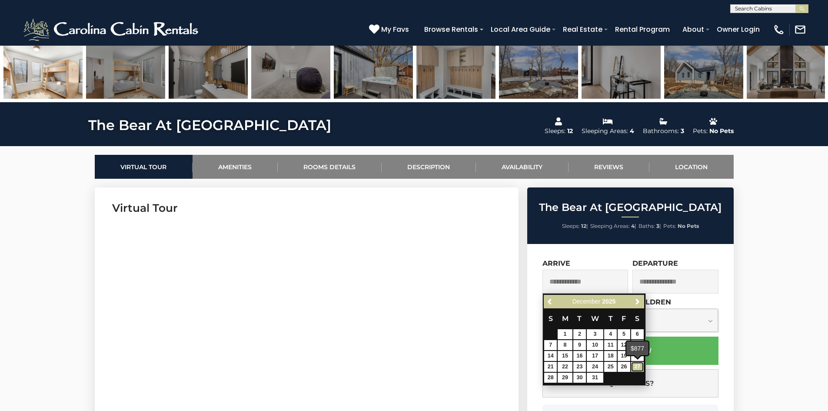
drag, startPoint x: 635, startPoint y: 364, endPoint x: 642, endPoint y: 353, distance: 12.3
click at [634, 364] on link "27" at bounding box center [637, 367] width 13 height 10
type input "**********"
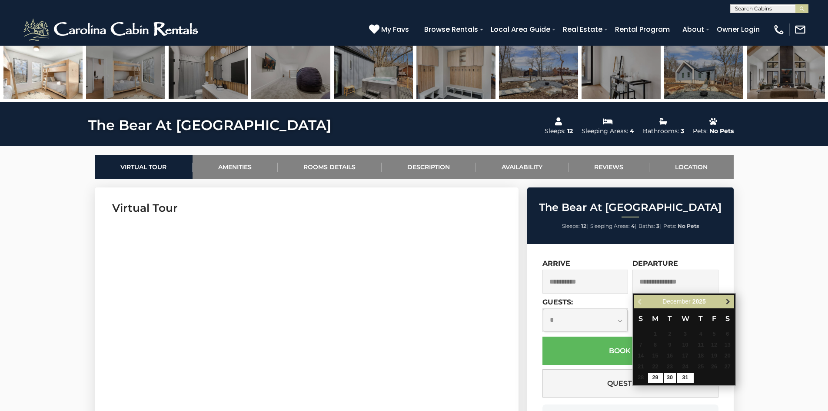
click at [726, 302] on span "Next" at bounding box center [728, 301] width 7 height 7
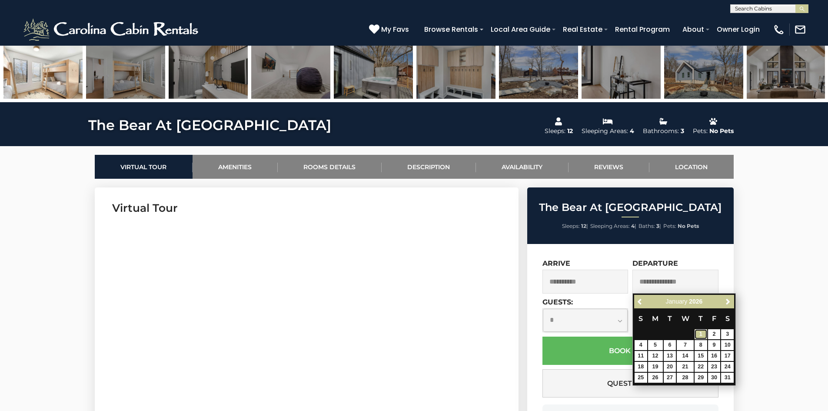
click at [703, 333] on link "1" at bounding box center [701, 334] width 13 height 10
type input "**********"
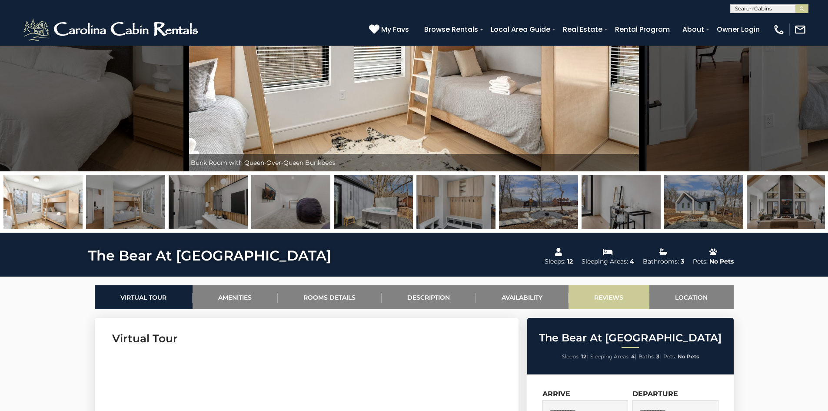
scroll to position [0, 0]
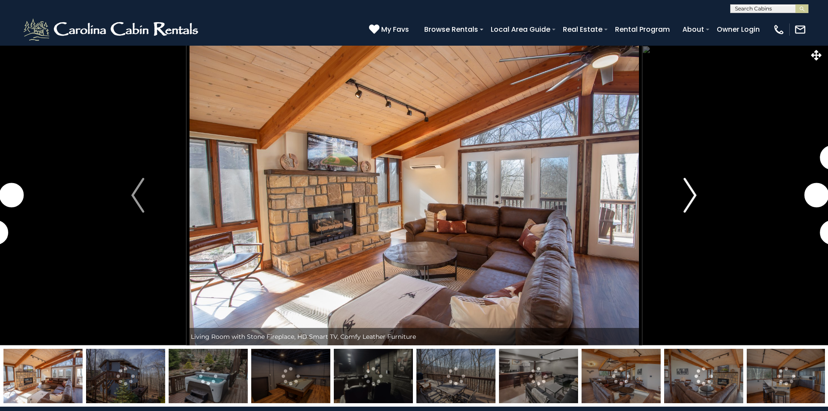
click at [686, 193] on img "Next" at bounding box center [690, 195] width 13 height 35
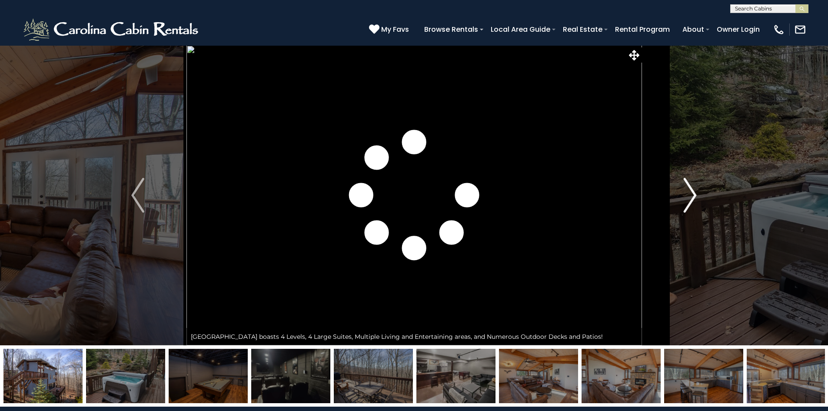
click at [686, 193] on img "Next" at bounding box center [690, 195] width 13 height 35
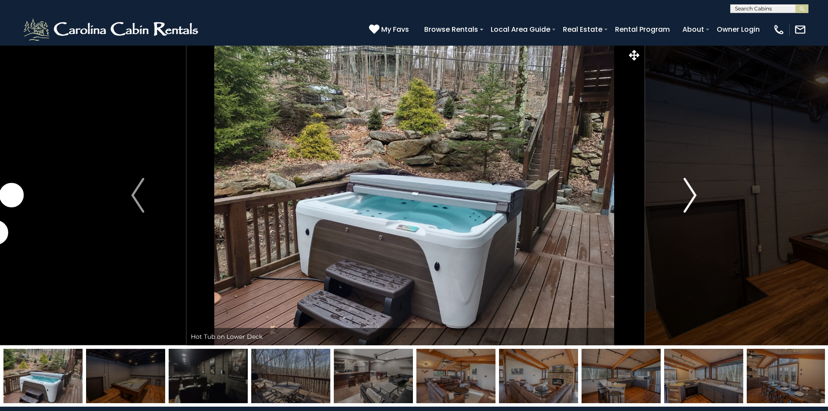
click at [686, 193] on img "Next" at bounding box center [690, 195] width 13 height 35
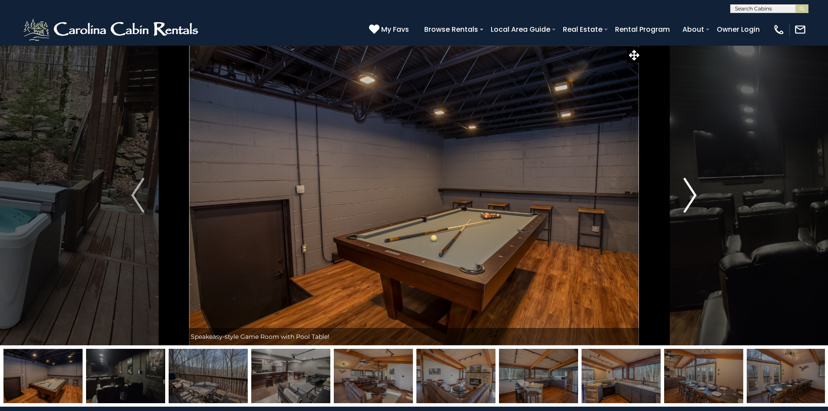
click at [686, 193] on img "Next" at bounding box center [690, 195] width 13 height 35
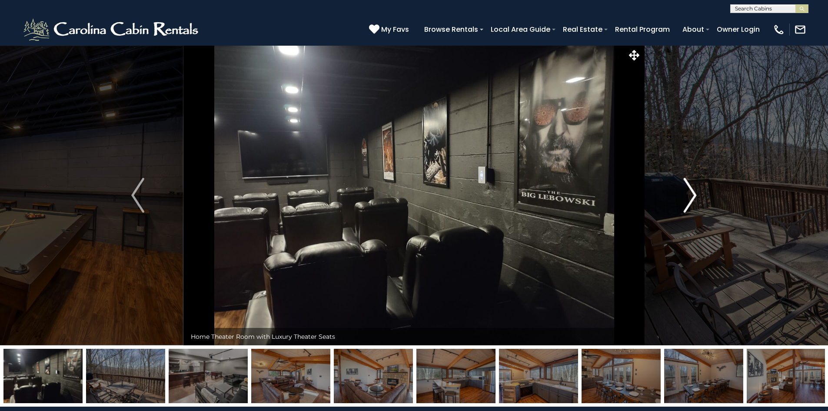
click at [686, 193] on img "Next" at bounding box center [690, 195] width 13 height 35
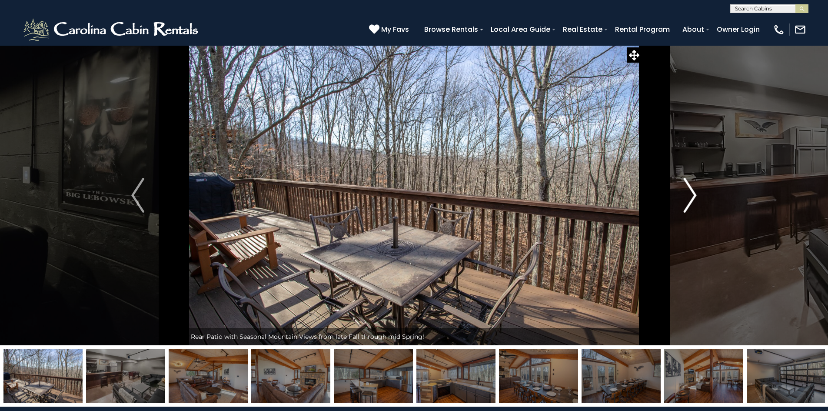
click at [686, 193] on img "Next" at bounding box center [690, 195] width 13 height 35
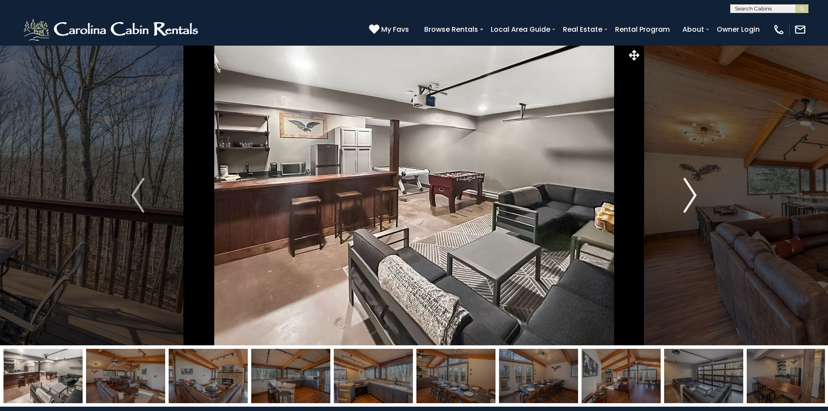
click at [686, 193] on img "Next" at bounding box center [690, 195] width 13 height 35
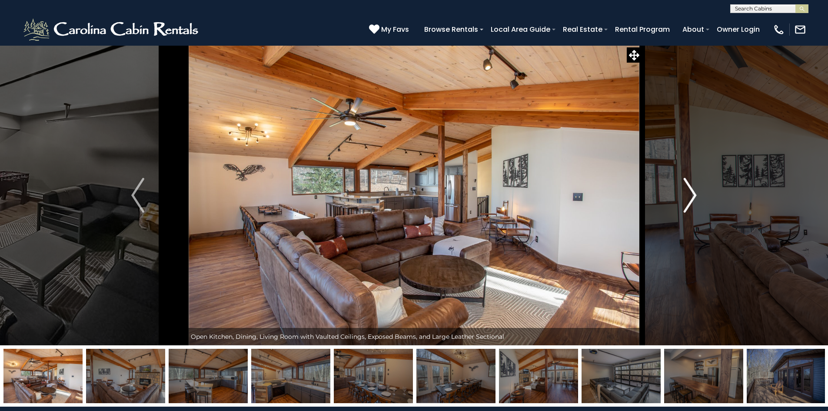
click at [686, 193] on img "Next" at bounding box center [690, 195] width 13 height 35
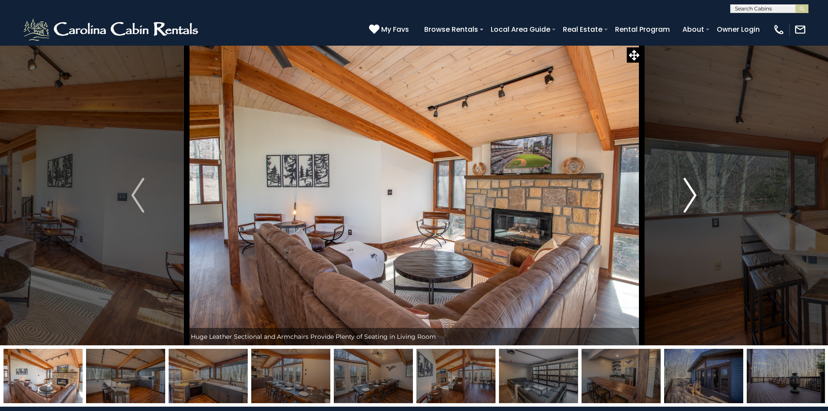
click at [686, 193] on img "Next" at bounding box center [690, 195] width 13 height 35
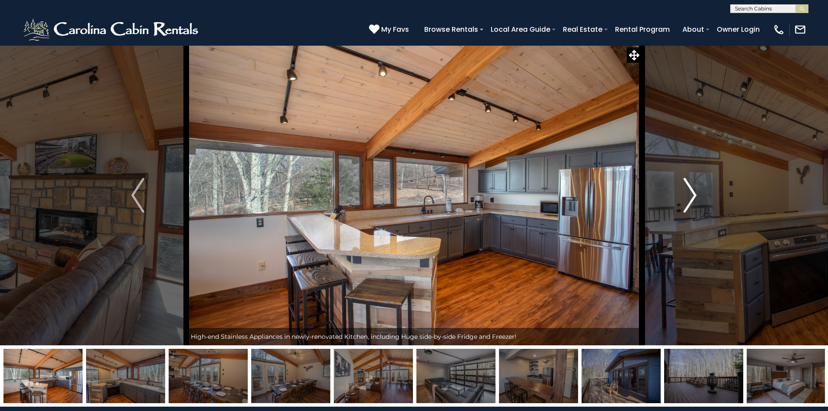
click at [686, 193] on img "Next" at bounding box center [690, 195] width 13 height 35
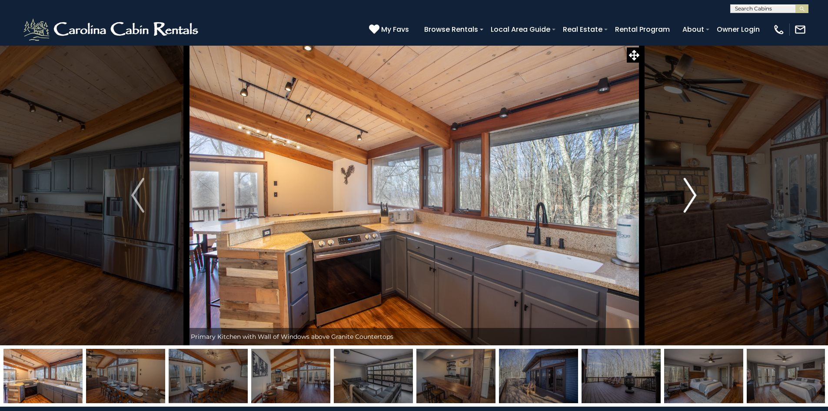
click at [686, 193] on img "Next" at bounding box center [690, 195] width 13 height 35
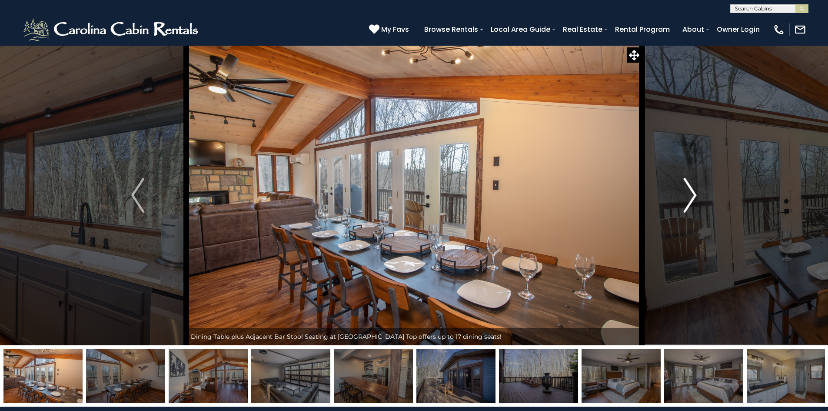
click at [686, 193] on img "Next" at bounding box center [690, 195] width 13 height 35
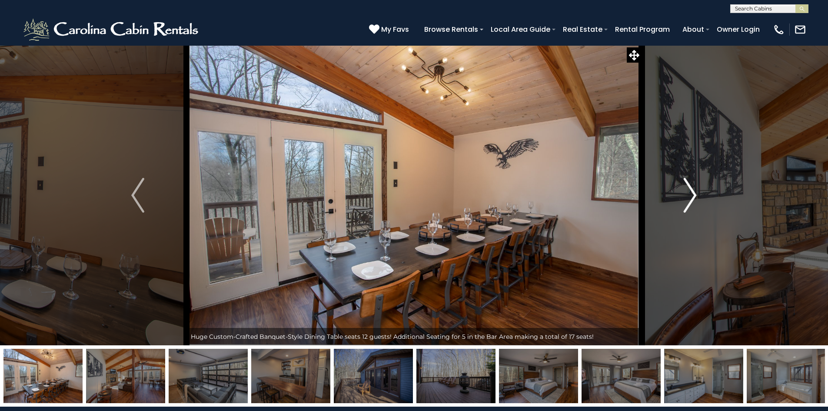
click at [686, 193] on img "Next" at bounding box center [690, 195] width 13 height 35
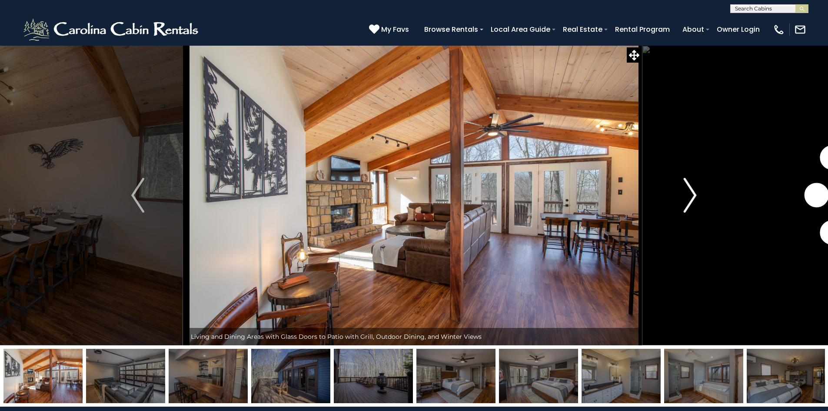
click at [686, 193] on img "Next" at bounding box center [690, 195] width 13 height 35
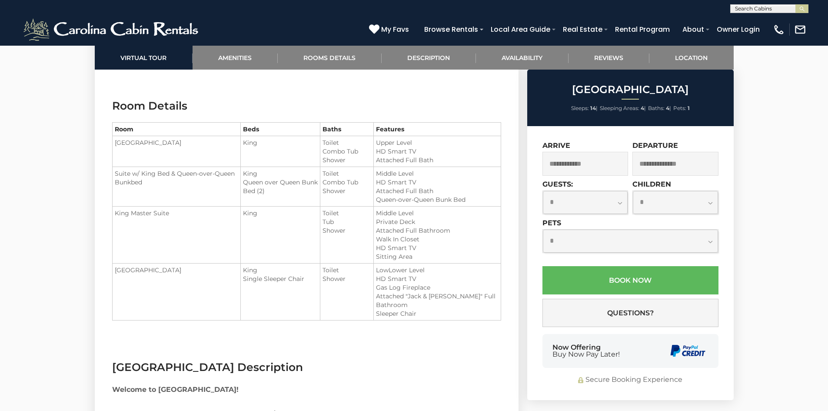
scroll to position [1261, 0]
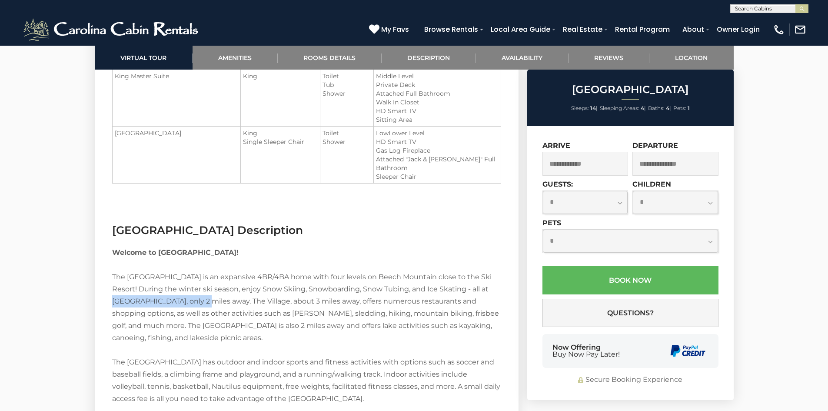
drag, startPoint x: 211, startPoint y: 300, endPoint x: 100, endPoint y: 299, distance: 110.9
click at [774, 7] on input "text" at bounding box center [769, 10] width 76 height 9
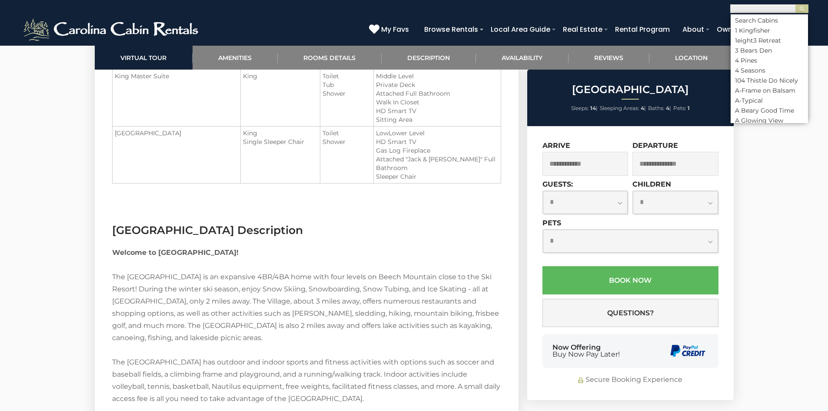
paste input "**********"
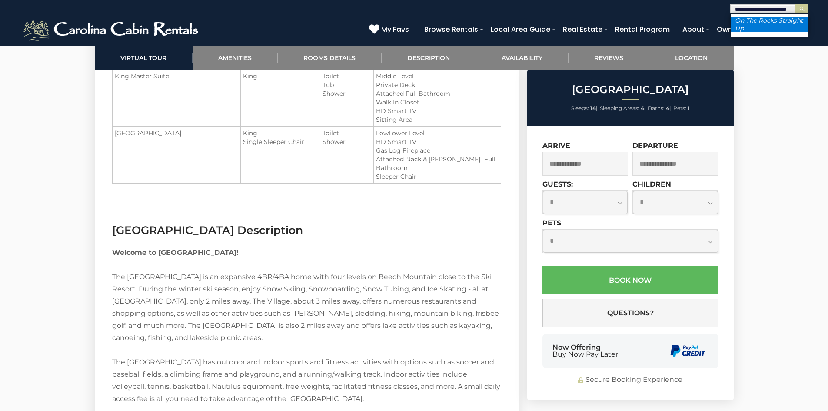
type input "**********"
click at [776, 26] on li "On The Rocks Straight Up" at bounding box center [769, 25] width 77 height 16
click at [804, 8] on img "submit" at bounding box center [802, 9] width 7 height 7
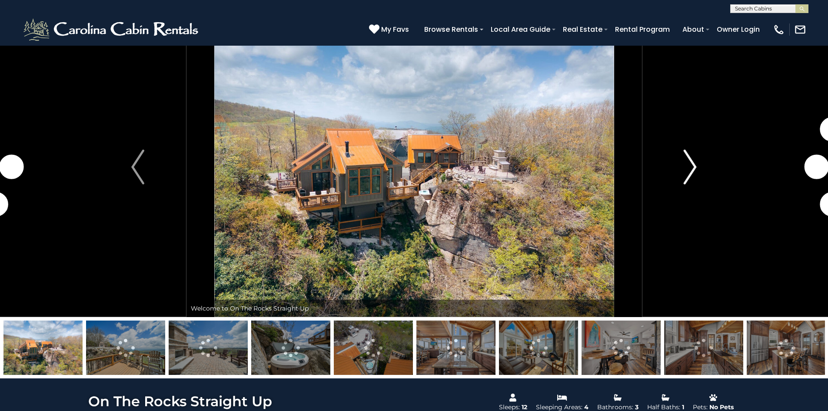
scroll to position [43, 0]
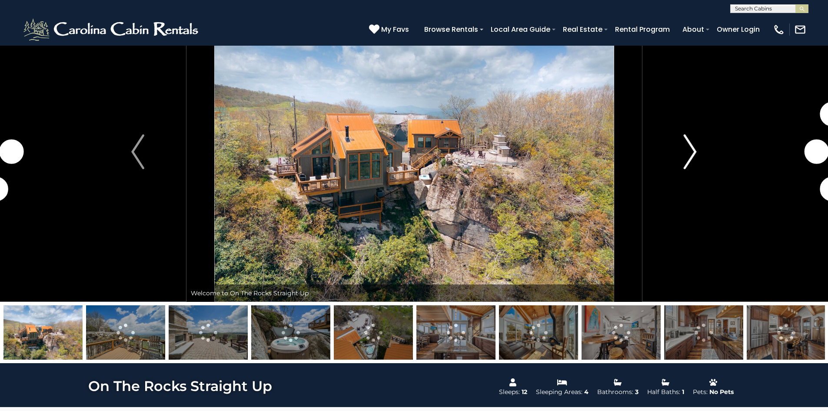
click at [691, 156] on img "Next" at bounding box center [690, 151] width 13 height 35
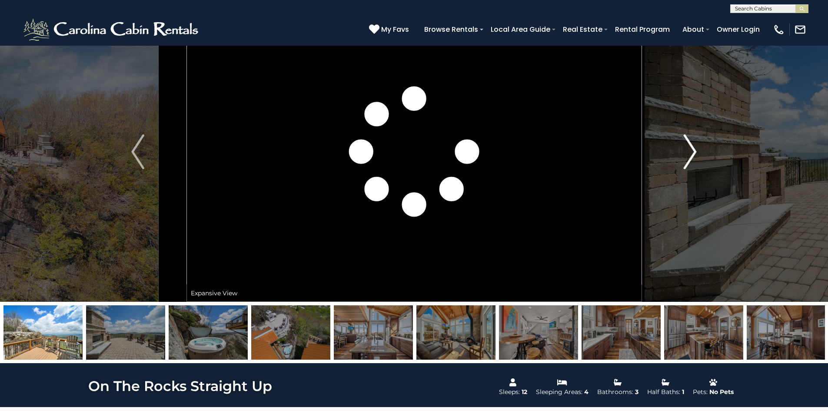
click at [691, 156] on img "Next" at bounding box center [690, 151] width 13 height 35
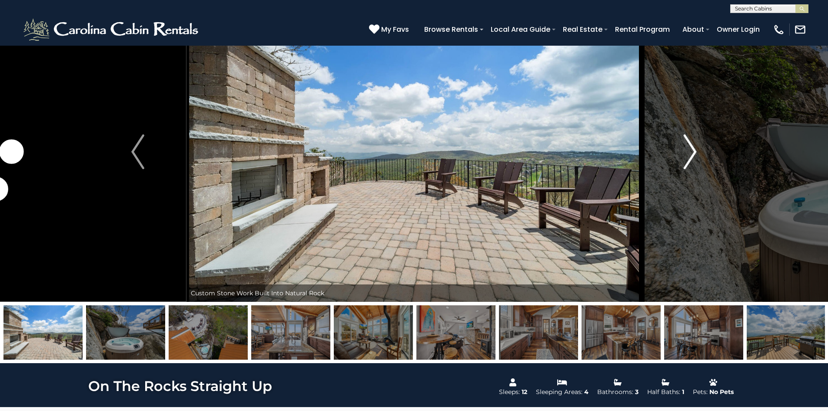
click at [691, 156] on img "Next" at bounding box center [690, 151] width 13 height 35
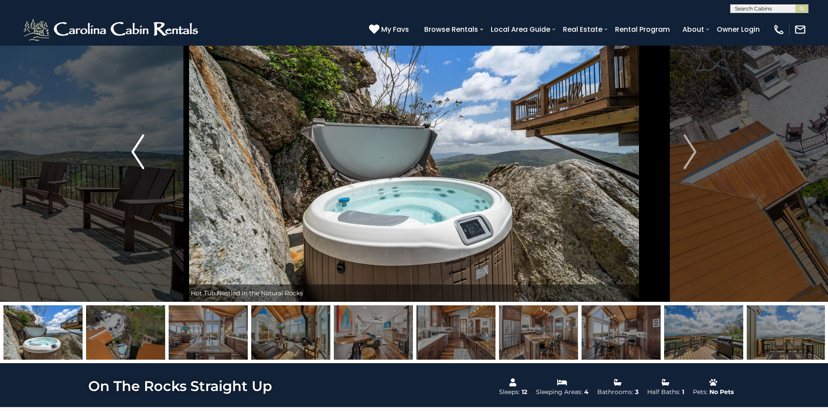
click at [136, 151] on img "Previous" at bounding box center [137, 151] width 13 height 35
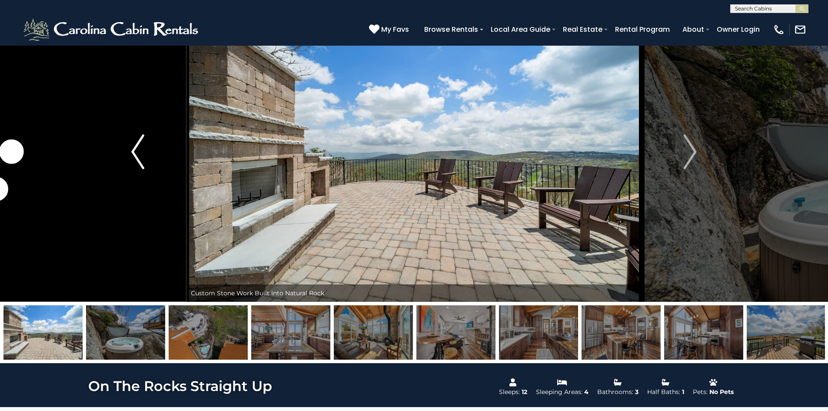
click at [136, 151] on img "Previous" at bounding box center [137, 151] width 13 height 35
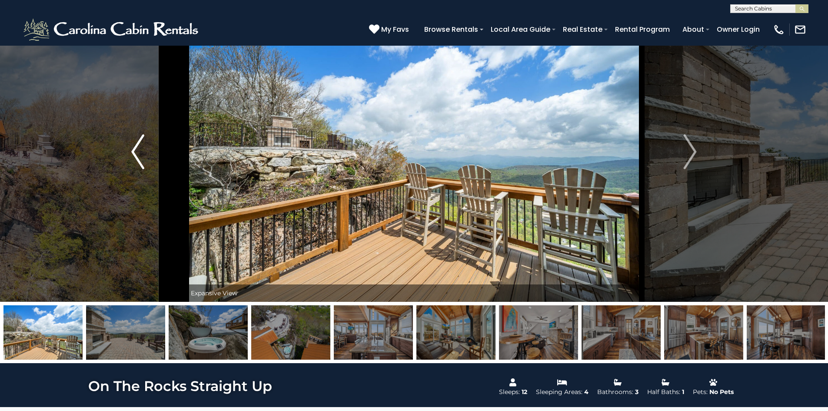
click at [133, 157] on img "Previous" at bounding box center [137, 151] width 13 height 35
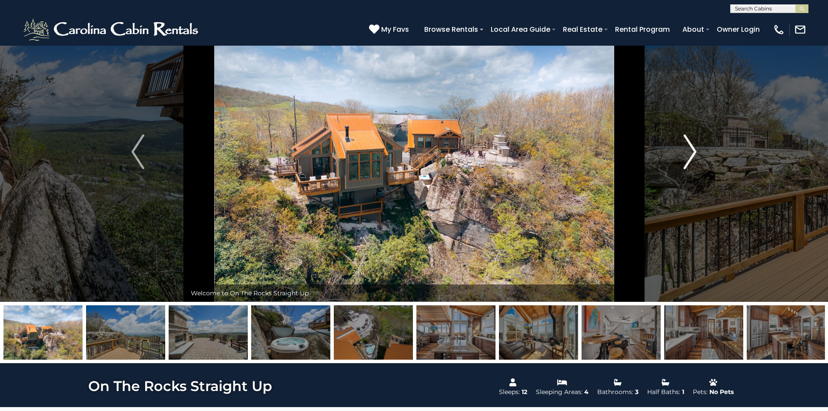
click at [682, 153] on button "Next" at bounding box center [690, 152] width 97 height 300
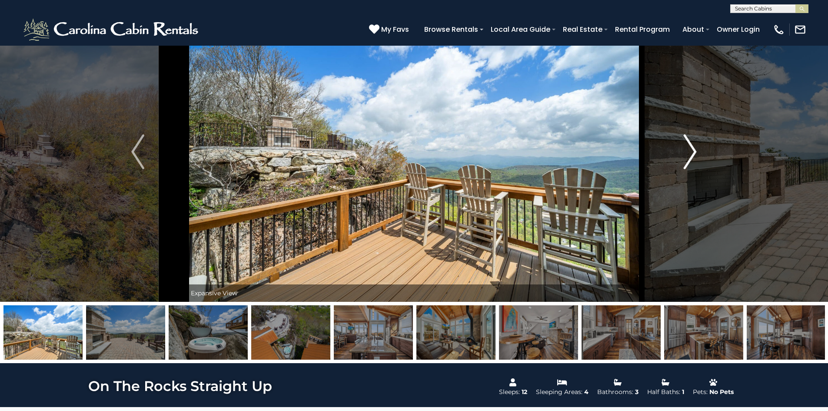
click at [682, 153] on button "Next" at bounding box center [690, 152] width 97 height 300
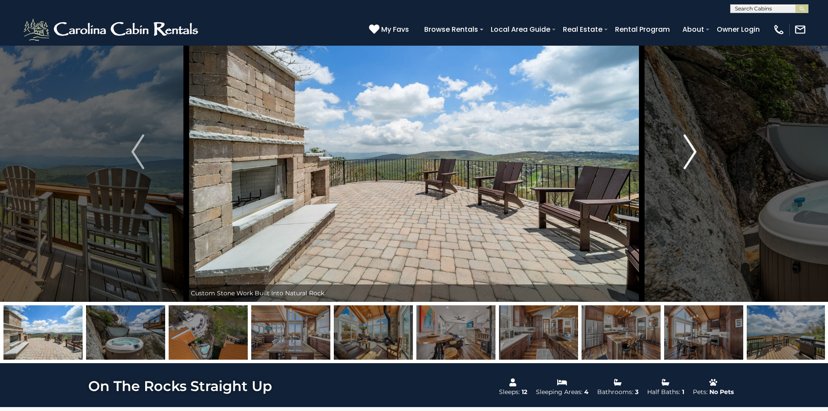
click at [697, 151] on button "Next" at bounding box center [690, 152] width 97 height 300
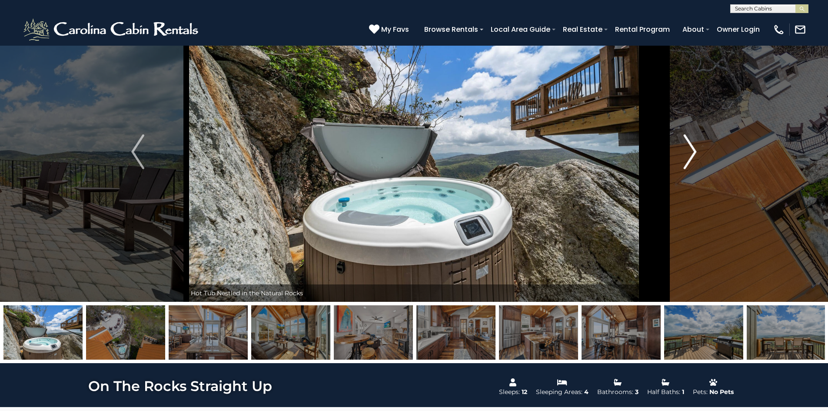
click at [697, 151] on button "Next" at bounding box center [690, 152] width 97 height 300
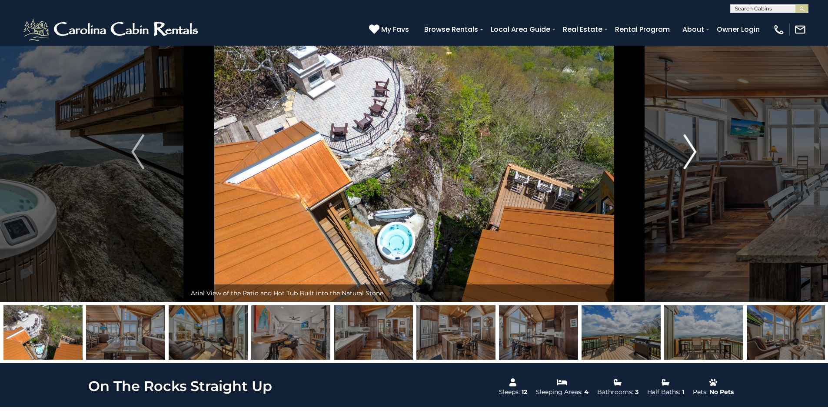
click at [697, 151] on button "Next" at bounding box center [690, 152] width 97 height 300
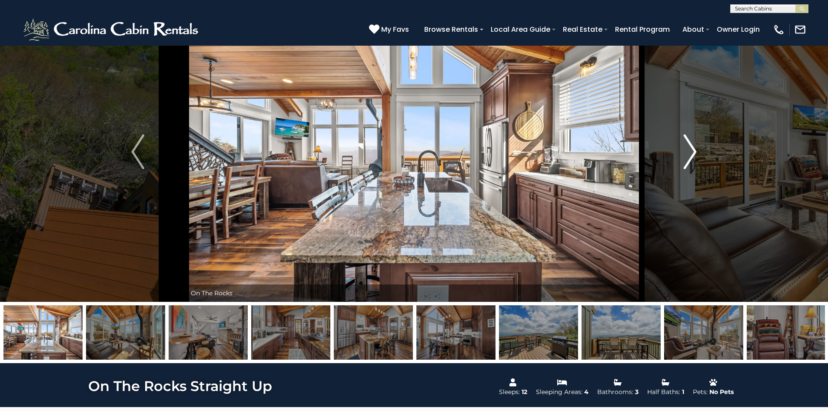
click at [697, 151] on button "Next" at bounding box center [690, 152] width 97 height 300
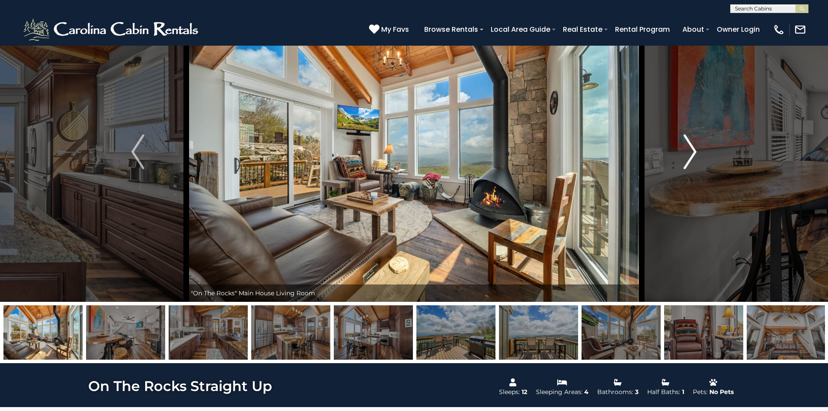
click at [697, 151] on button "Next" at bounding box center [690, 152] width 97 height 300
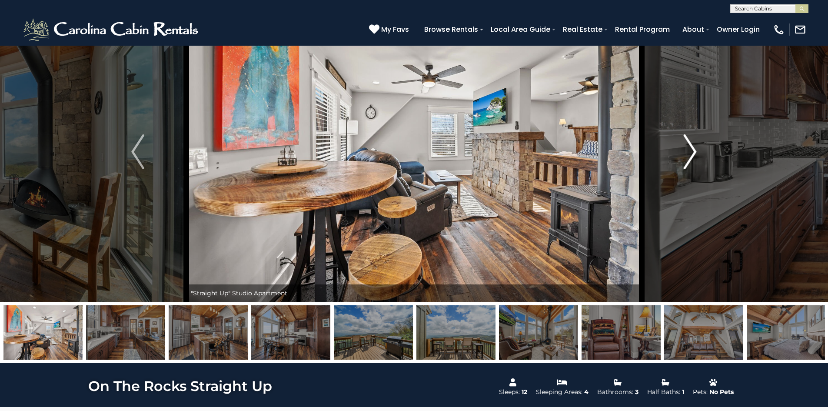
click at [697, 151] on button "Next" at bounding box center [690, 152] width 97 height 300
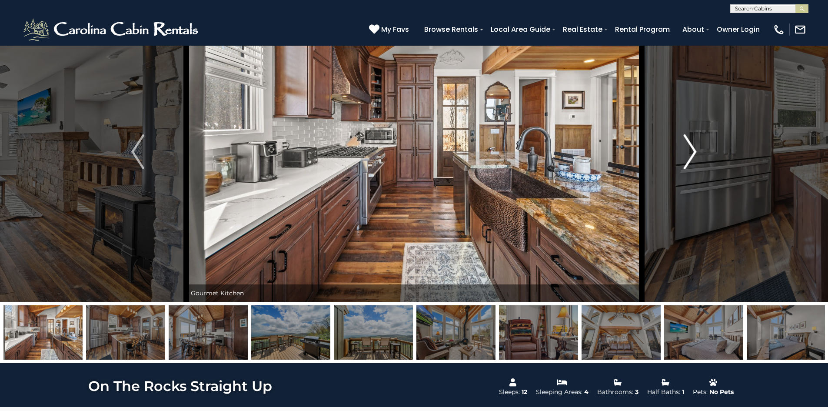
click at [697, 151] on button "Next" at bounding box center [690, 152] width 97 height 300
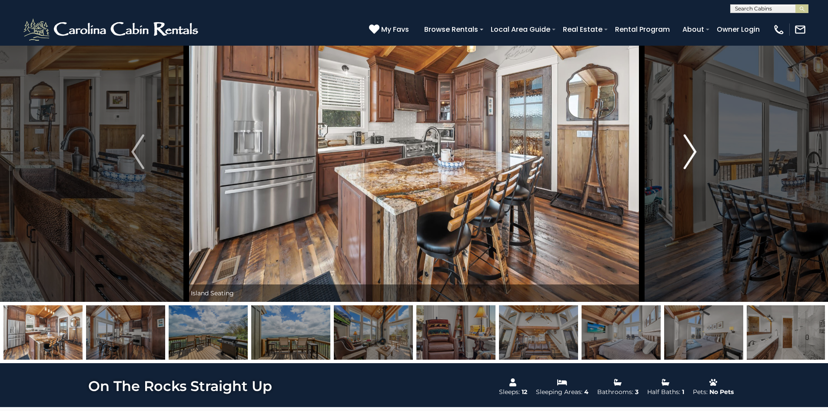
click at [697, 151] on button "Next" at bounding box center [690, 152] width 97 height 300
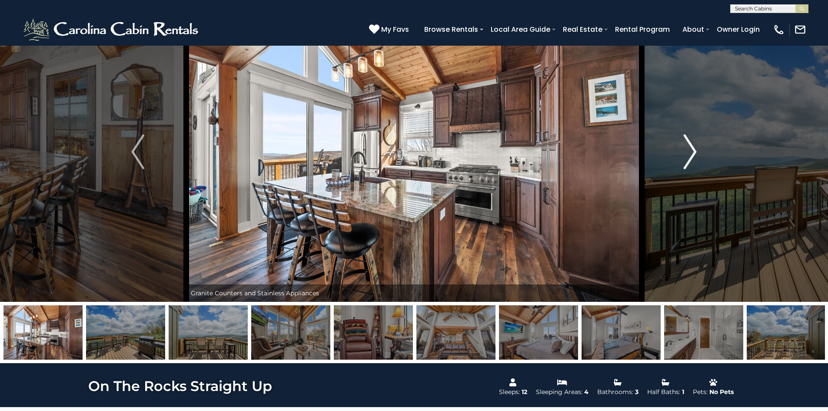
click at [697, 151] on button "Next" at bounding box center [690, 152] width 97 height 300
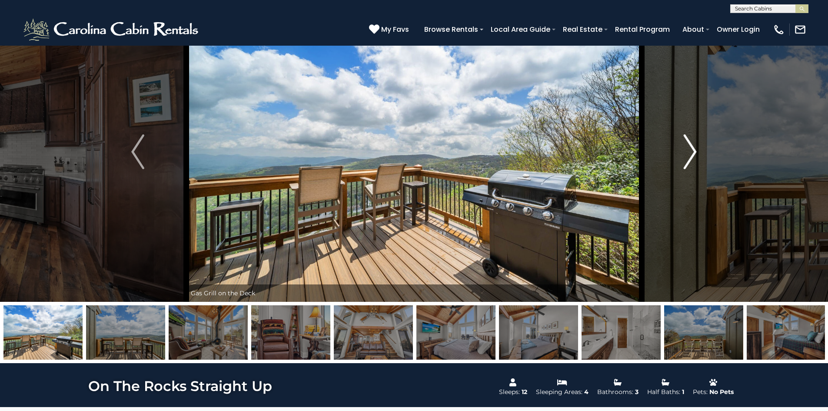
click at [696, 151] on button "Next" at bounding box center [690, 152] width 97 height 300
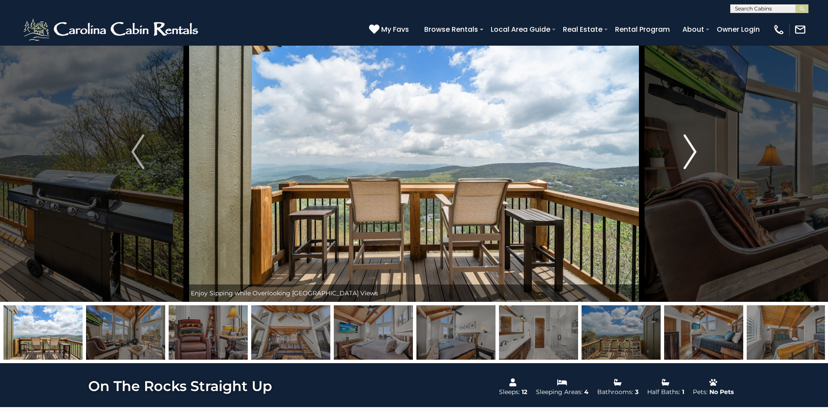
click at [696, 150] on img "Next" at bounding box center [690, 151] width 13 height 35
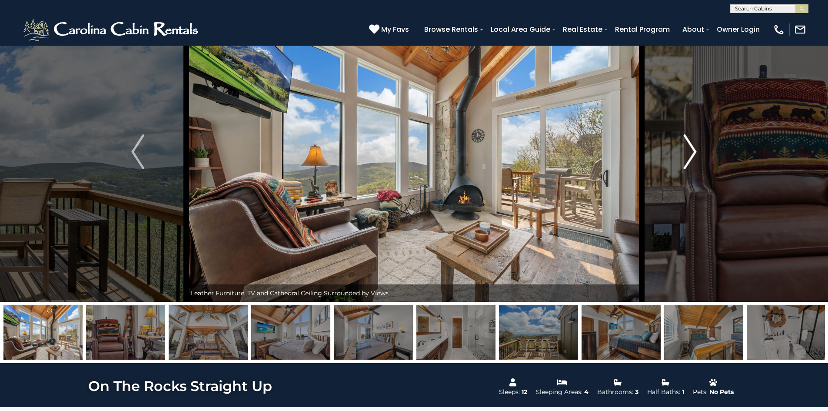
click at [696, 150] on img "Next" at bounding box center [690, 151] width 13 height 35
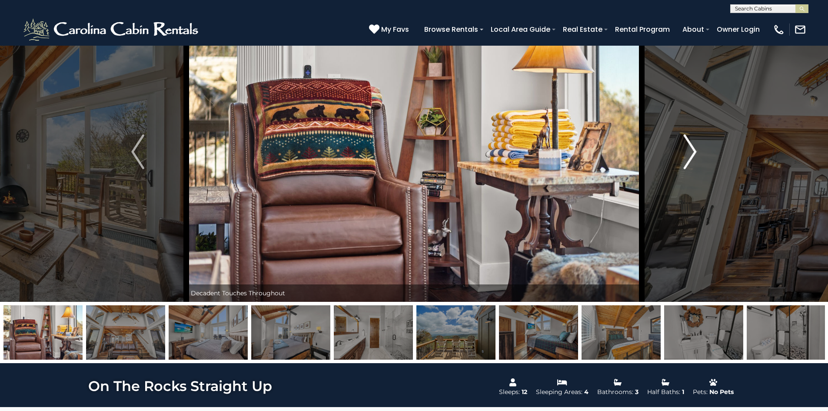
click at [696, 150] on img "Next" at bounding box center [690, 151] width 13 height 35
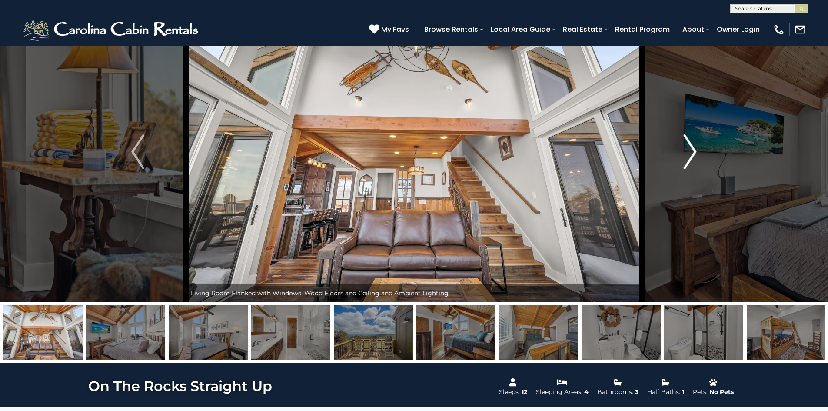
click at [696, 150] on img "Next" at bounding box center [690, 151] width 13 height 35
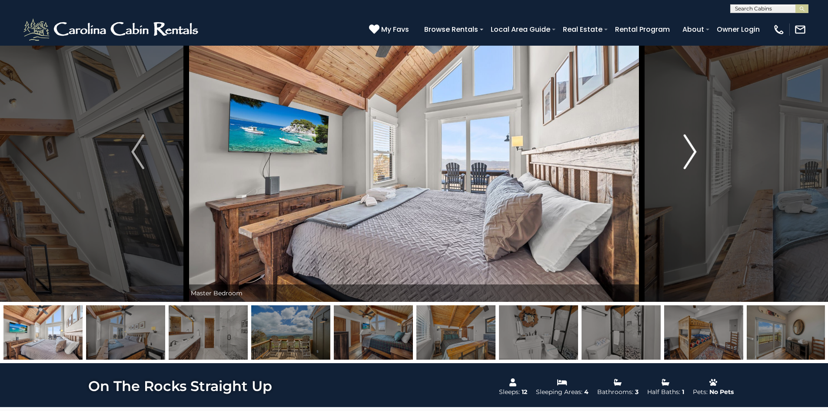
click at [696, 150] on img "Next" at bounding box center [690, 151] width 13 height 35
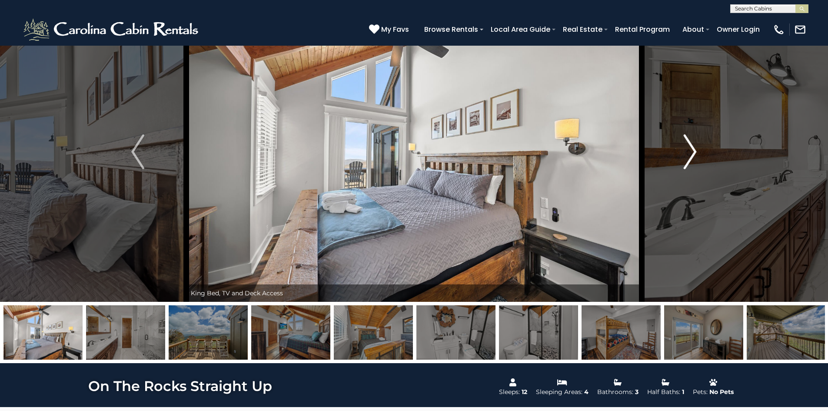
click at [693, 150] on img "Next" at bounding box center [690, 151] width 13 height 35
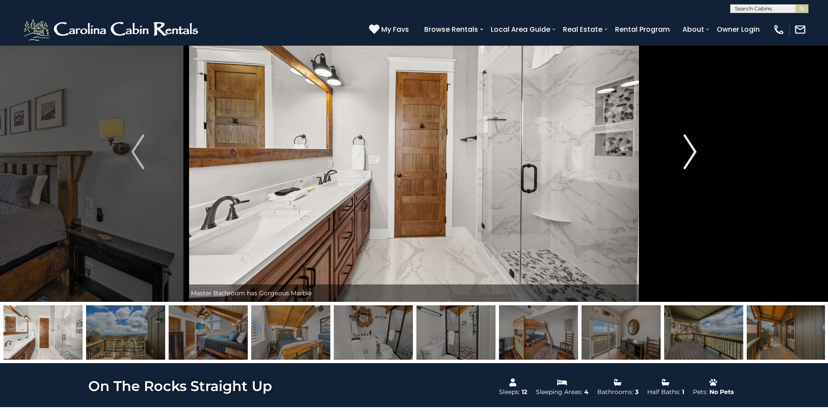
click at [693, 150] on img "Next" at bounding box center [690, 151] width 13 height 35
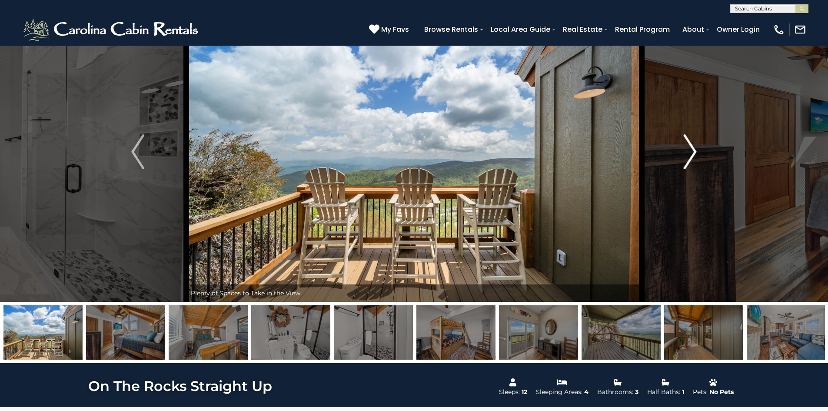
click at [693, 150] on img "Next" at bounding box center [690, 151] width 13 height 35
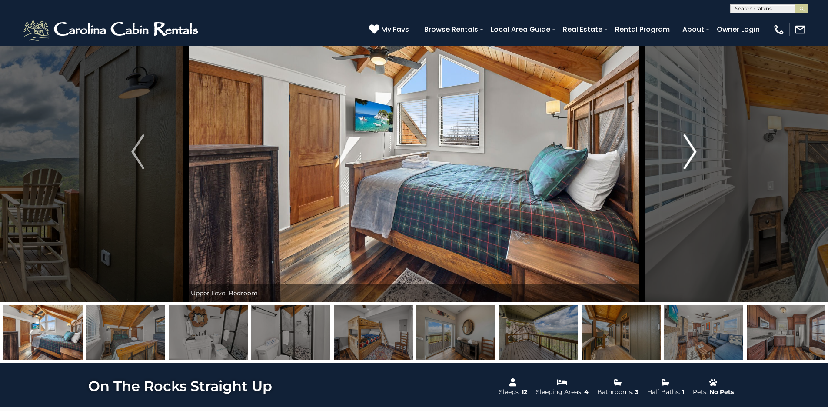
click at [693, 150] on img "Next" at bounding box center [690, 151] width 13 height 35
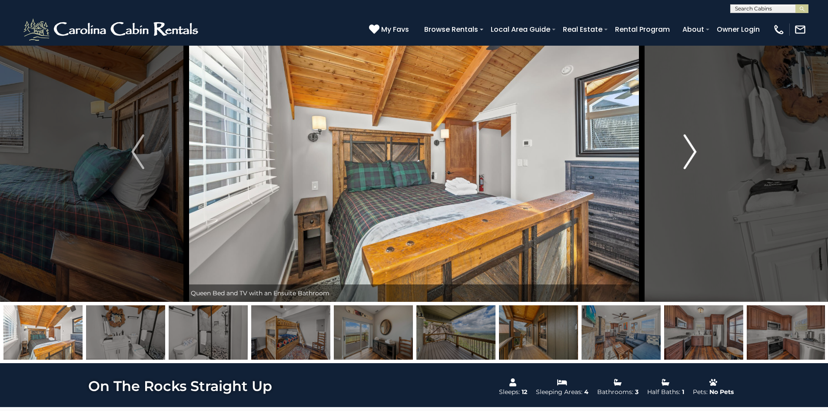
click at [693, 150] on img "Next" at bounding box center [690, 151] width 13 height 35
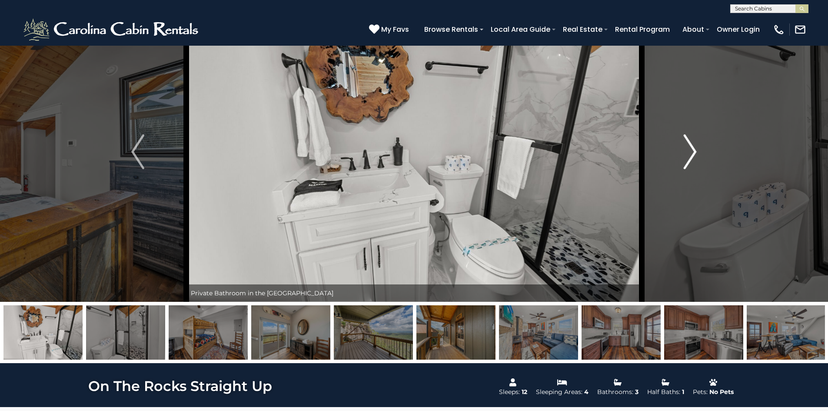
click at [693, 150] on img "Next" at bounding box center [690, 151] width 13 height 35
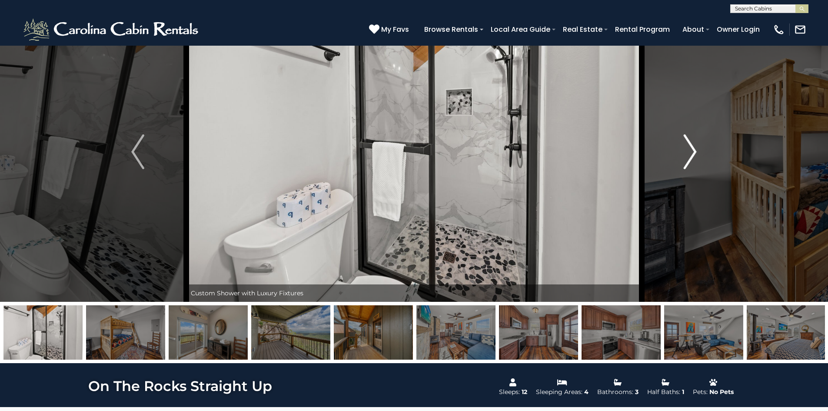
click at [693, 150] on img "Next" at bounding box center [690, 151] width 13 height 35
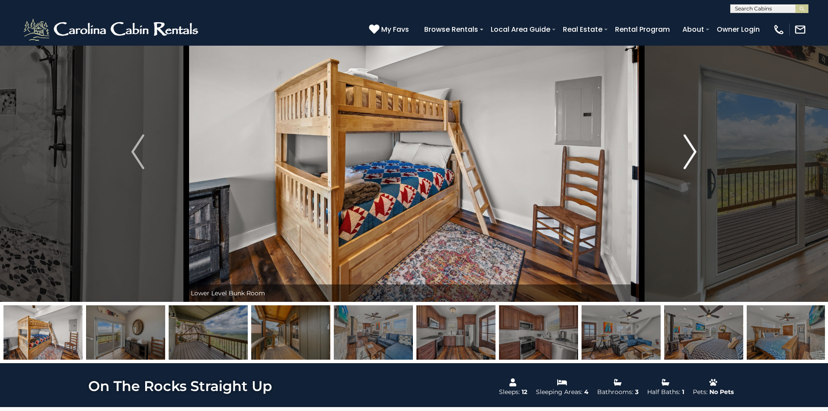
click at [693, 150] on img "Next" at bounding box center [690, 151] width 13 height 35
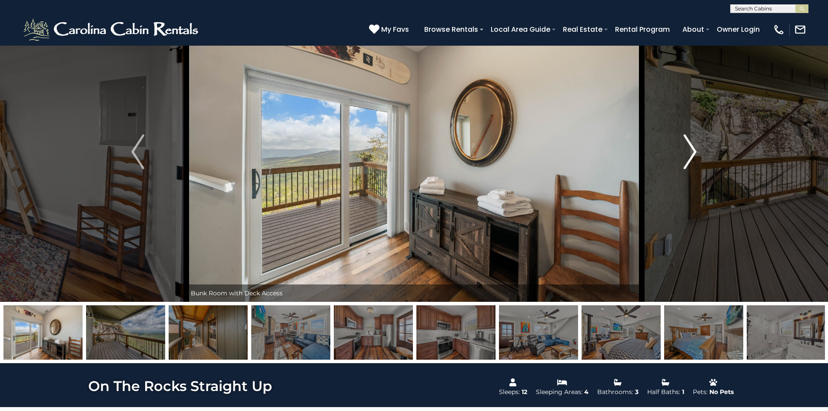
click at [693, 150] on img "Next" at bounding box center [690, 151] width 13 height 35
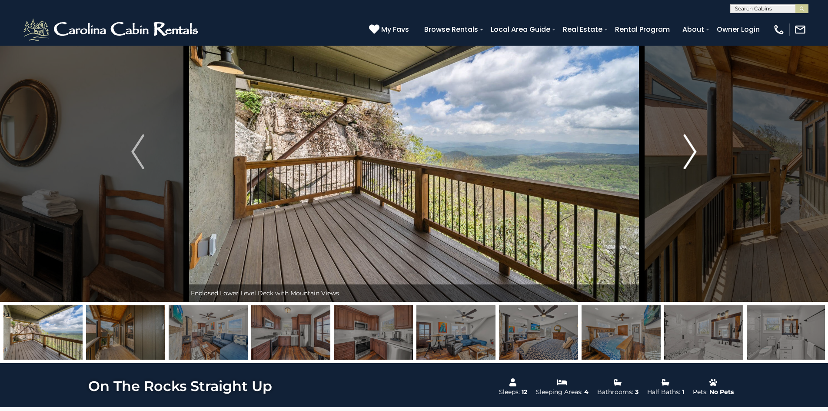
click at [693, 150] on img "Next" at bounding box center [690, 151] width 13 height 35
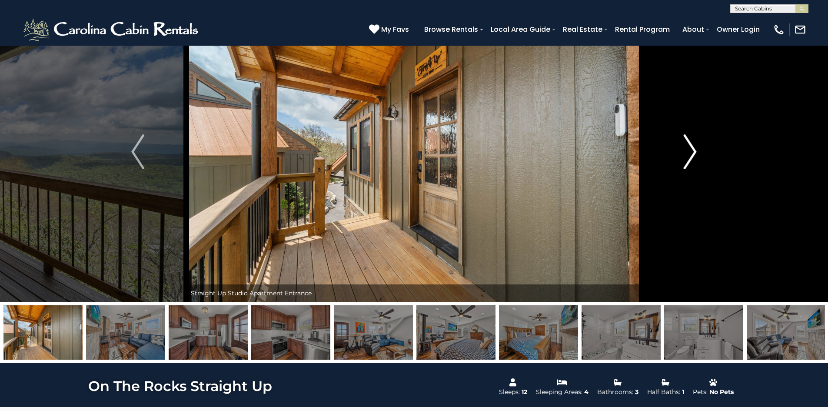
click at [693, 150] on img "Next" at bounding box center [690, 151] width 13 height 35
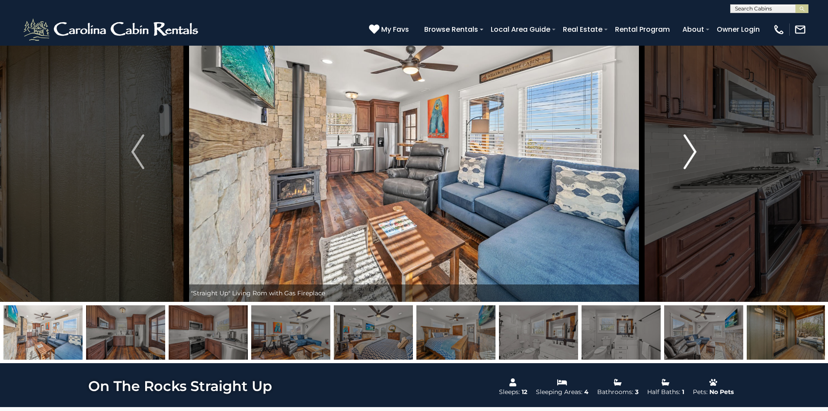
click at [693, 150] on img "Next" at bounding box center [690, 151] width 13 height 35
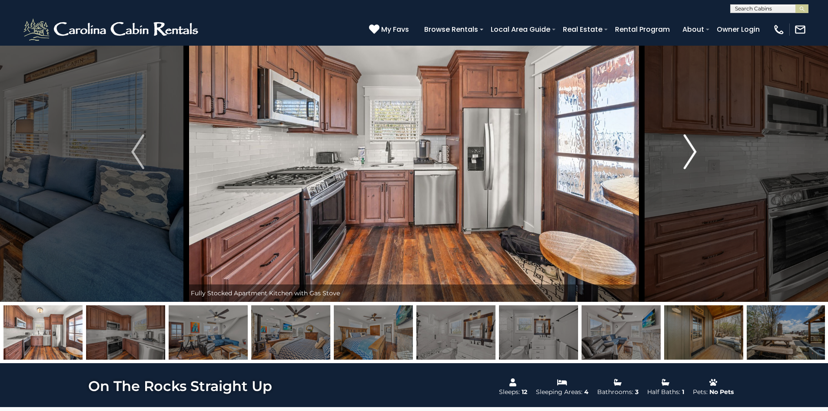
click at [693, 150] on img "Next" at bounding box center [690, 151] width 13 height 35
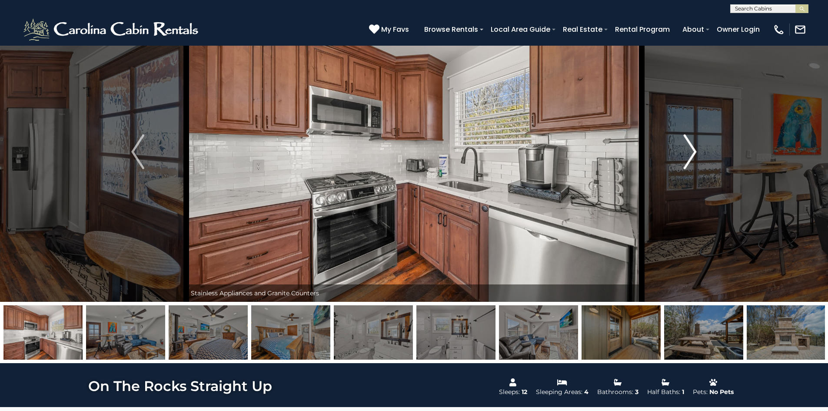
click at [693, 150] on img "Next" at bounding box center [690, 151] width 13 height 35
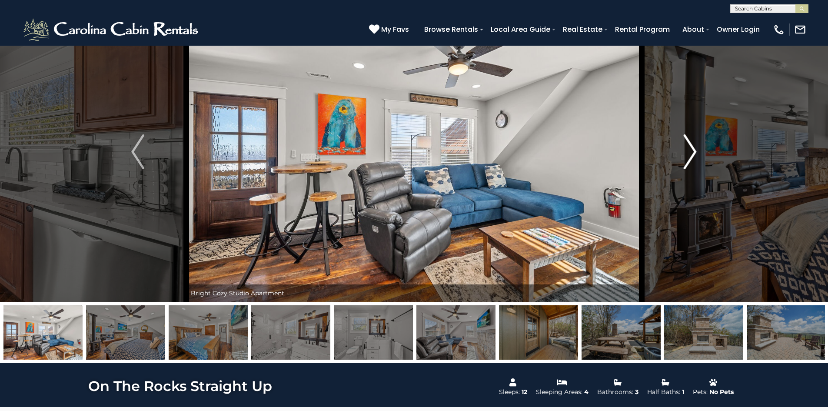
click at [693, 150] on img "Next" at bounding box center [690, 151] width 13 height 35
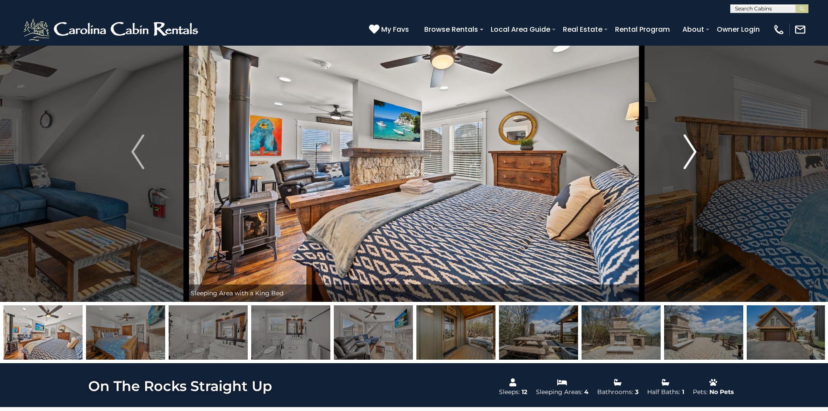
click at [693, 149] on img "Next" at bounding box center [690, 151] width 13 height 35
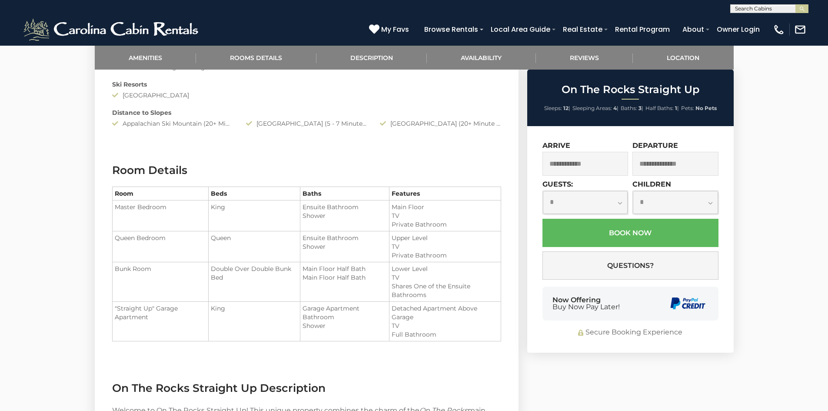
scroll to position [696, 0]
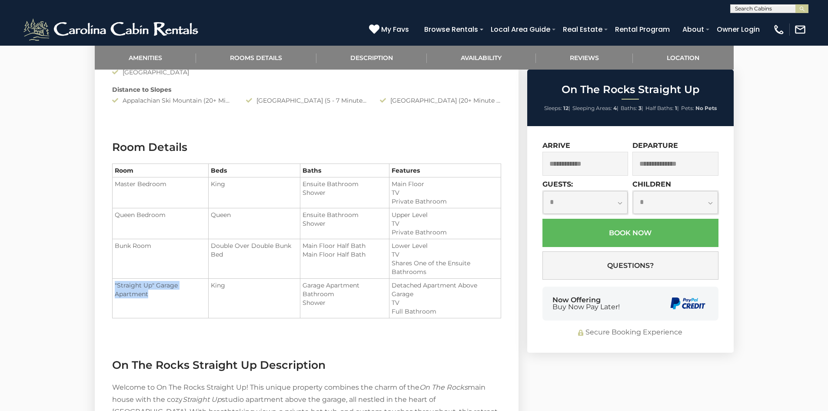
drag, startPoint x: 170, startPoint y: 295, endPoint x: 115, endPoint y: 284, distance: 56.2
click at [115, 284] on td ""Straight Up" Garage Apartment" at bounding box center [160, 299] width 96 height 40
click at [435, 304] on li "TV" at bounding box center [445, 302] width 107 height 9
drag, startPoint x: 455, startPoint y: 308, endPoint x: 114, endPoint y: 287, distance: 341.5
click at [114, 287] on tr ""Straight Up" Garage Apartment King Garage Apartment Bathroom Shower" at bounding box center [306, 299] width 389 height 40
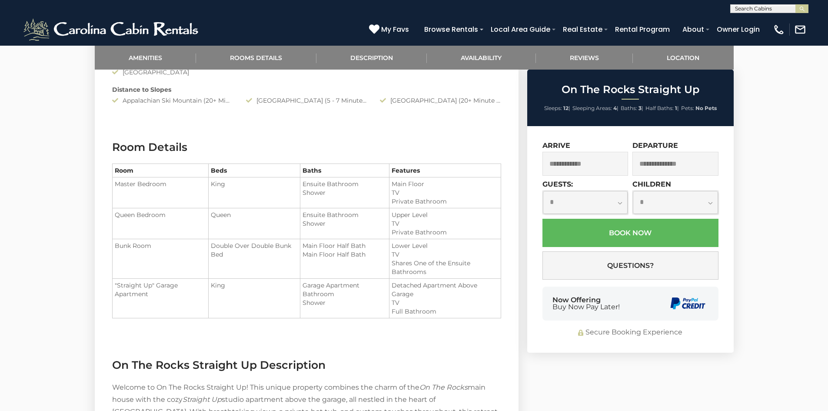
click at [205, 333] on section "Room Details Room Beds Baths Features Master Bedroom King" at bounding box center [307, 236] width 424 height 218
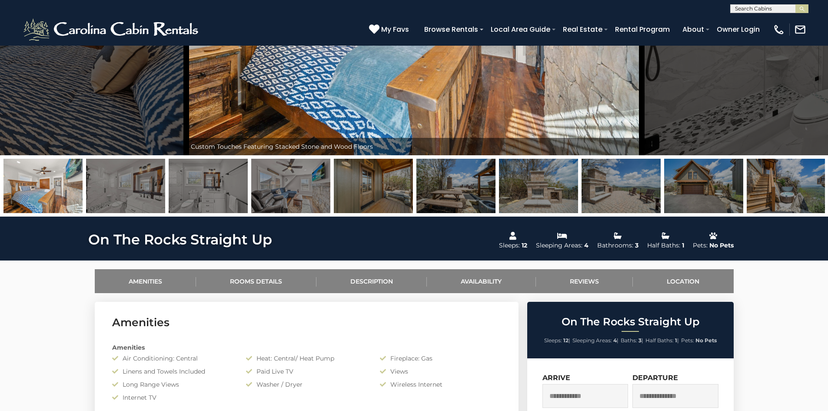
scroll to position [0, 0]
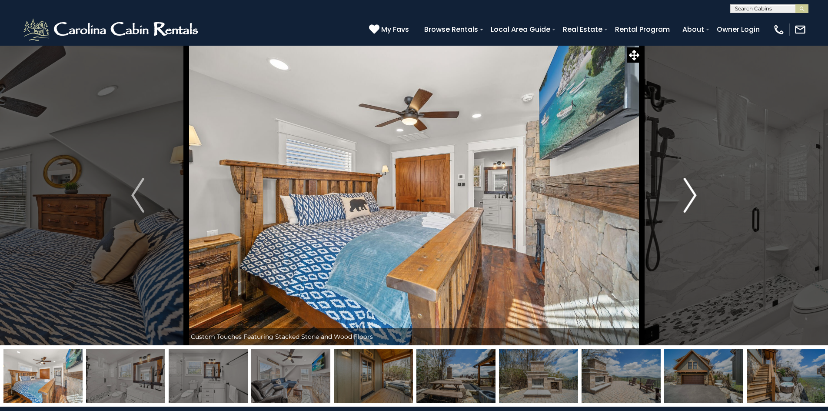
click at [693, 195] on img "Next" at bounding box center [690, 195] width 13 height 35
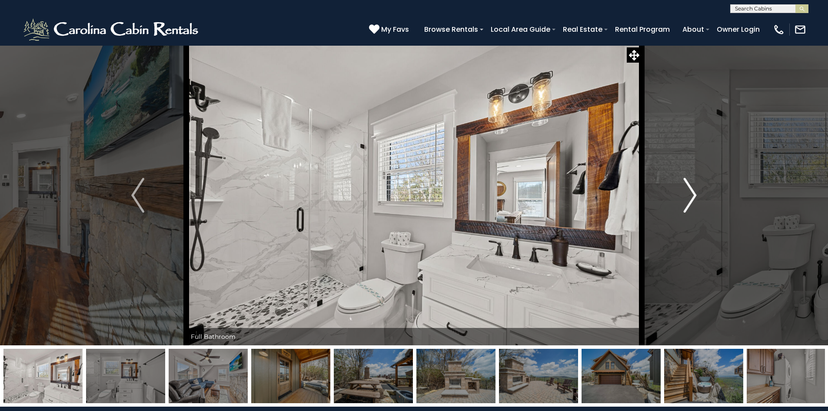
click at [693, 195] on img "Next" at bounding box center [690, 195] width 13 height 35
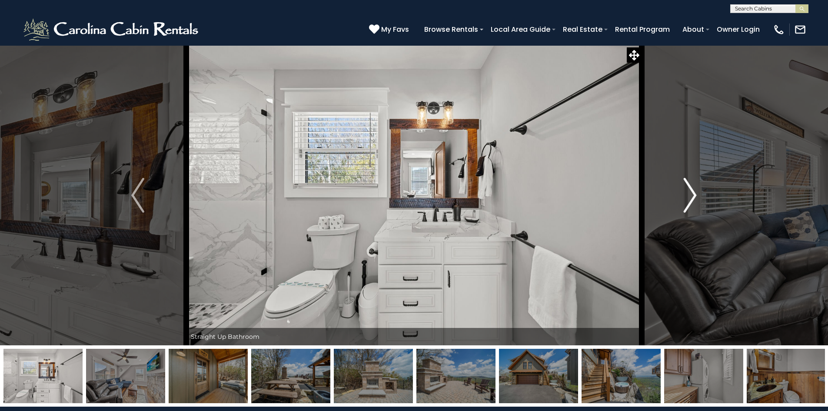
click at [693, 195] on img "Next" at bounding box center [690, 195] width 13 height 35
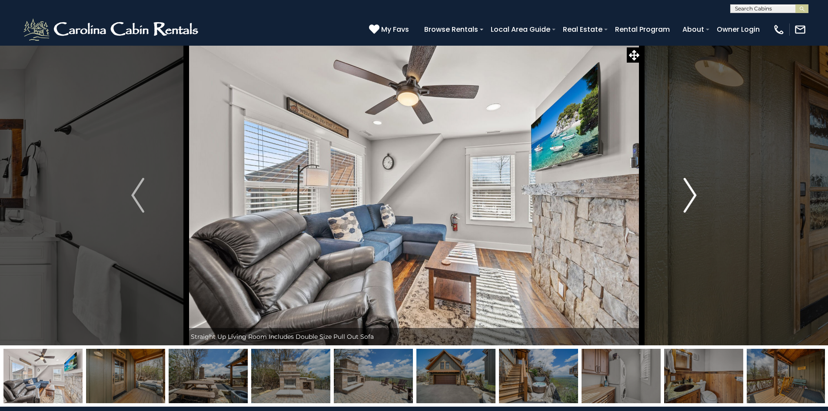
click at [692, 195] on img "Next" at bounding box center [690, 195] width 13 height 35
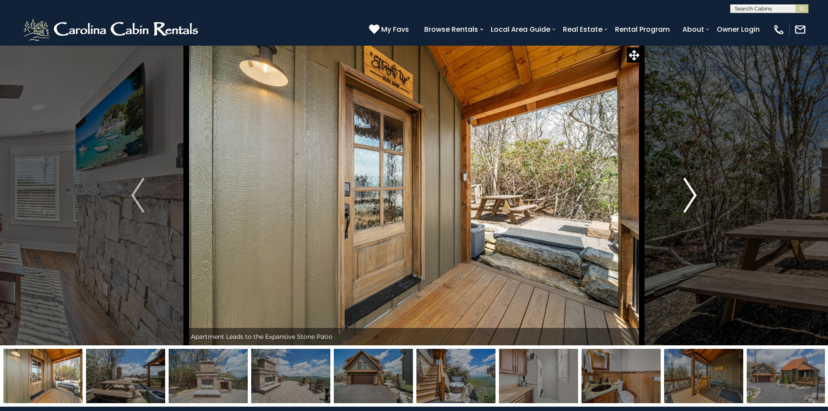
click at [690, 193] on img "Next" at bounding box center [690, 195] width 13 height 35
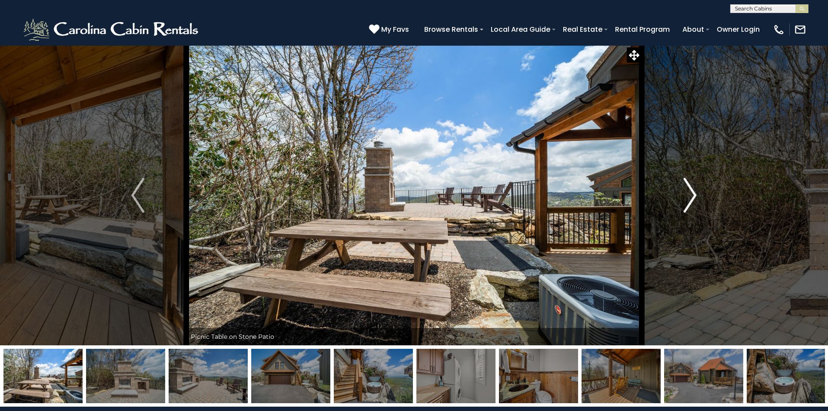
click at [690, 193] on img "Next" at bounding box center [690, 195] width 13 height 35
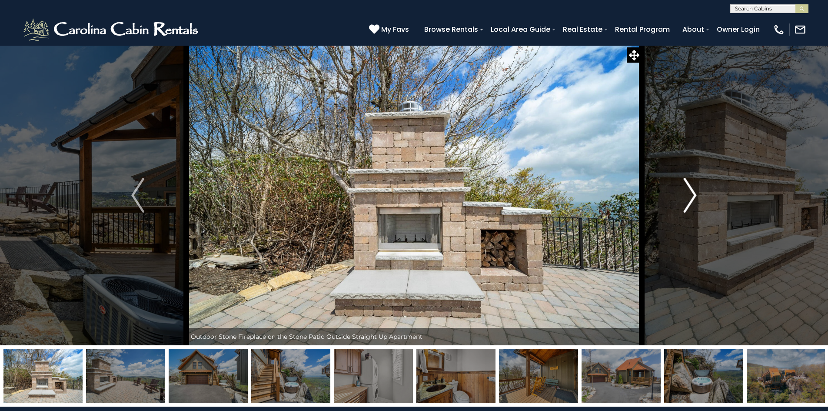
click at [689, 192] on img "Next" at bounding box center [690, 195] width 13 height 35
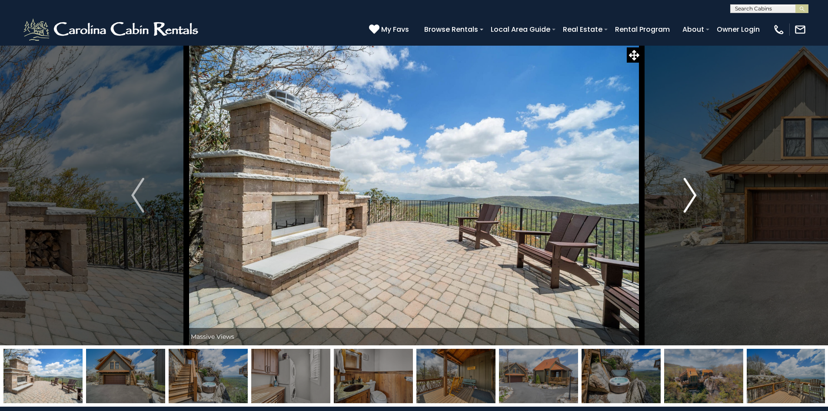
click at [689, 192] on img "Next" at bounding box center [690, 195] width 13 height 35
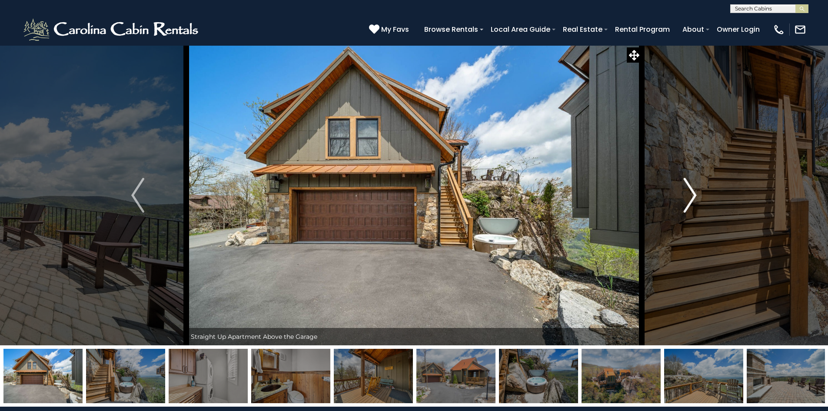
click at [689, 192] on img "Next" at bounding box center [690, 195] width 13 height 35
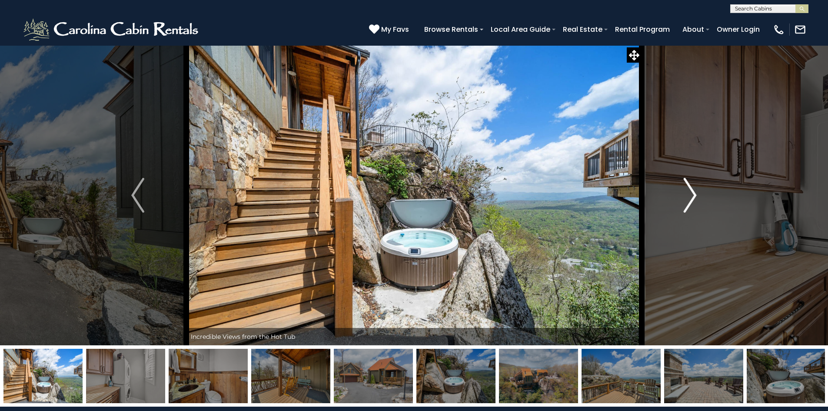
click at [693, 188] on img "Next" at bounding box center [690, 195] width 13 height 35
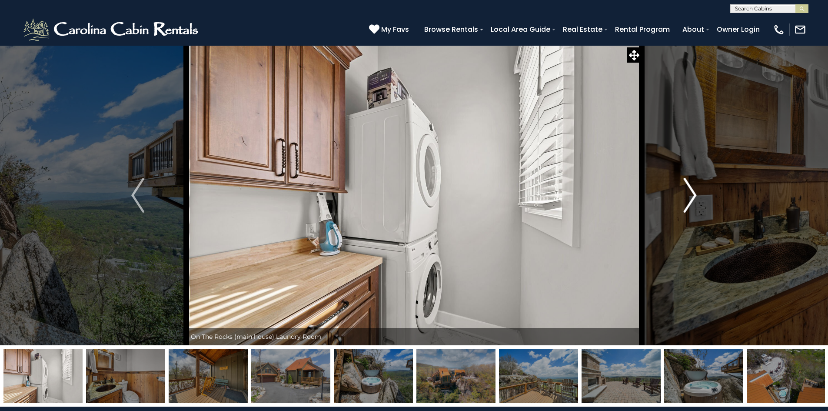
click at [693, 188] on img "Next" at bounding box center [690, 195] width 13 height 35
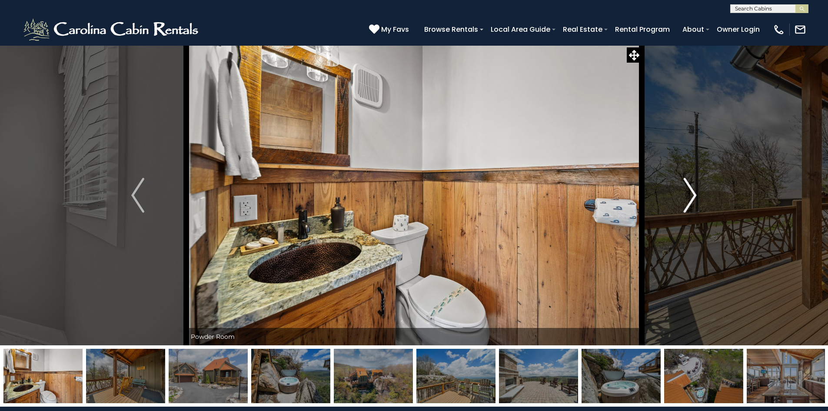
click at [693, 188] on img "Next" at bounding box center [690, 195] width 13 height 35
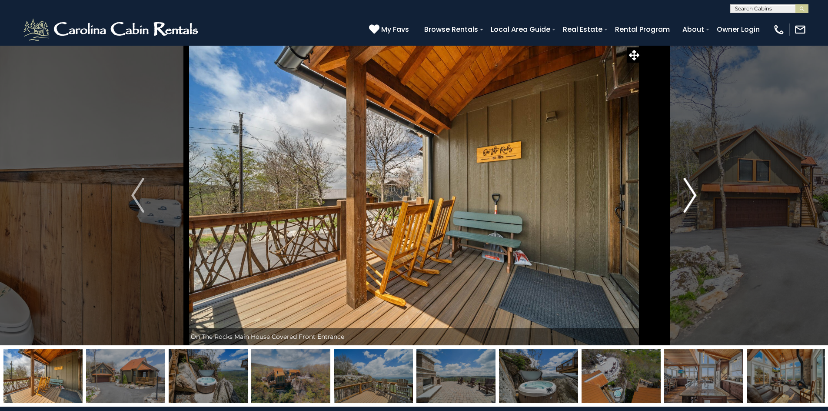
click at [693, 188] on img "Next" at bounding box center [690, 195] width 13 height 35
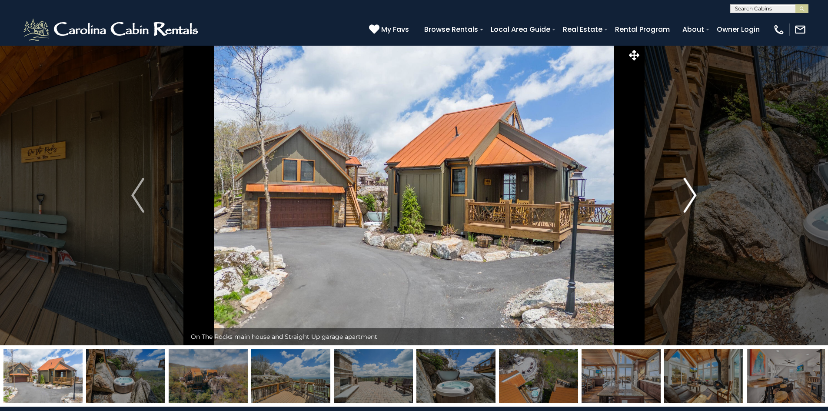
click at [693, 188] on img "Next" at bounding box center [690, 195] width 13 height 35
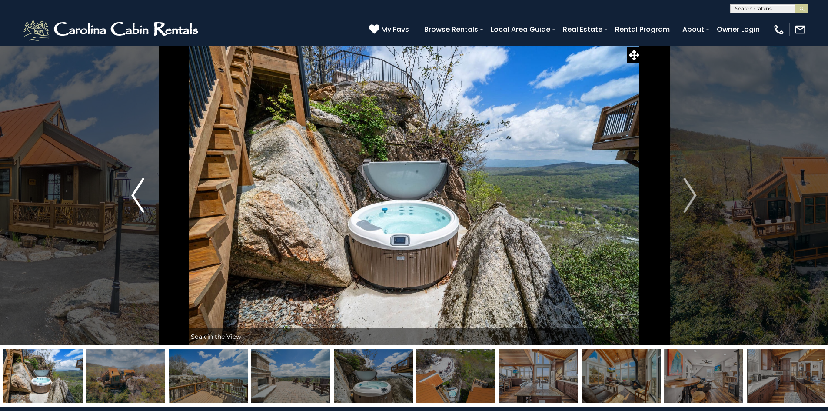
click at [140, 194] on img "Previous" at bounding box center [137, 195] width 13 height 35
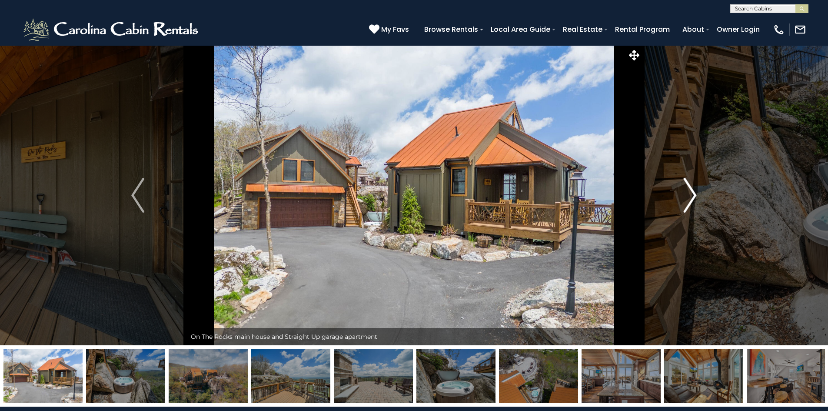
click at [689, 196] on img "Next" at bounding box center [690, 195] width 13 height 35
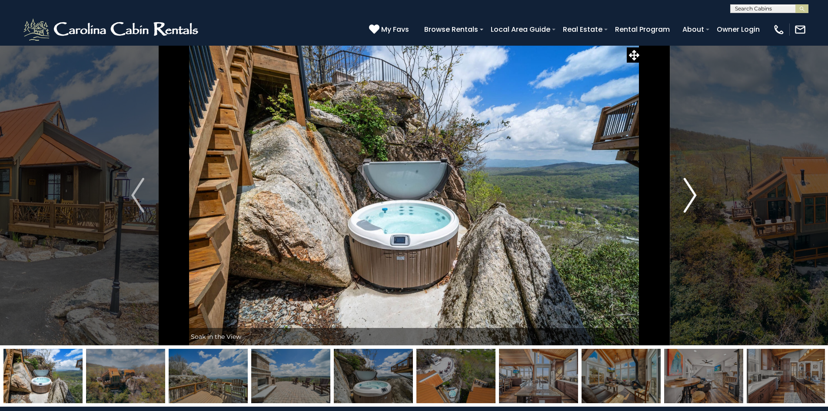
click at [689, 196] on img "Next" at bounding box center [690, 195] width 13 height 35
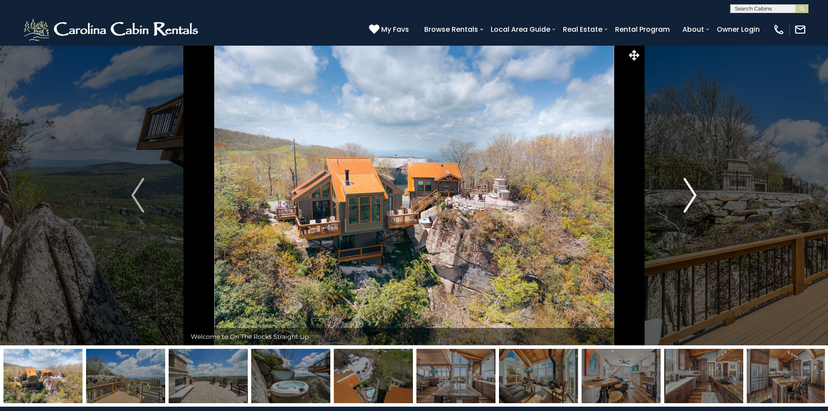
click at [689, 196] on img "Next" at bounding box center [690, 195] width 13 height 35
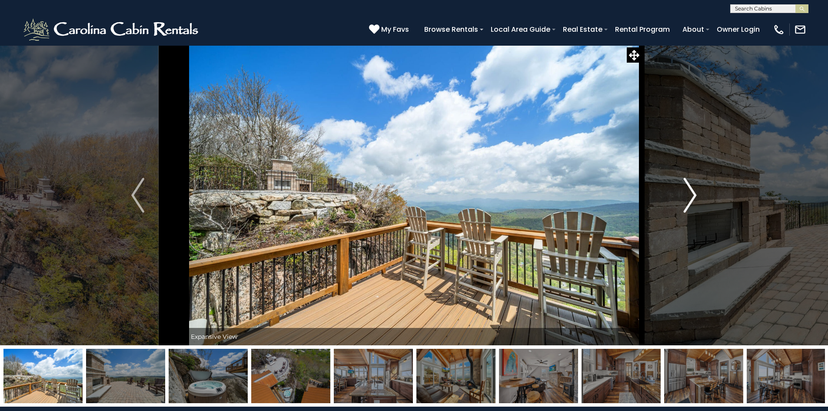
click at [689, 196] on img "Next" at bounding box center [690, 195] width 13 height 35
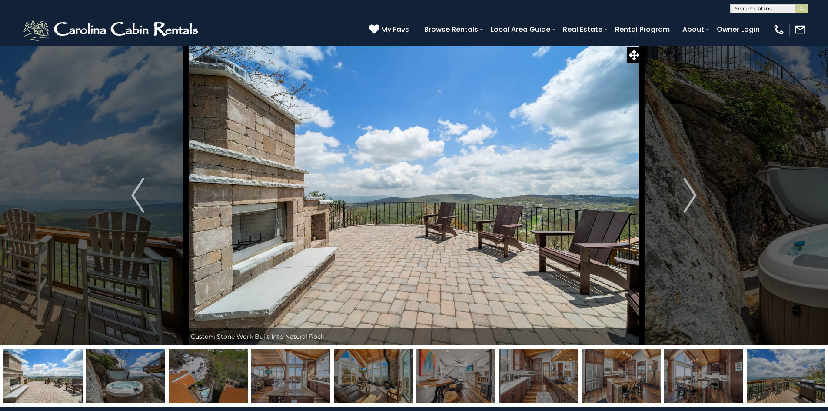
drag, startPoint x: 146, startPoint y: 201, endPoint x: 194, endPoint y: 211, distance: 48.9
click at [147, 200] on button "Previous" at bounding box center [138, 195] width 97 height 300
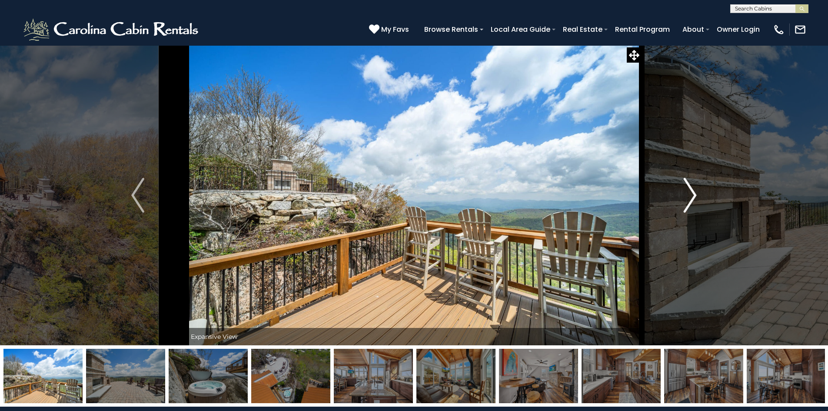
click at [692, 200] on img "Next" at bounding box center [690, 195] width 13 height 35
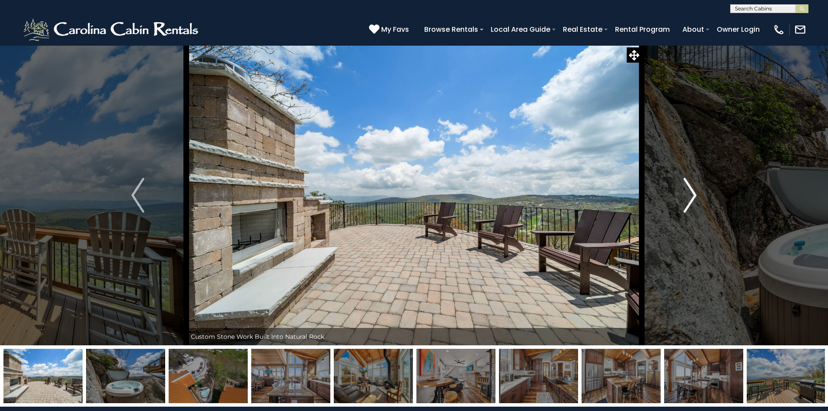
click at [692, 200] on img "Next" at bounding box center [690, 195] width 13 height 35
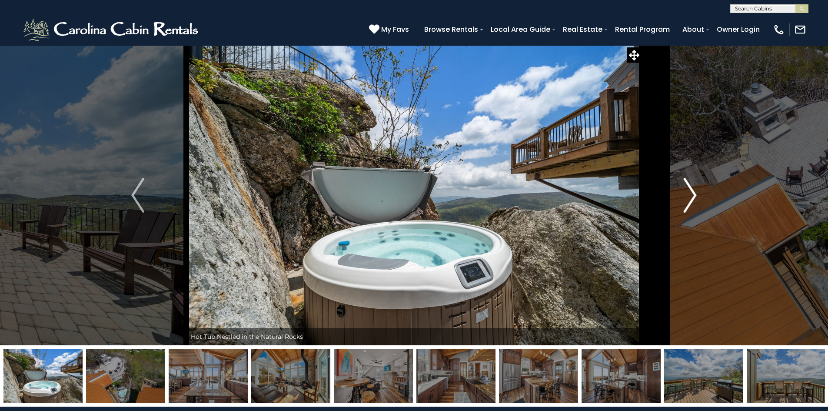
click at [692, 200] on img "Next" at bounding box center [690, 195] width 13 height 35
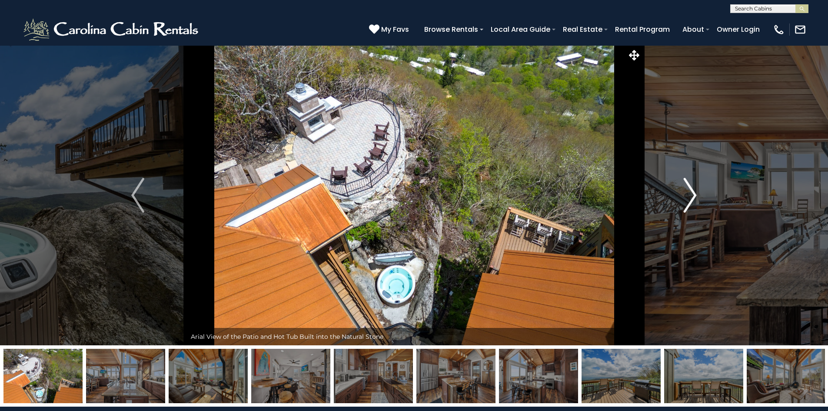
click at [694, 207] on img "Next" at bounding box center [690, 195] width 13 height 35
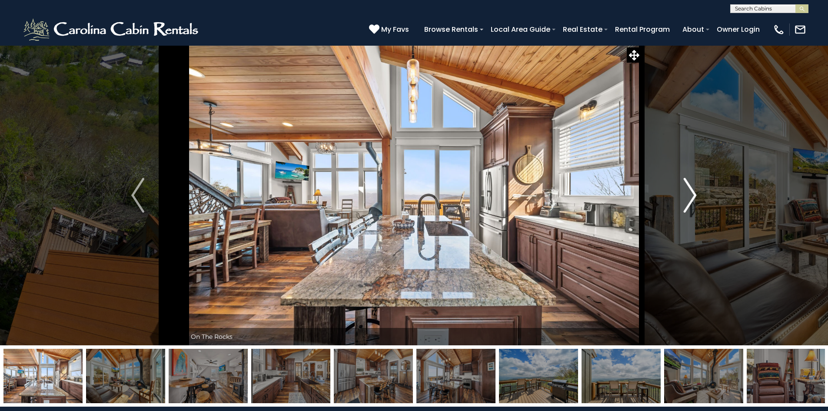
click at [682, 183] on button "Next" at bounding box center [690, 195] width 97 height 300
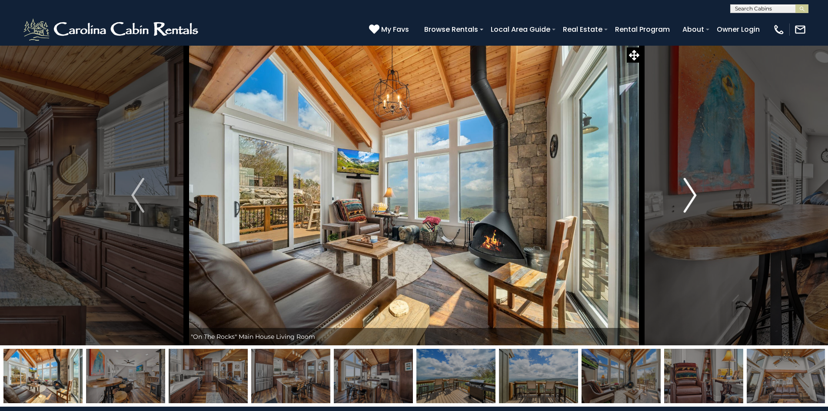
click at [685, 188] on img "Next" at bounding box center [690, 195] width 13 height 35
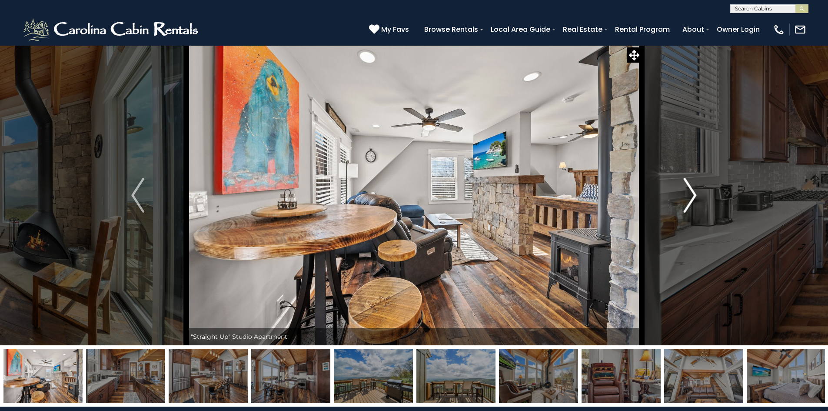
click at [685, 188] on img "Next" at bounding box center [690, 195] width 13 height 35
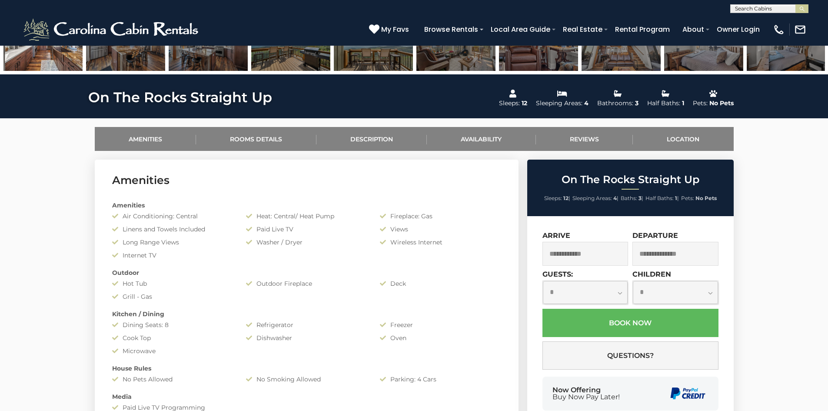
scroll to position [348, 0]
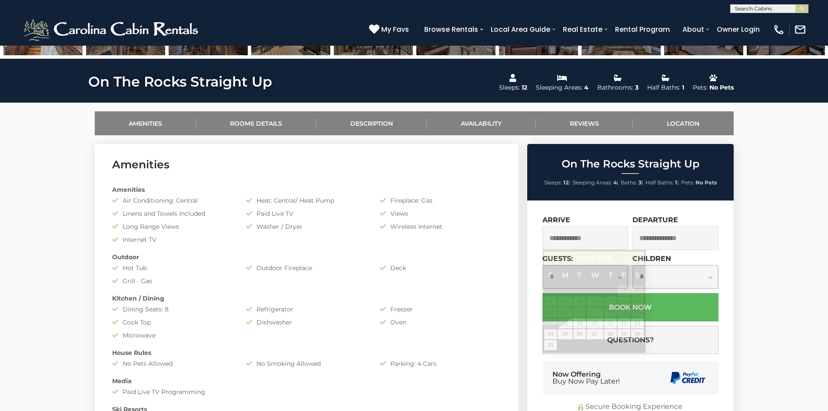
click at [580, 236] on input "text" at bounding box center [586, 238] width 86 height 24
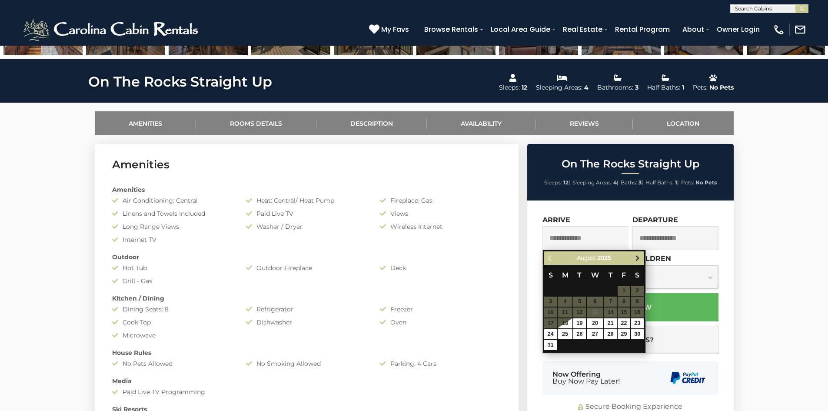
click at [642, 257] on link "Next" at bounding box center [638, 258] width 11 height 11
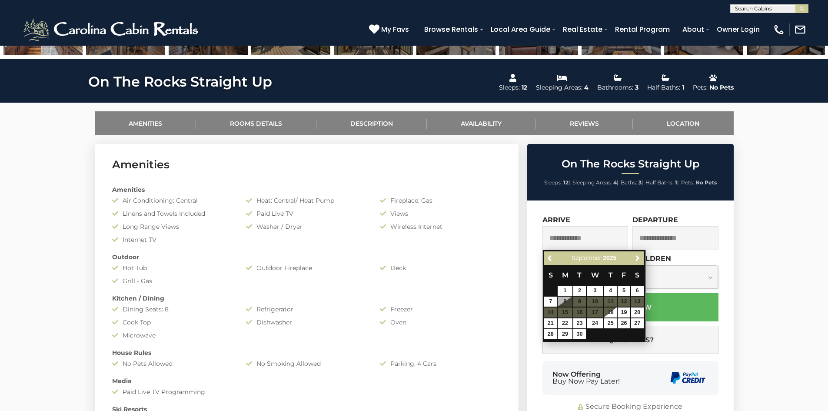
click at [642, 257] on link "Next" at bounding box center [638, 258] width 11 height 11
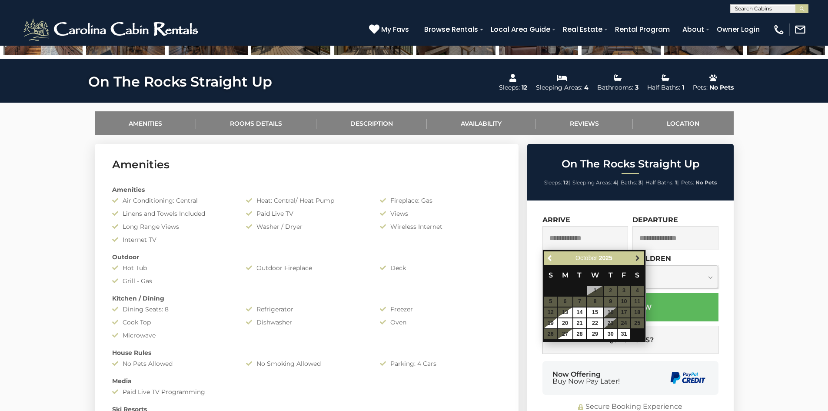
click at [641, 256] on link "Next" at bounding box center [638, 258] width 11 height 11
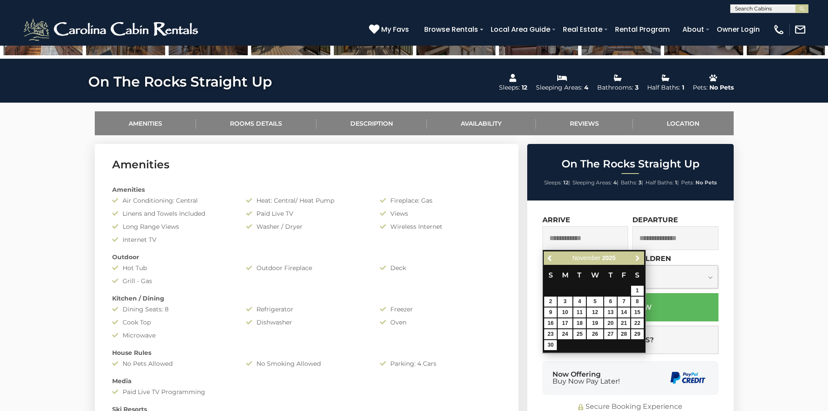
click at [641, 256] on span "Next" at bounding box center [637, 258] width 7 height 7
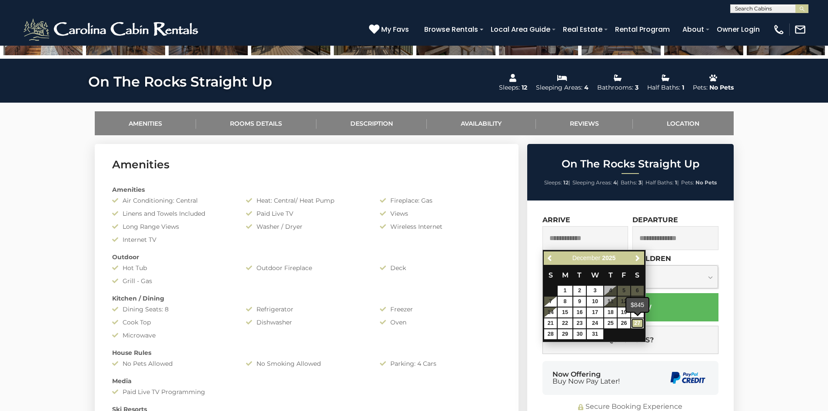
click at [635, 323] on link "27" at bounding box center [637, 323] width 13 height 10
type input "**********"
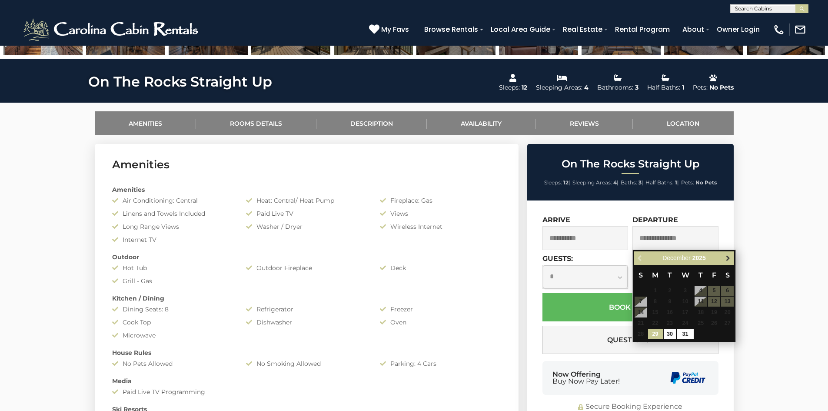
click at [730, 261] on span "Next" at bounding box center [728, 258] width 7 height 7
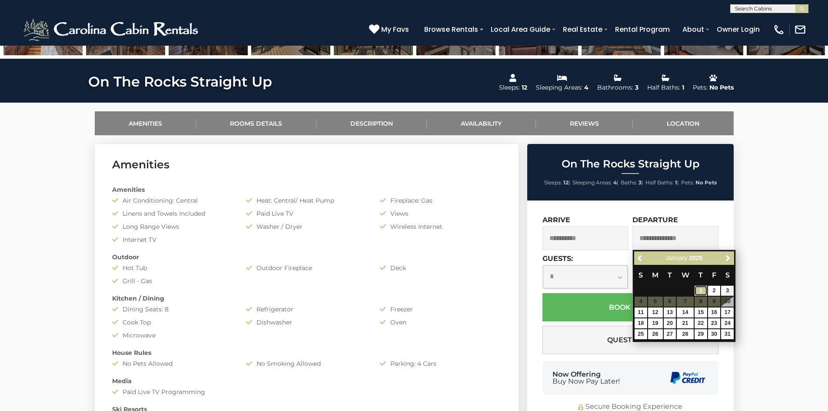
click at [703, 287] on link "1" at bounding box center [701, 291] width 13 height 10
type input "**********"
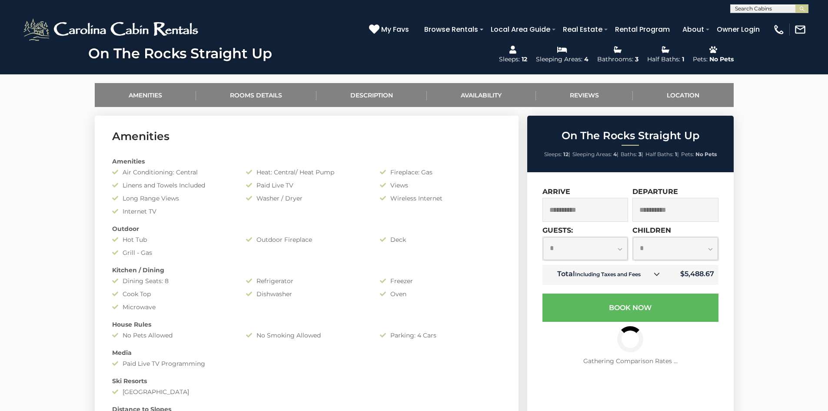
scroll to position [391, 0]
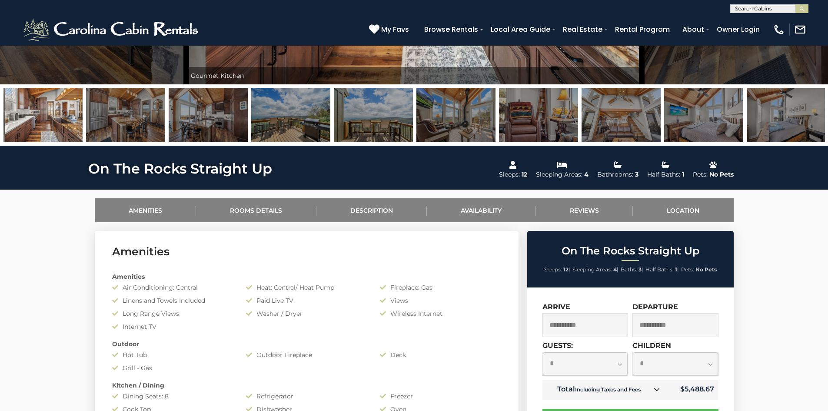
scroll to position [87, 0]
